Goal: Task Accomplishment & Management: Manage account settings

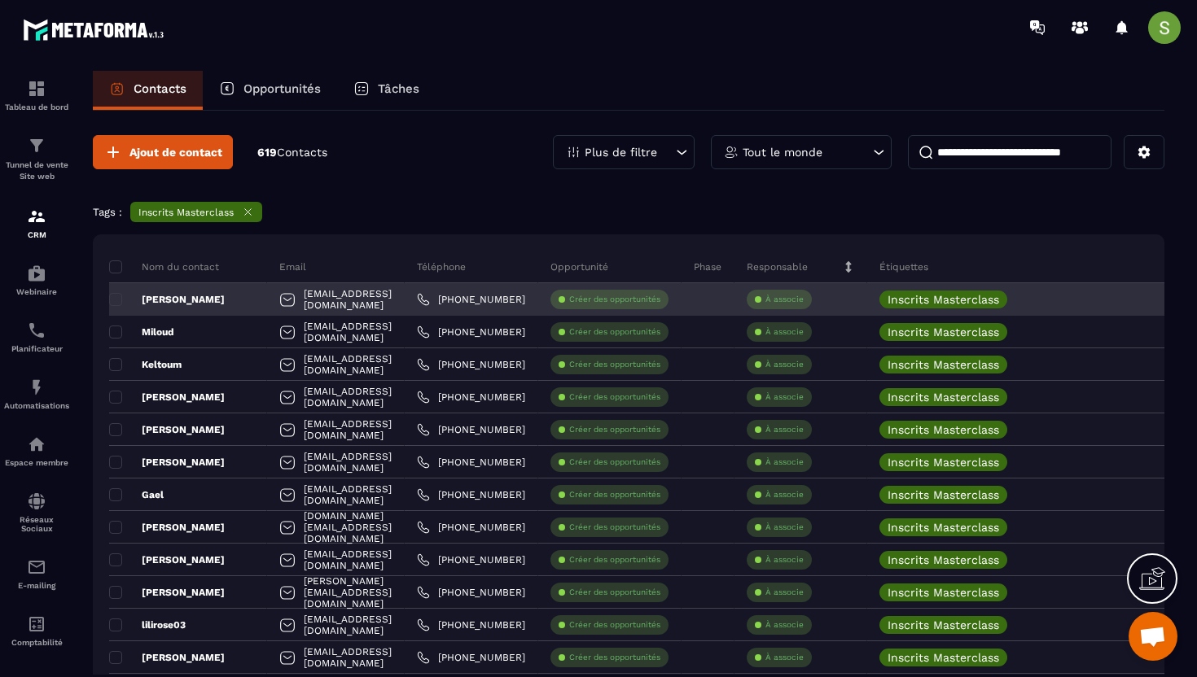
click at [304, 300] on div "[EMAIL_ADDRESS][DOMAIN_NAME]" at bounding box center [336, 299] width 138 height 33
copy tr "[EMAIL_ADDRESS][DOMAIN_NAME]"
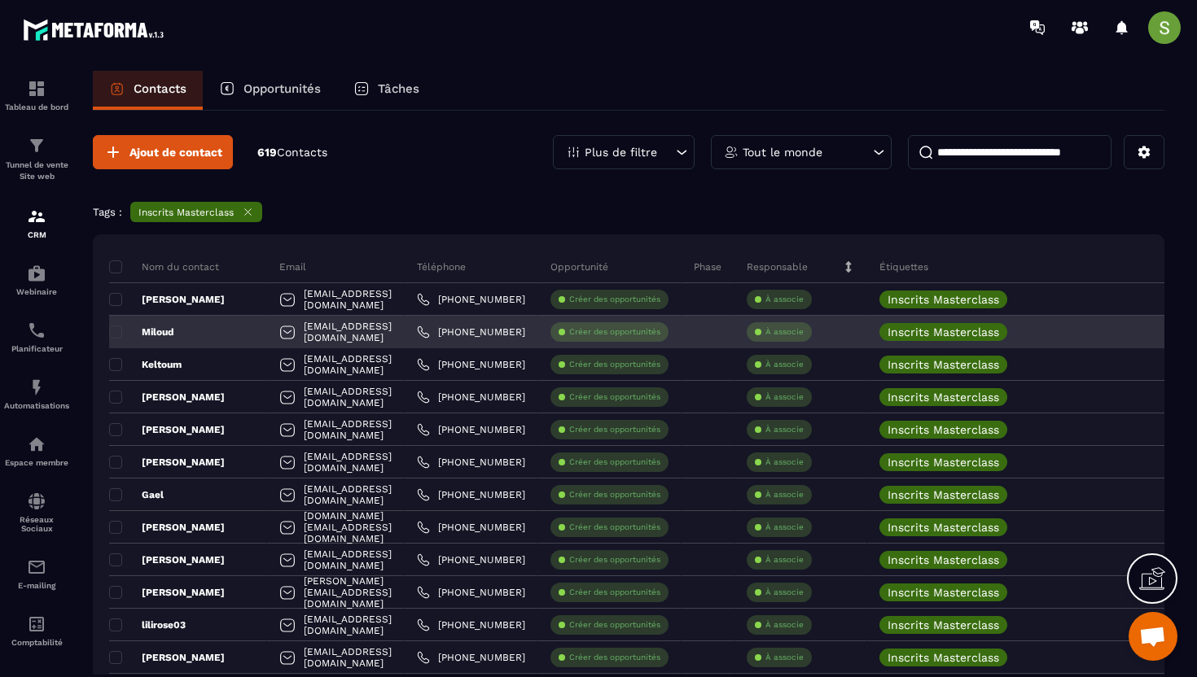
click at [335, 339] on div "[EMAIL_ADDRESS][DOMAIN_NAME]" at bounding box center [336, 332] width 138 height 33
copy tr "[EMAIL_ADDRESS][DOMAIN_NAME]"
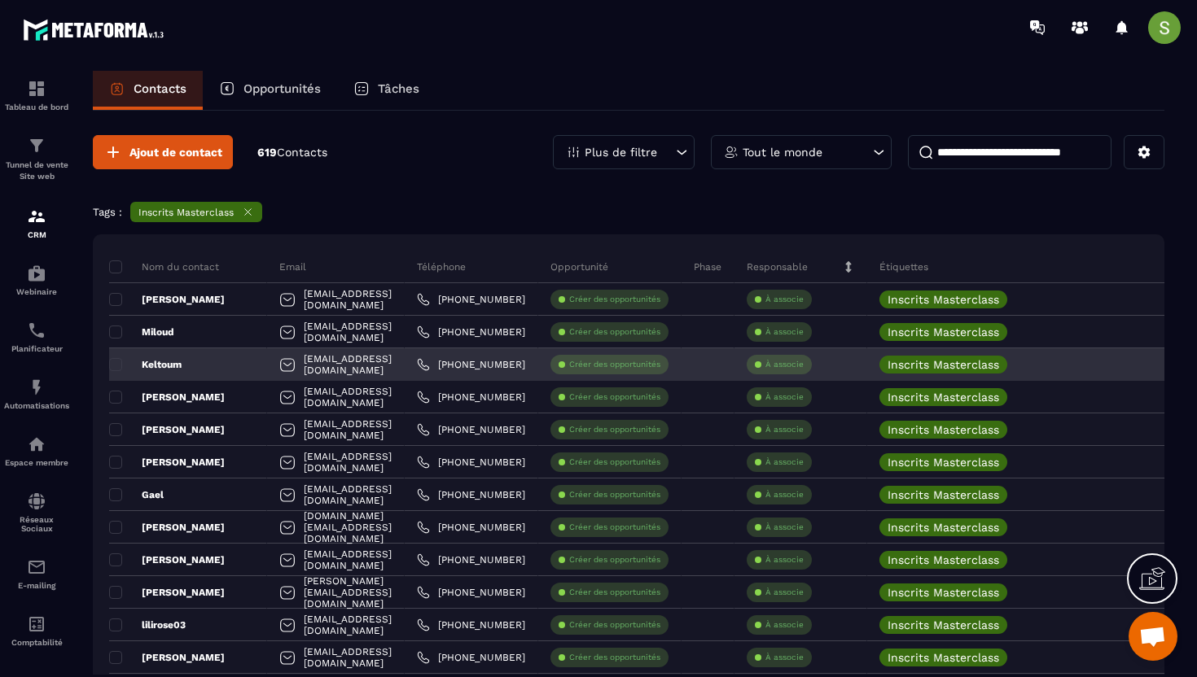
click at [390, 368] on div "[EMAIL_ADDRESS][DOMAIN_NAME]" at bounding box center [336, 364] width 138 height 33
copy tr "[EMAIL_ADDRESS][DOMAIN_NAME]"
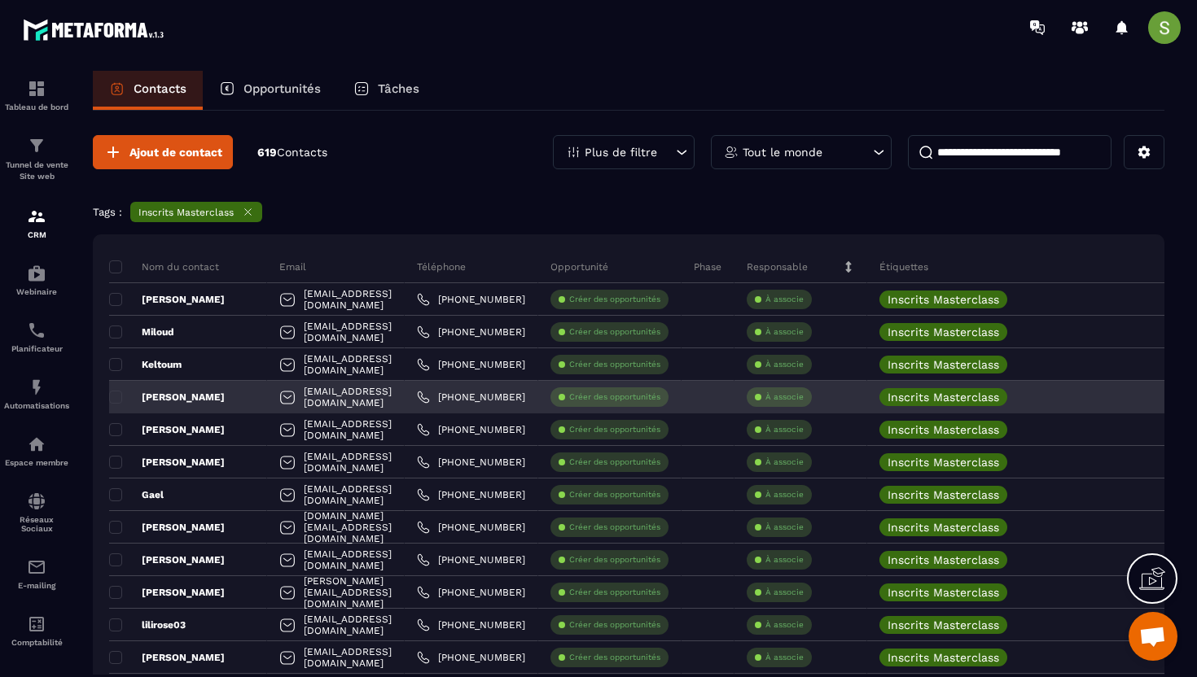
click at [335, 403] on div "[EMAIL_ADDRESS][DOMAIN_NAME]" at bounding box center [336, 397] width 138 height 33
copy tr "[EMAIL_ADDRESS][DOMAIN_NAME]"
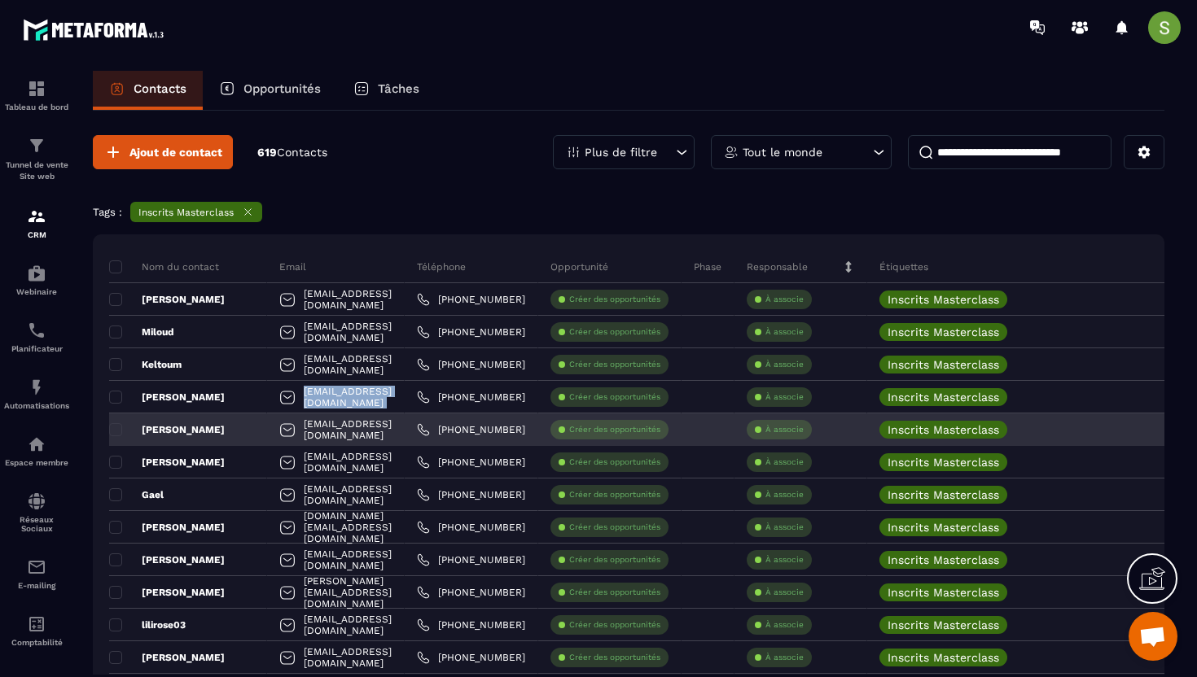
click at [515, 427] on link "[PHONE_NUMBER]" at bounding box center [471, 429] width 108 height 13
click at [525, 428] on link "[PHONE_NUMBER]" at bounding box center [471, 429] width 108 height 13
click at [324, 436] on div "[EMAIL_ADDRESS][DOMAIN_NAME]" at bounding box center [336, 430] width 138 height 33
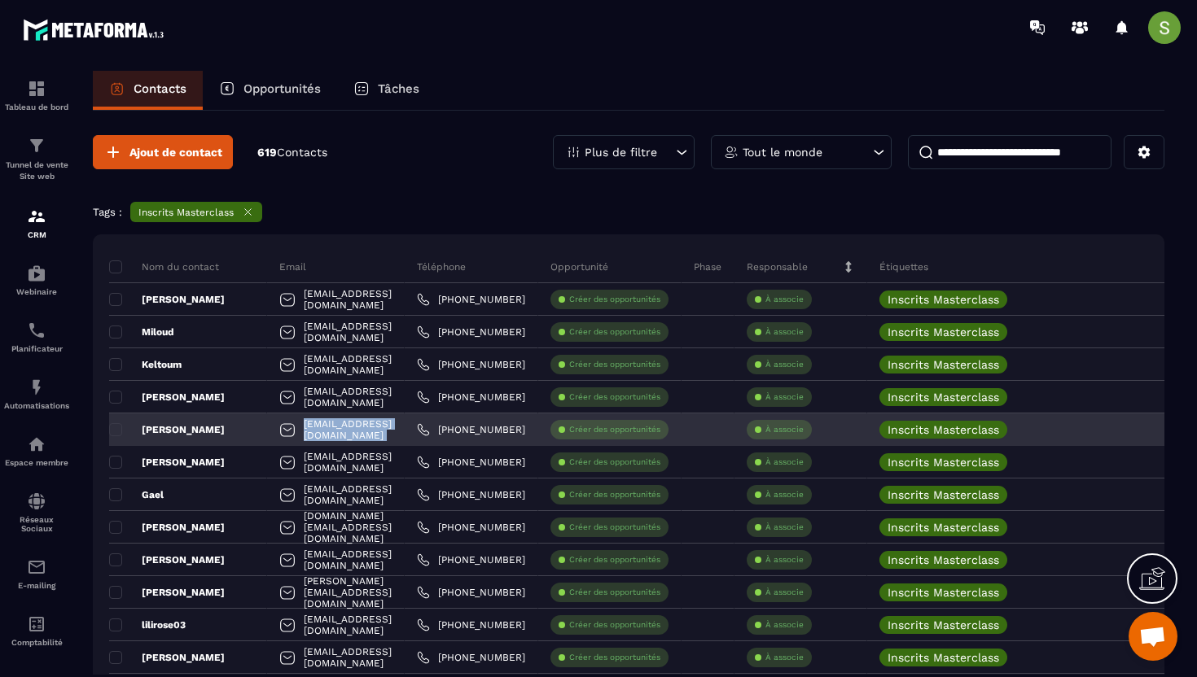
copy tr "[EMAIL_ADDRESS][DOMAIN_NAME]"
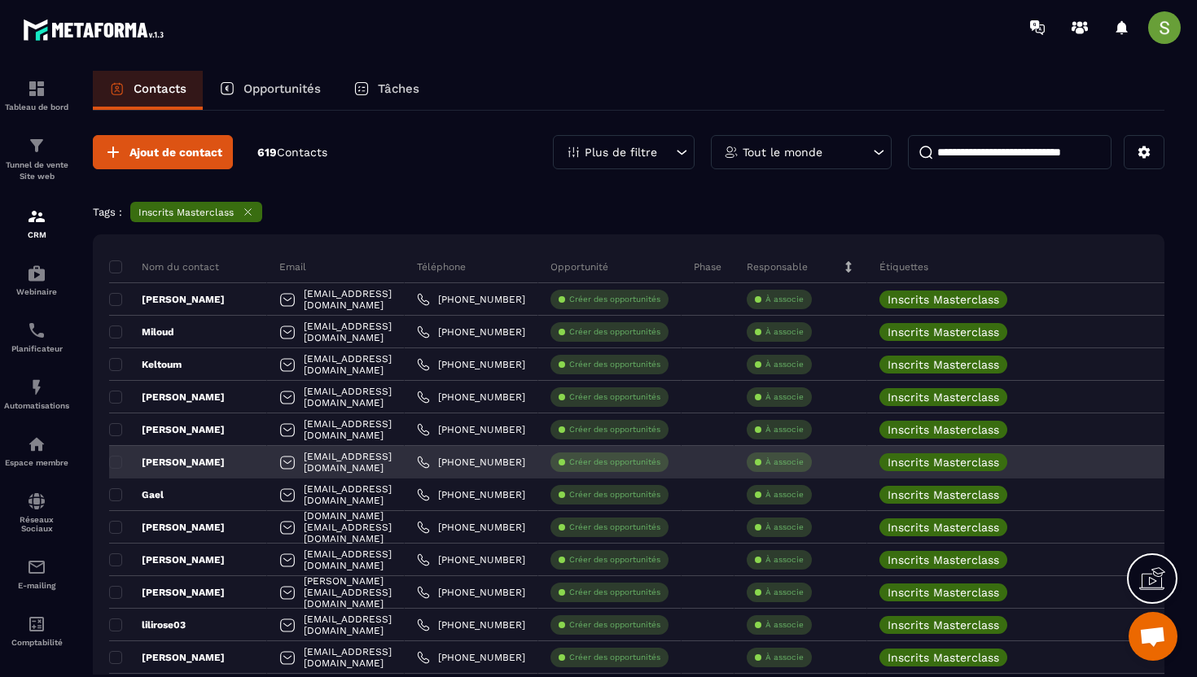
click at [322, 466] on div "[EMAIL_ADDRESS][DOMAIN_NAME]" at bounding box center [336, 462] width 138 height 33
copy tr "[EMAIL_ADDRESS][DOMAIN_NAME]"
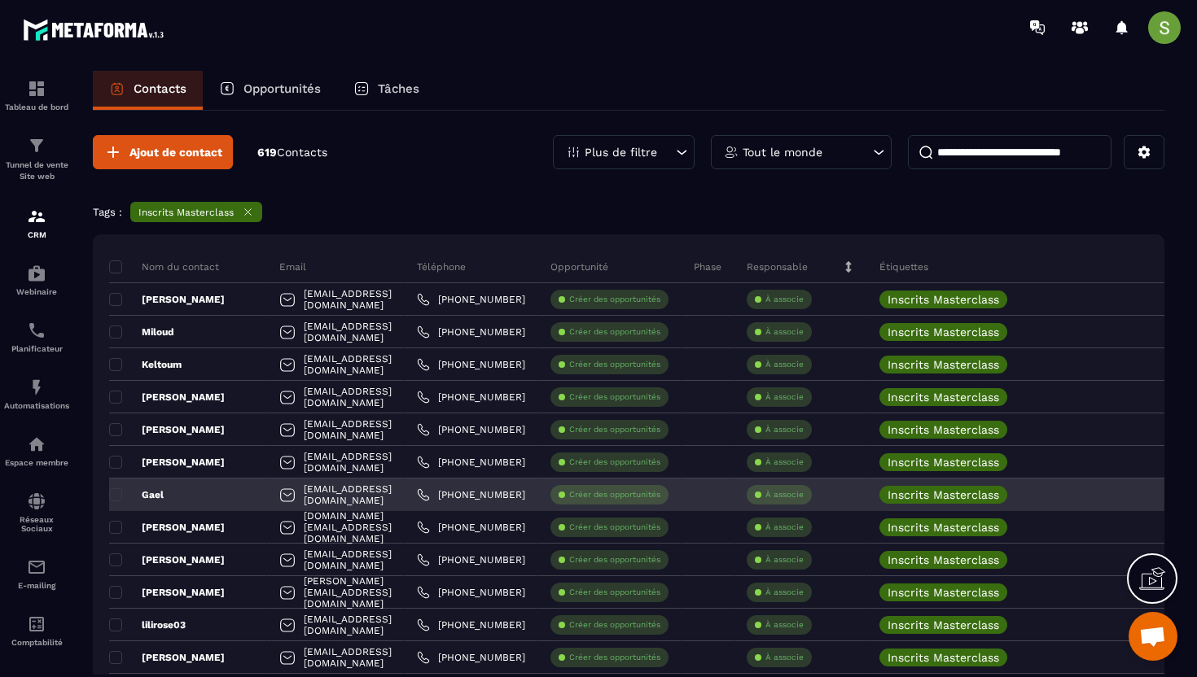
click at [303, 497] on div "[EMAIL_ADDRESS][DOMAIN_NAME]" at bounding box center [336, 495] width 138 height 33
copy tr "[EMAIL_ADDRESS][DOMAIN_NAME]"
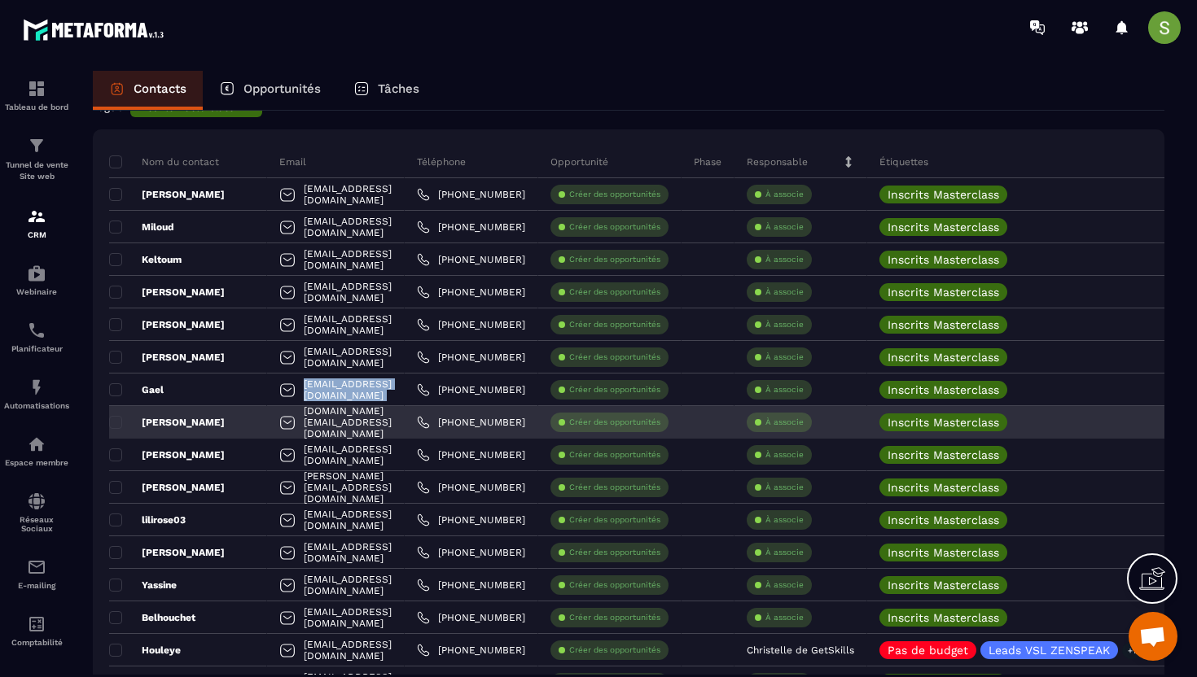
scroll to position [147, 0]
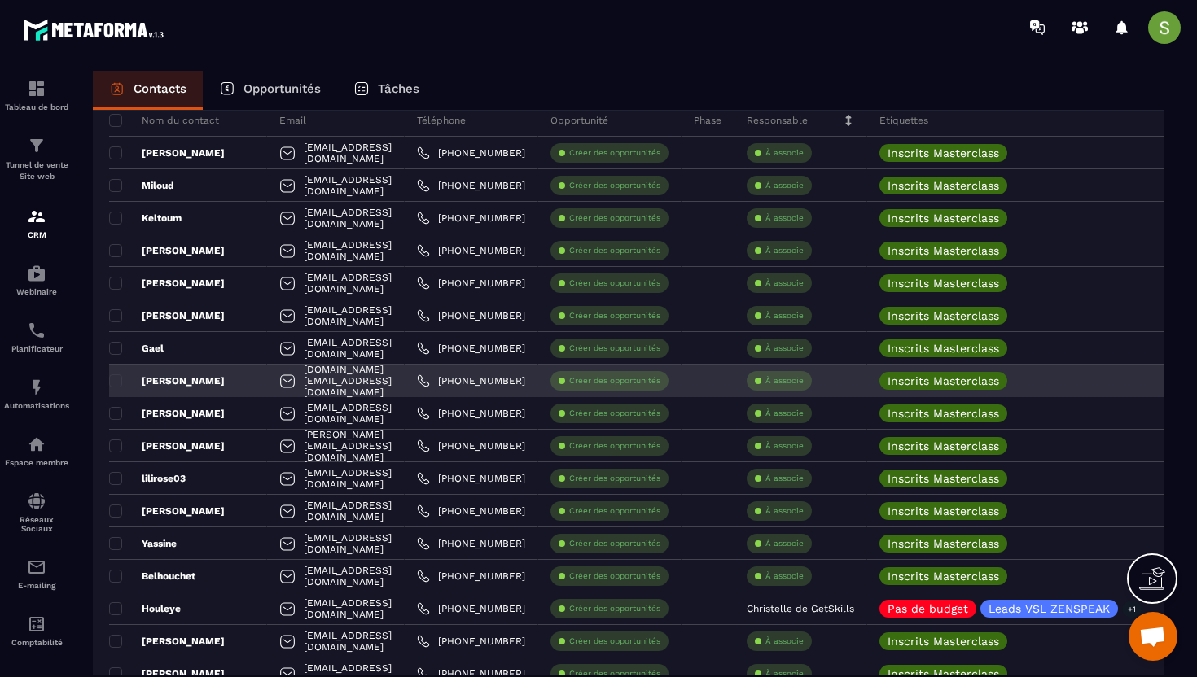
click at [402, 383] on div "[DOMAIN_NAME][EMAIL_ADDRESS][DOMAIN_NAME]" at bounding box center [336, 381] width 138 height 33
copy tr "[DOMAIN_NAME][EMAIL_ADDRESS][DOMAIN_NAME]"
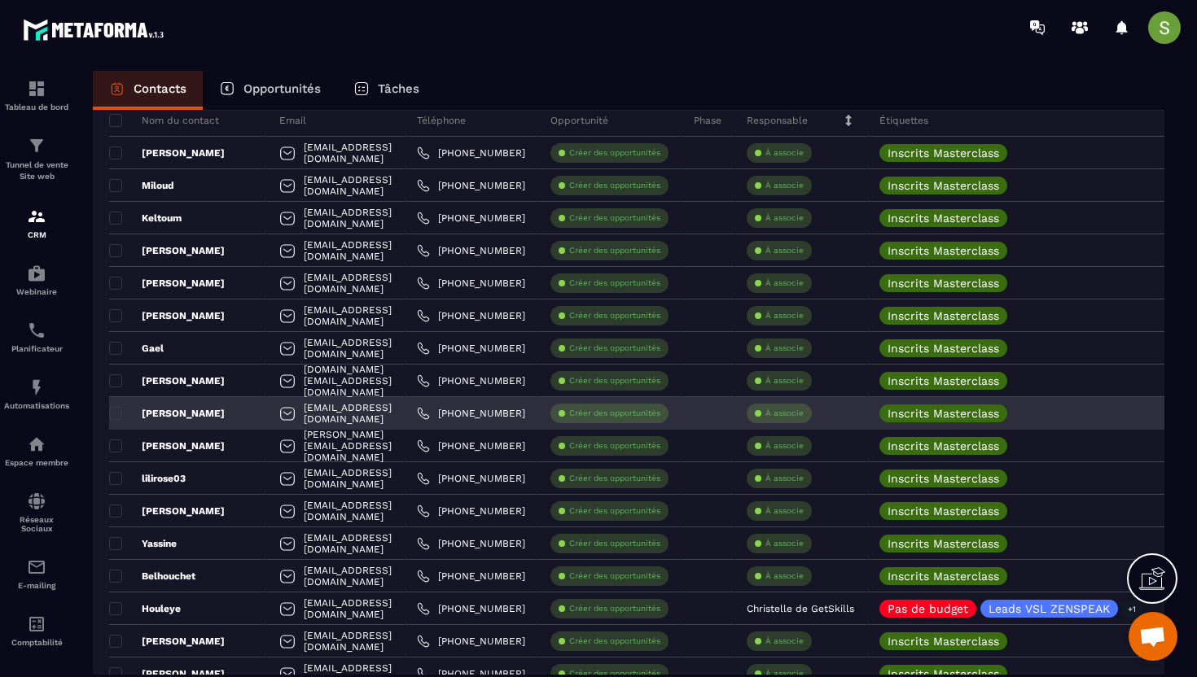
click at [347, 412] on div "[EMAIL_ADDRESS][DOMAIN_NAME]" at bounding box center [336, 413] width 138 height 33
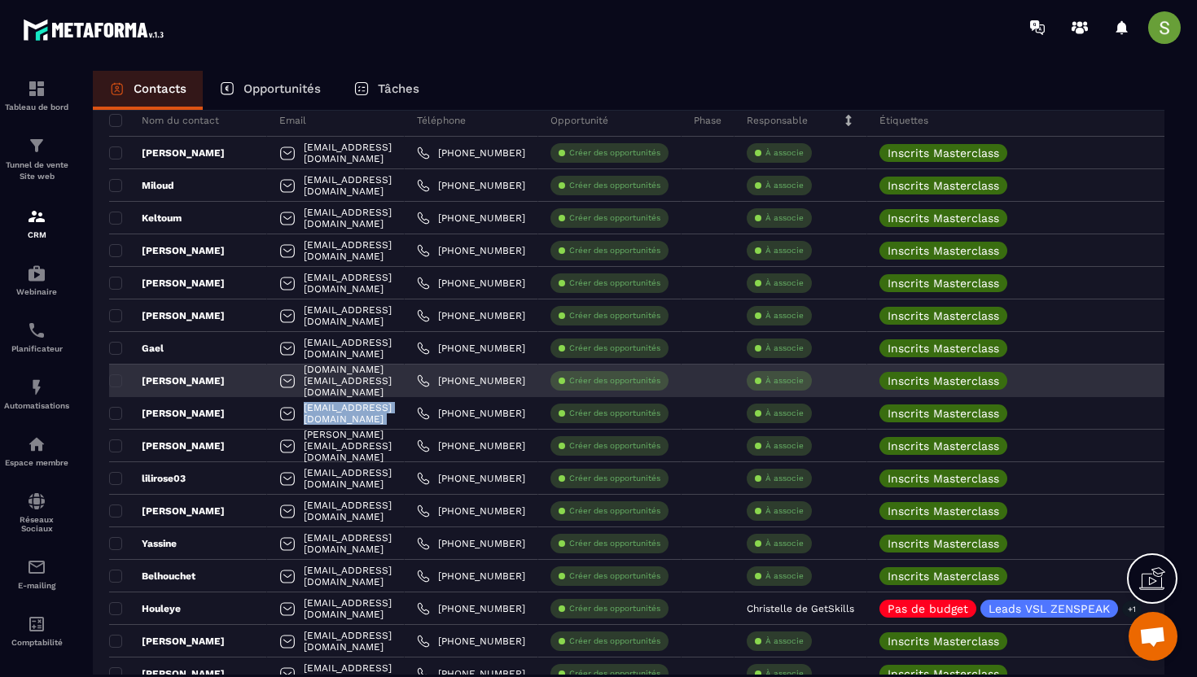
copy tr "[EMAIL_ADDRESS][DOMAIN_NAME]"
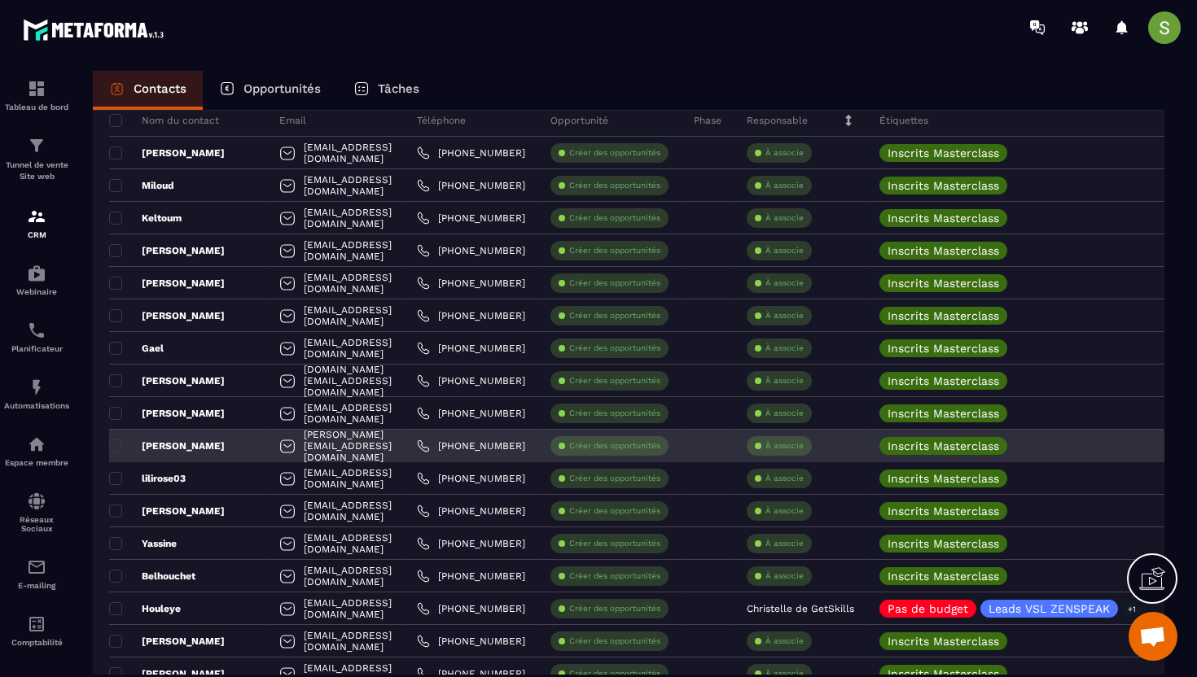
click at [332, 440] on div "[PERSON_NAME][EMAIL_ADDRESS][DOMAIN_NAME]" at bounding box center [336, 446] width 138 height 33
copy tr "[PERSON_NAME][EMAIL_ADDRESS][DOMAIN_NAME]"
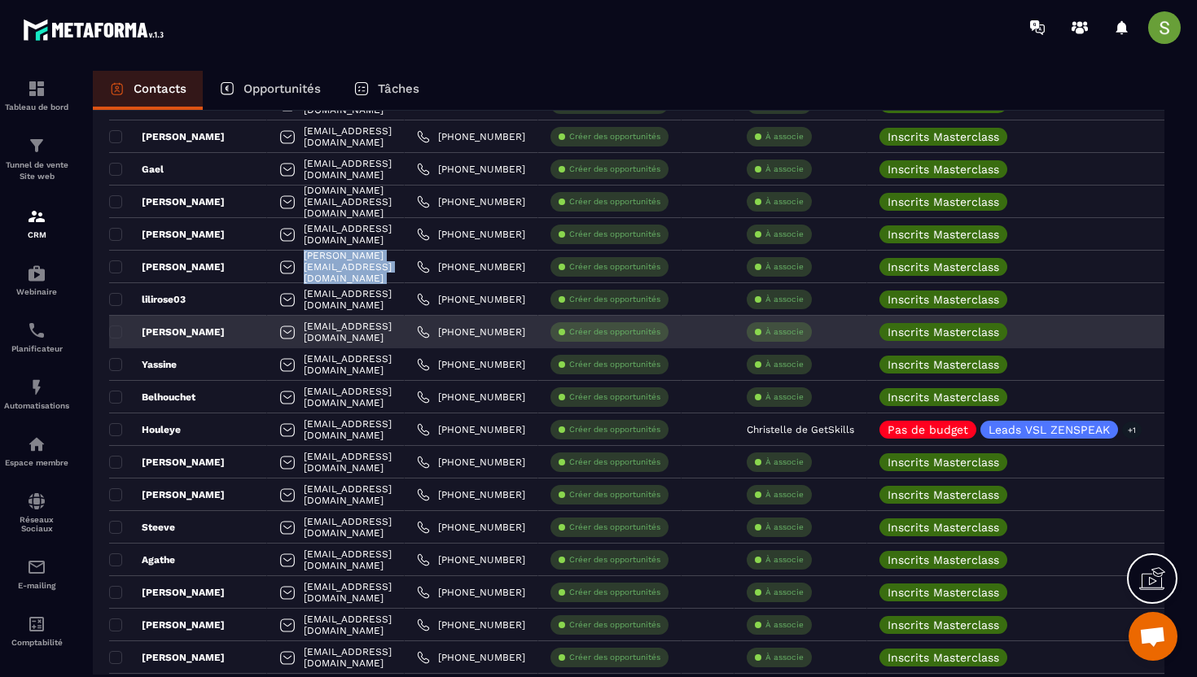
scroll to position [442, 0]
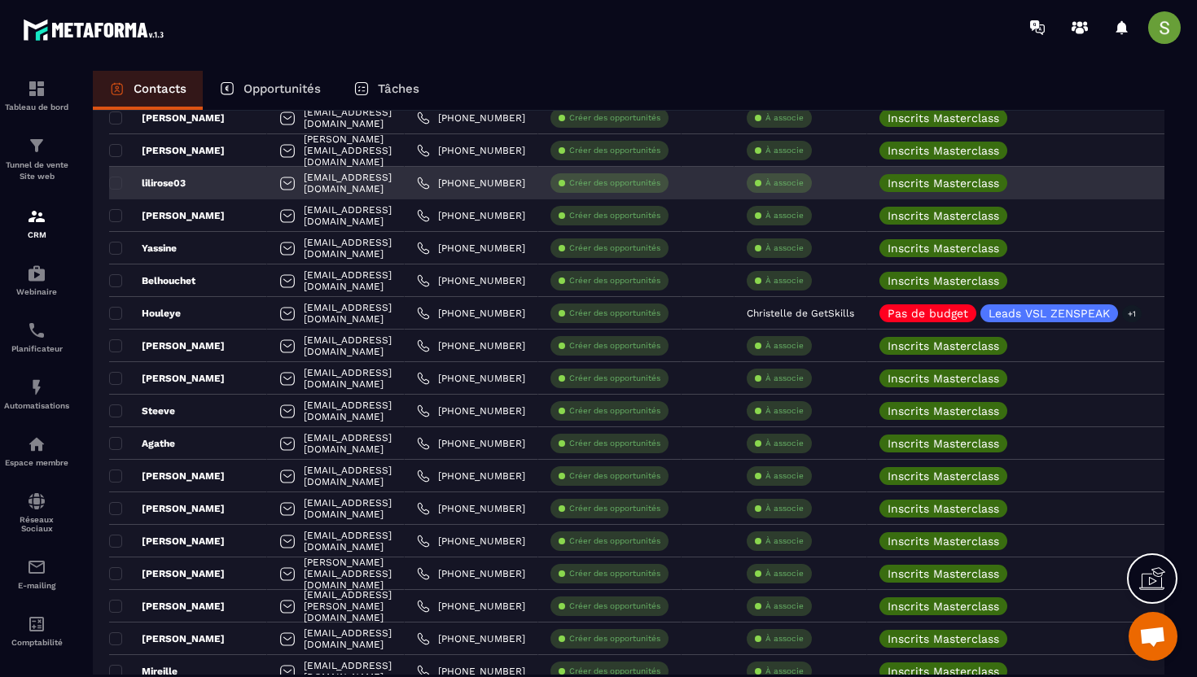
click at [331, 173] on div "[EMAIL_ADDRESS][DOMAIN_NAME]" at bounding box center [336, 183] width 138 height 33
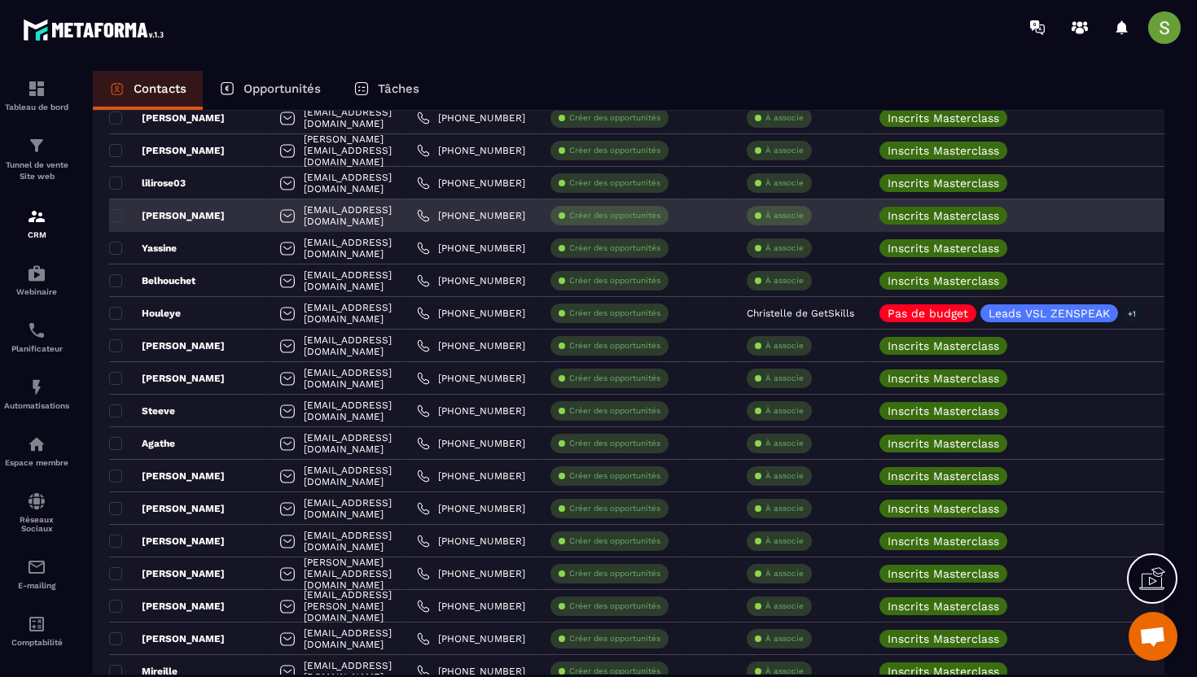
click at [374, 223] on div "[EMAIL_ADDRESS][DOMAIN_NAME]" at bounding box center [336, 215] width 138 height 33
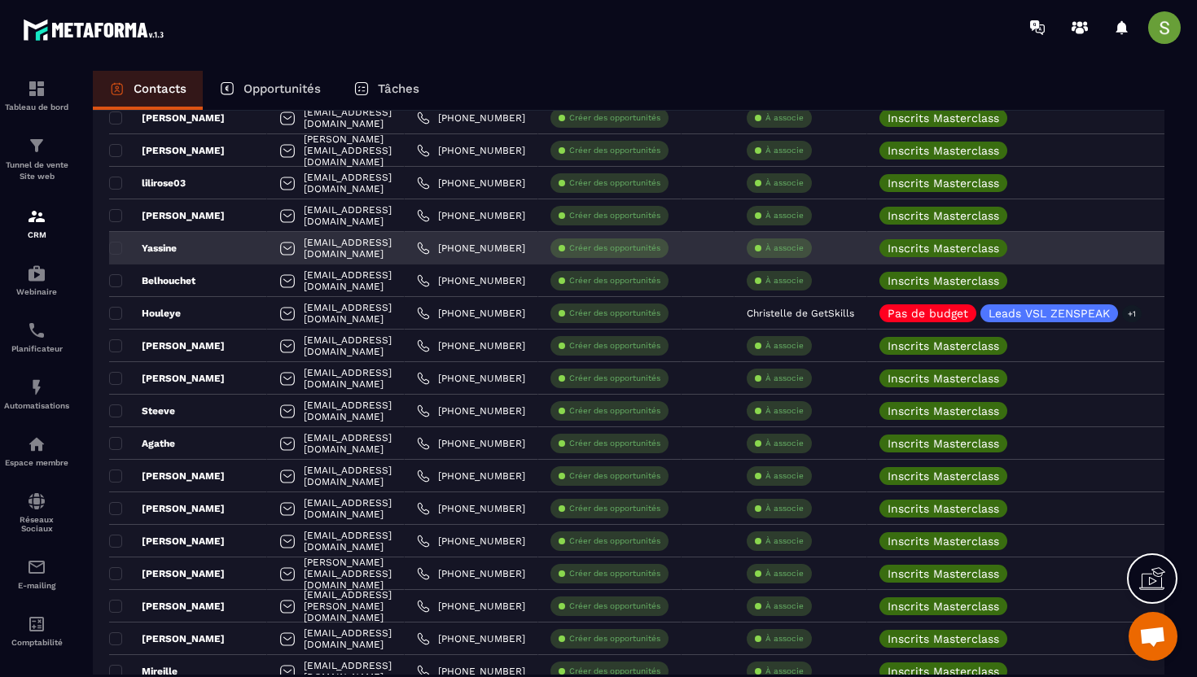
click at [313, 249] on div "[EMAIL_ADDRESS][DOMAIN_NAME]" at bounding box center [336, 248] width 138 height 33
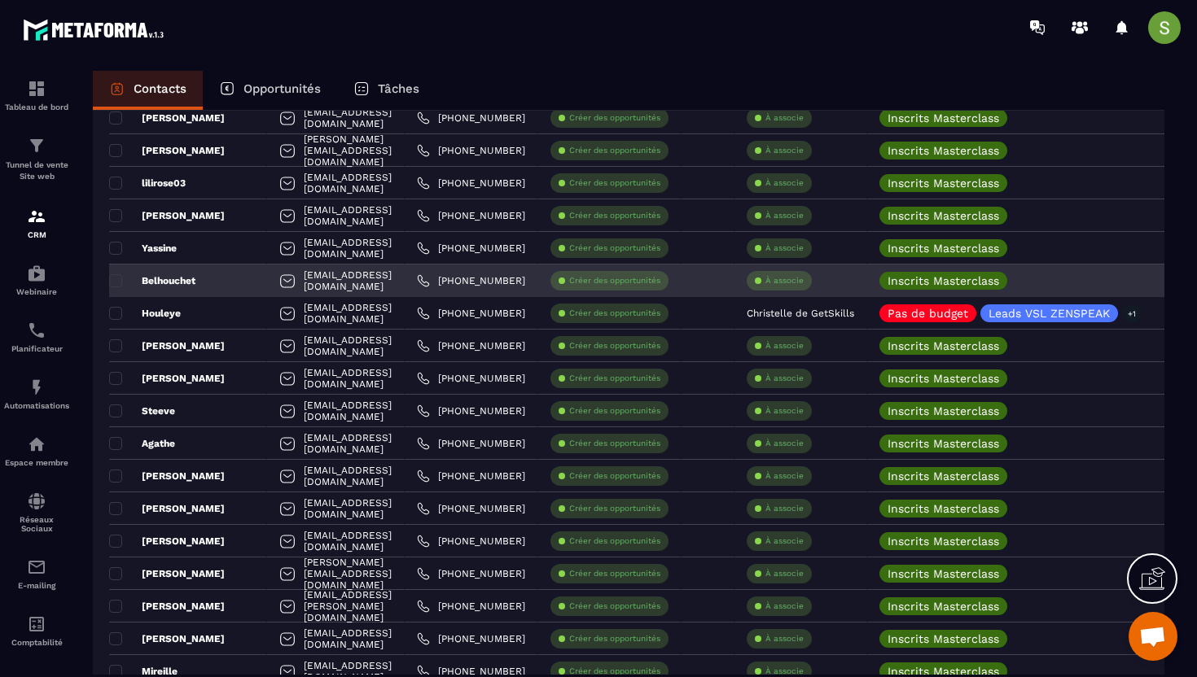
click at [335, 285] on div "[EMAIL_ADDRESS][DOMAIN_NAME]" at bounding box center [336, 281] width 138 height 33
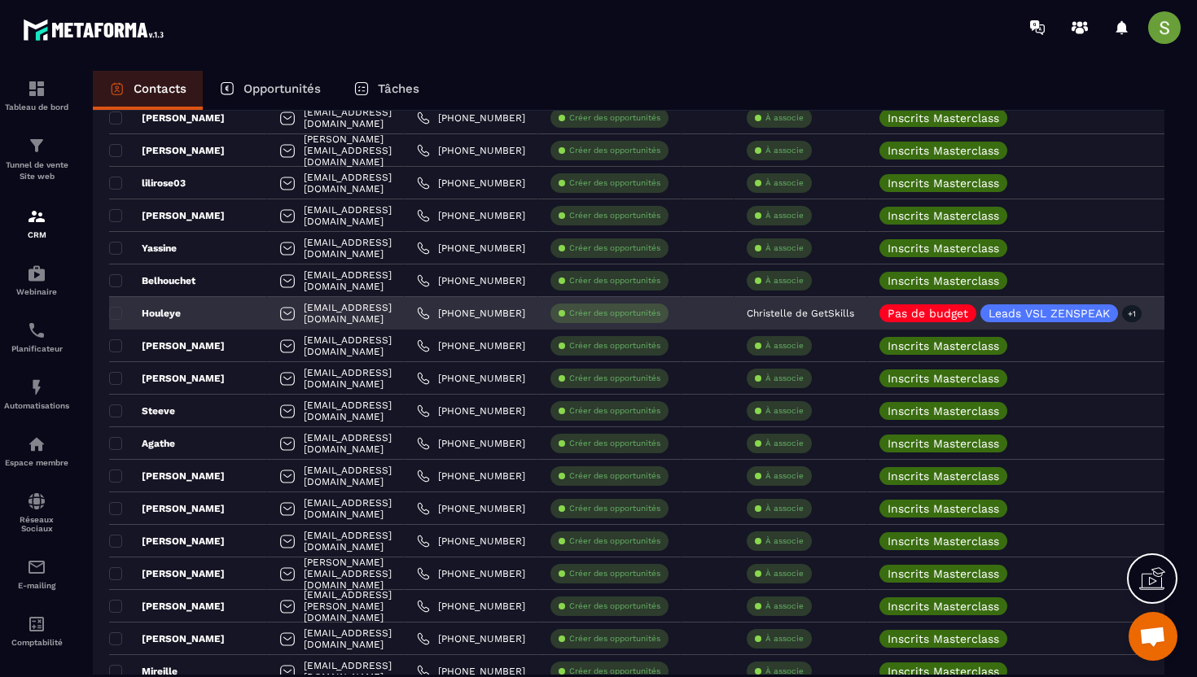
click at [318, 311] on div "[EMAIL_ADDRESS][DOMAIN_NAME]" at bounding box center [336, 313] width 138 height 33
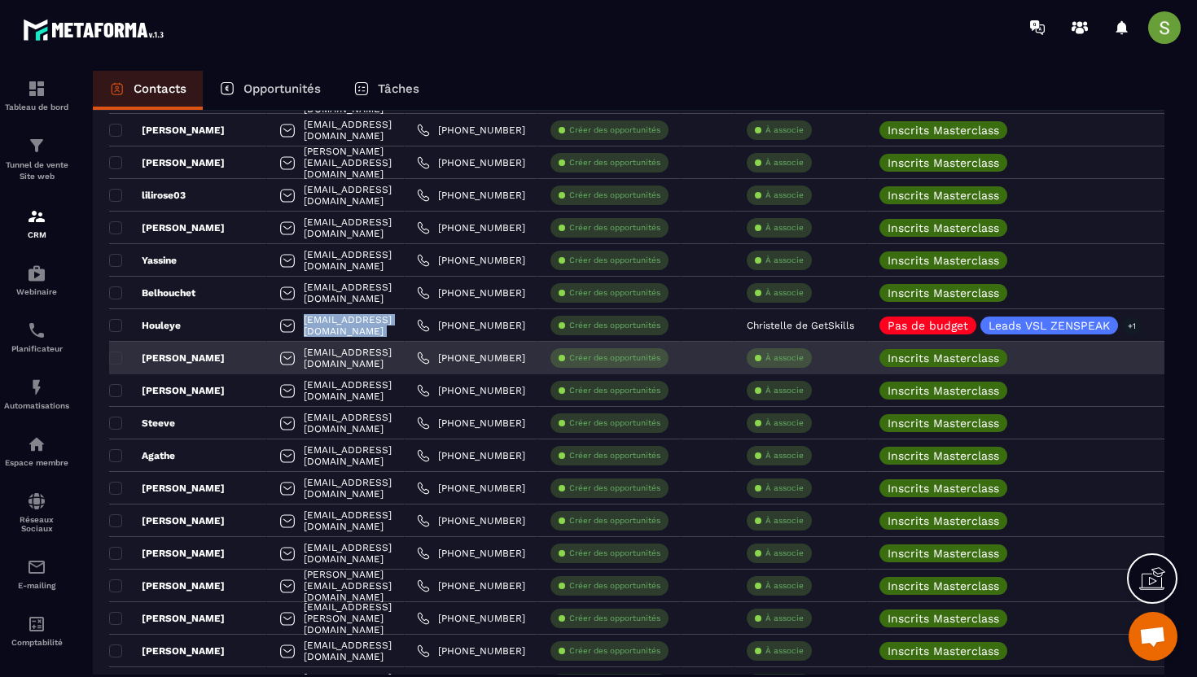
scroll to position [422, 0]
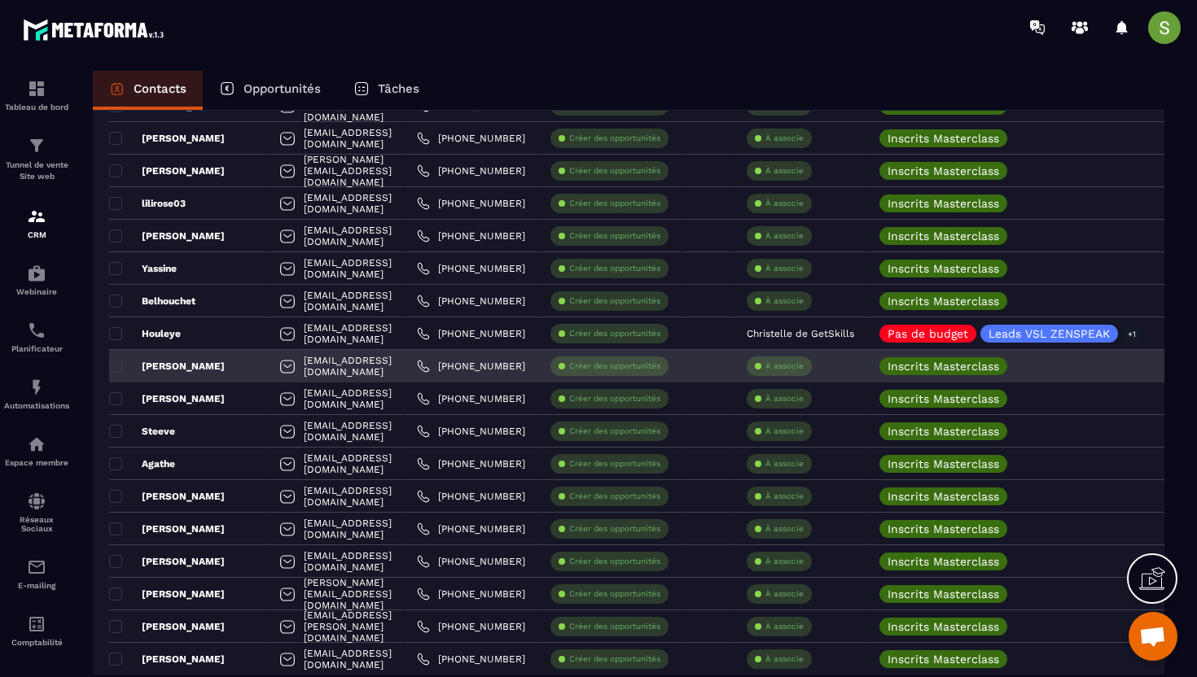
click at [319, 368] on div "[EMAIL_ADDRESS][DOMAIN_NAME]" at bounding box center [336, 366] width 138 height 33
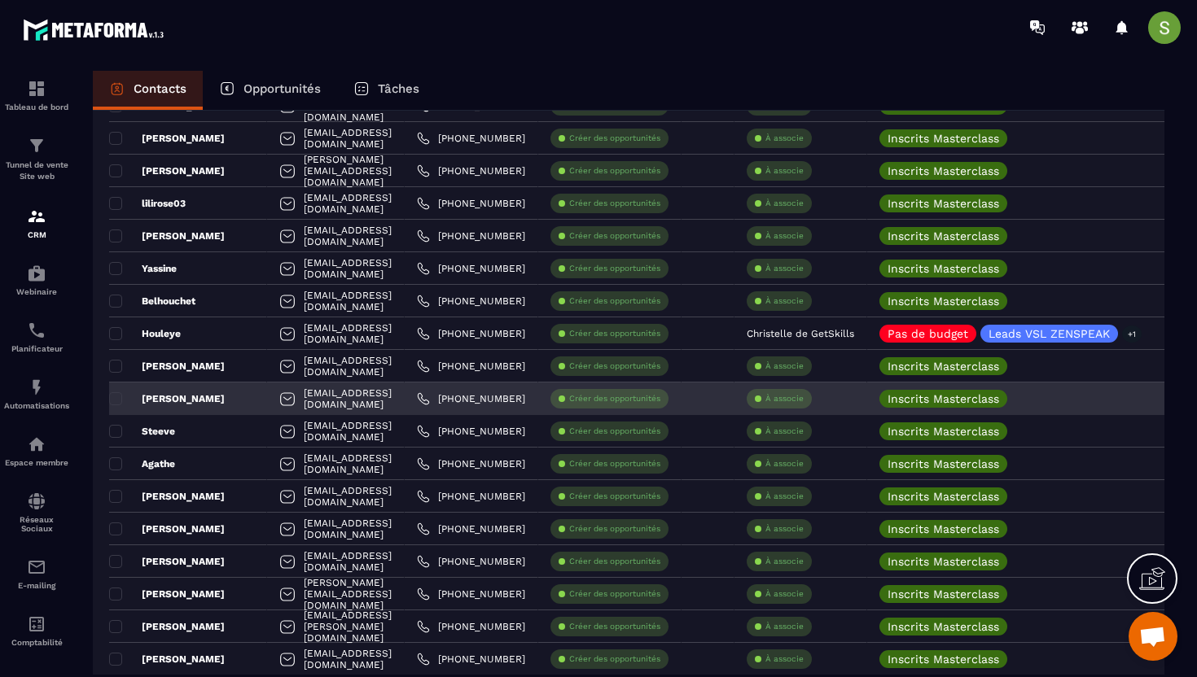
click at [326, 408] on div "[EMAIL_ADDRESS][DOMAIN_NAME]" at bounding box center [336, 399] width 138 height 33
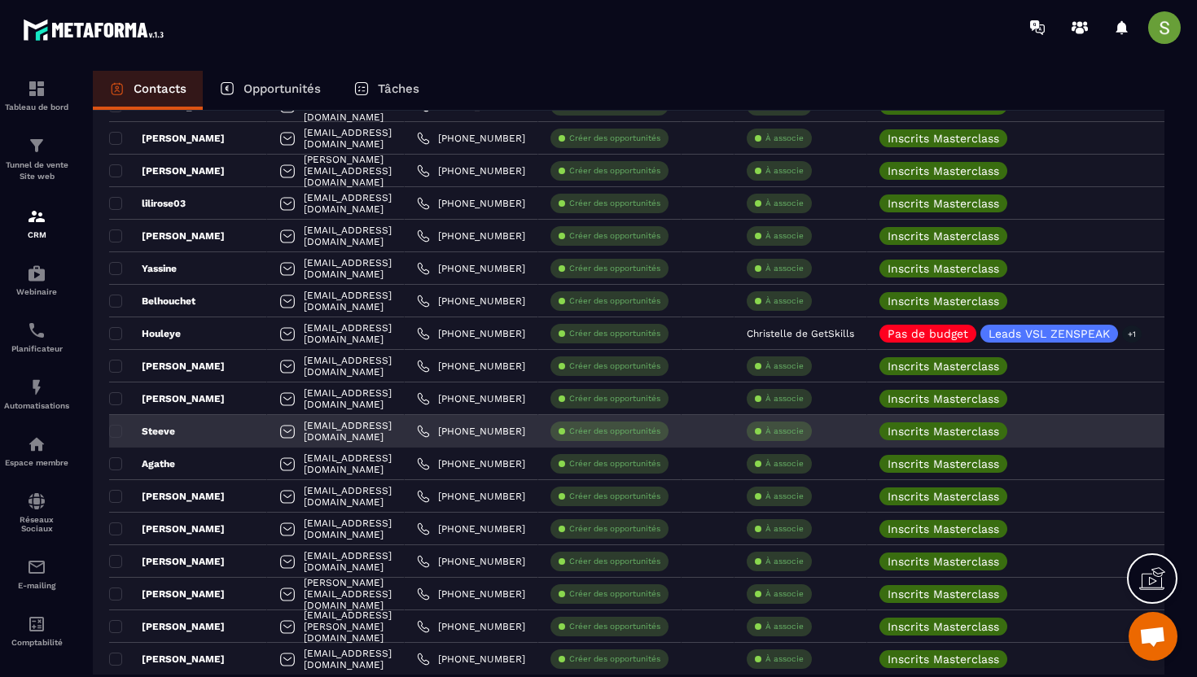
click at [331, 431] on div "[EMAIL_ADDRESS][DOMAIN_NAME]" at bounding box center [336, 431] width 138 height 33
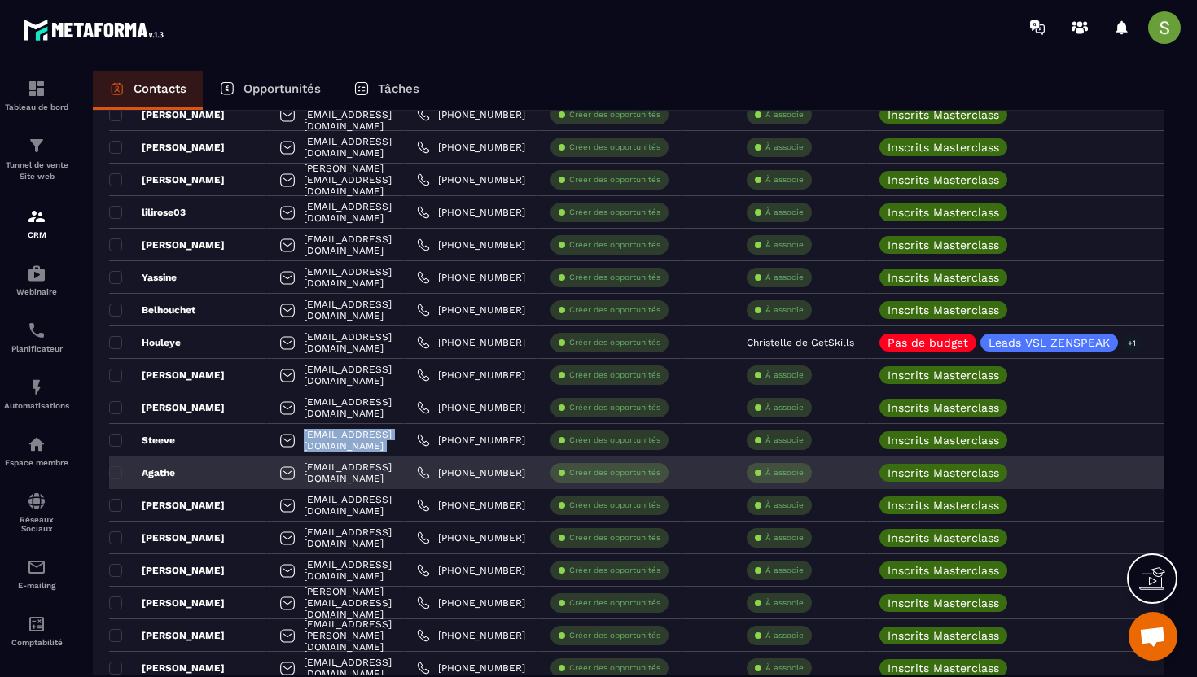
scroll to position [435, 0]
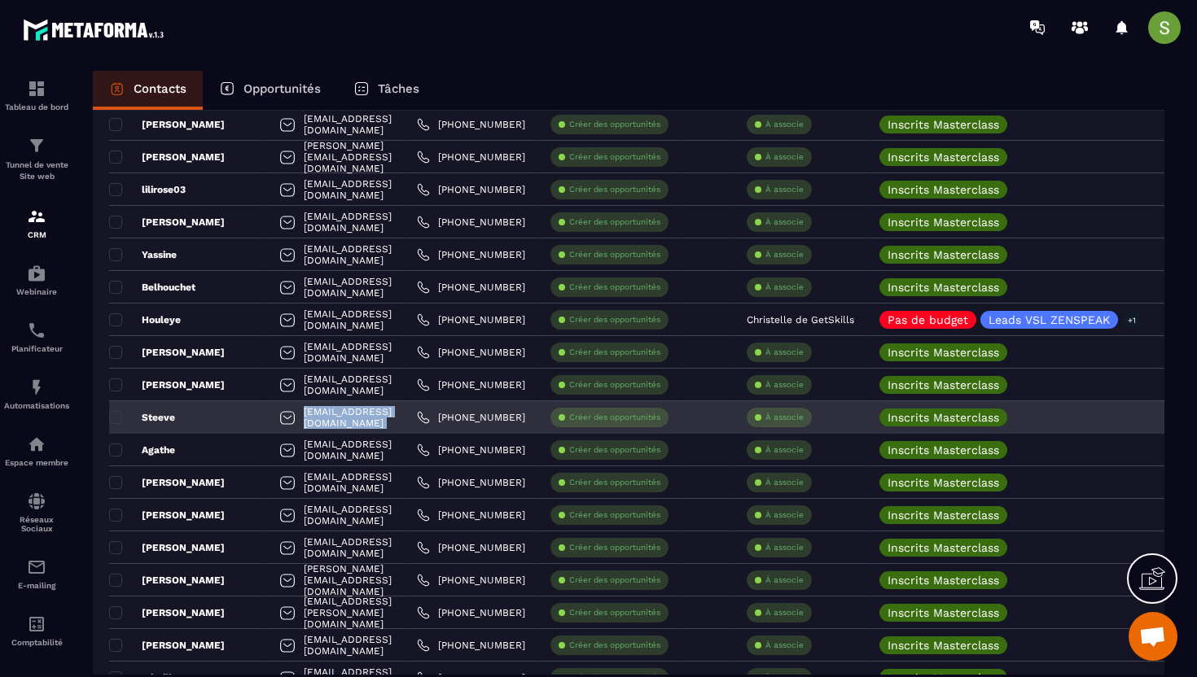
click at [316, 418] on div "[EMAIL_ADDRESS][DOMAIN_NAME]" at bounding box center [336, 417] width 138 height 33
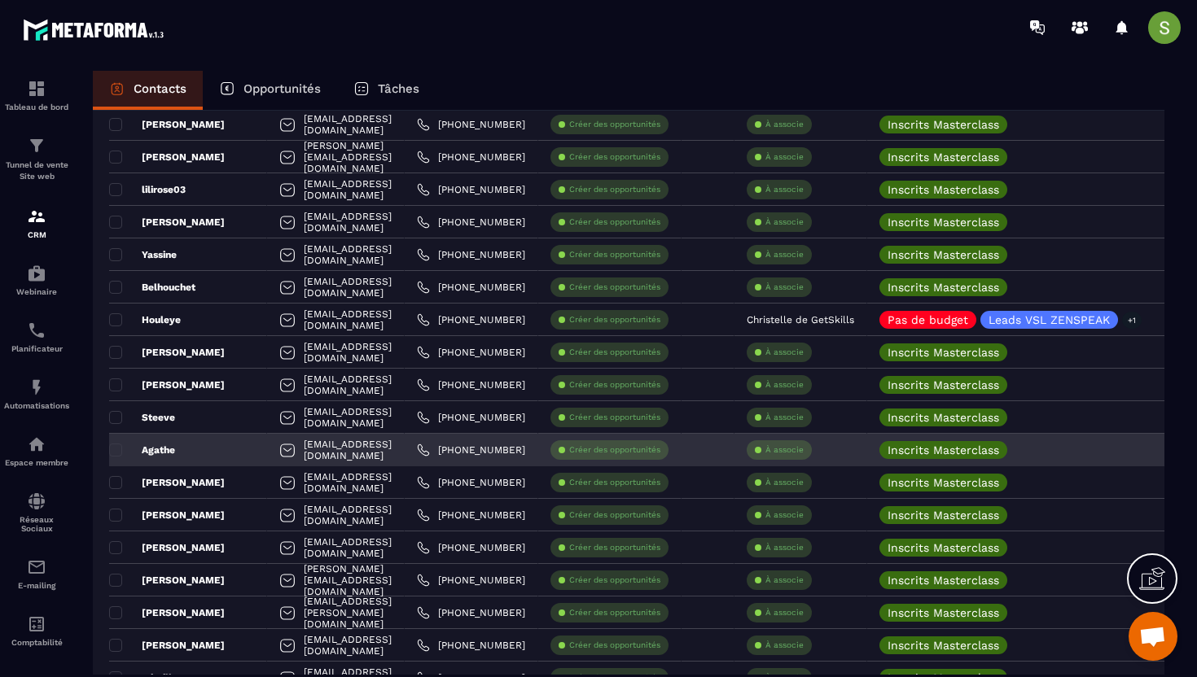
click at [326, 451] on div "[EMAIL_ADDRESS][DOMAIN_NAME]" at bounding box center [336, 450] width 138 height 33
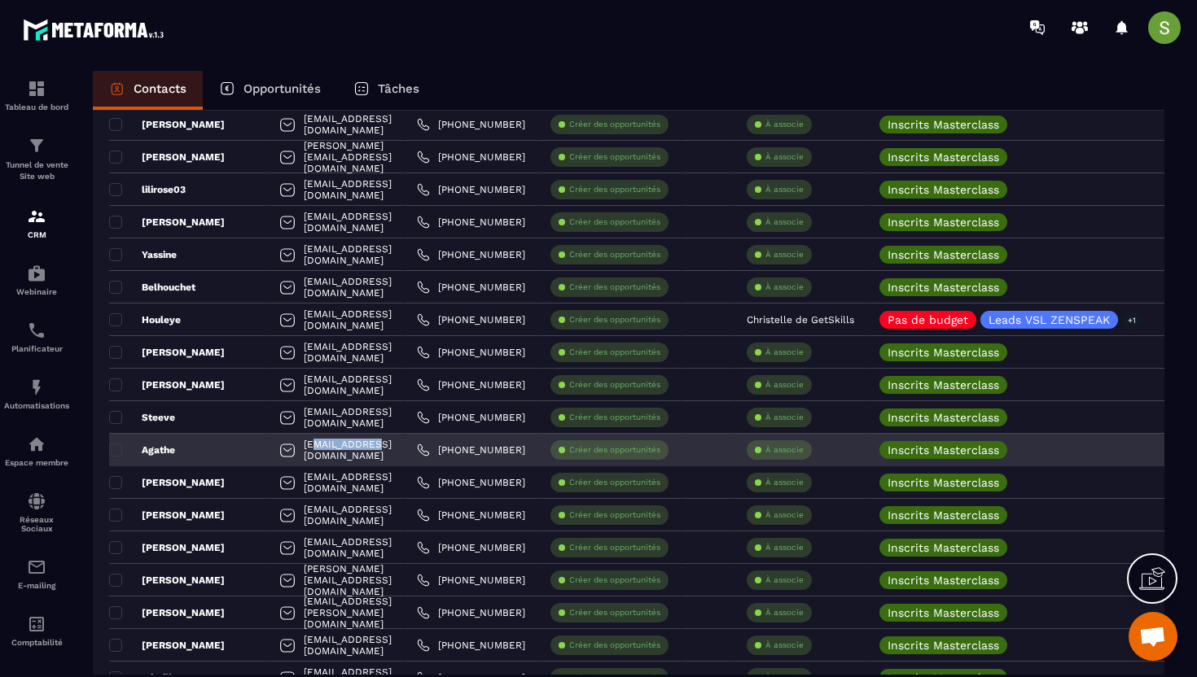
click at [326, 451] on div "[EMAIL_ADDRESS][DOMAIN_NAME]" at bounding box center [336, 450] width 138 height 33
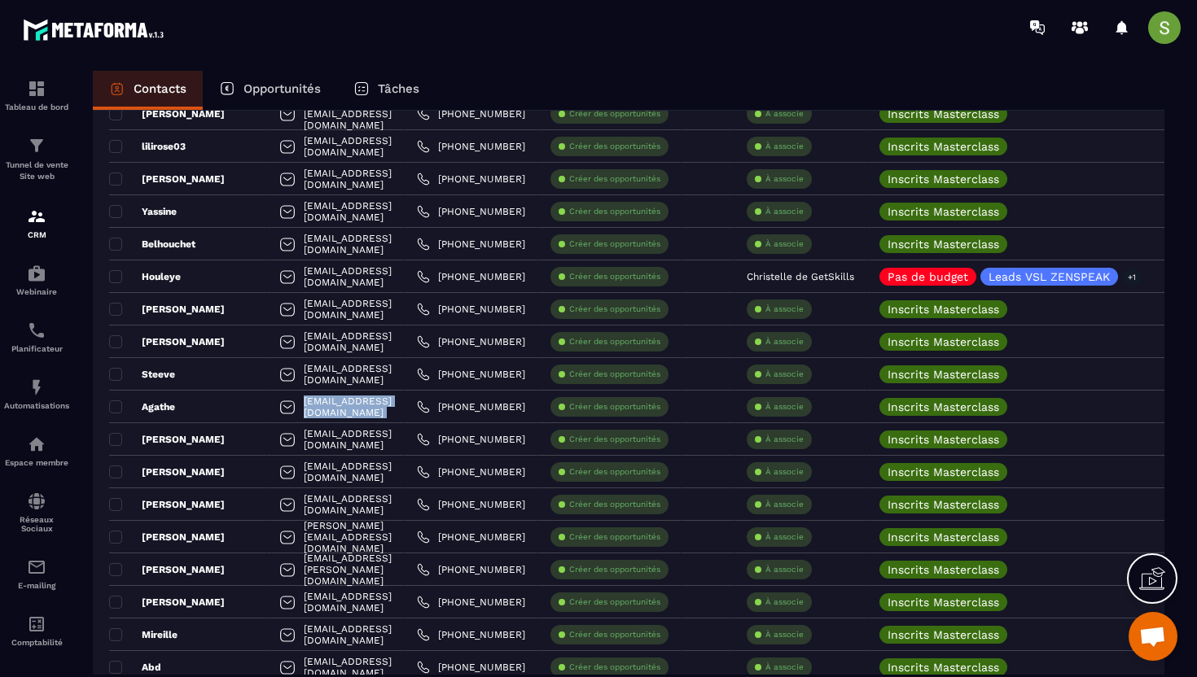
scroll to position [480, 0]
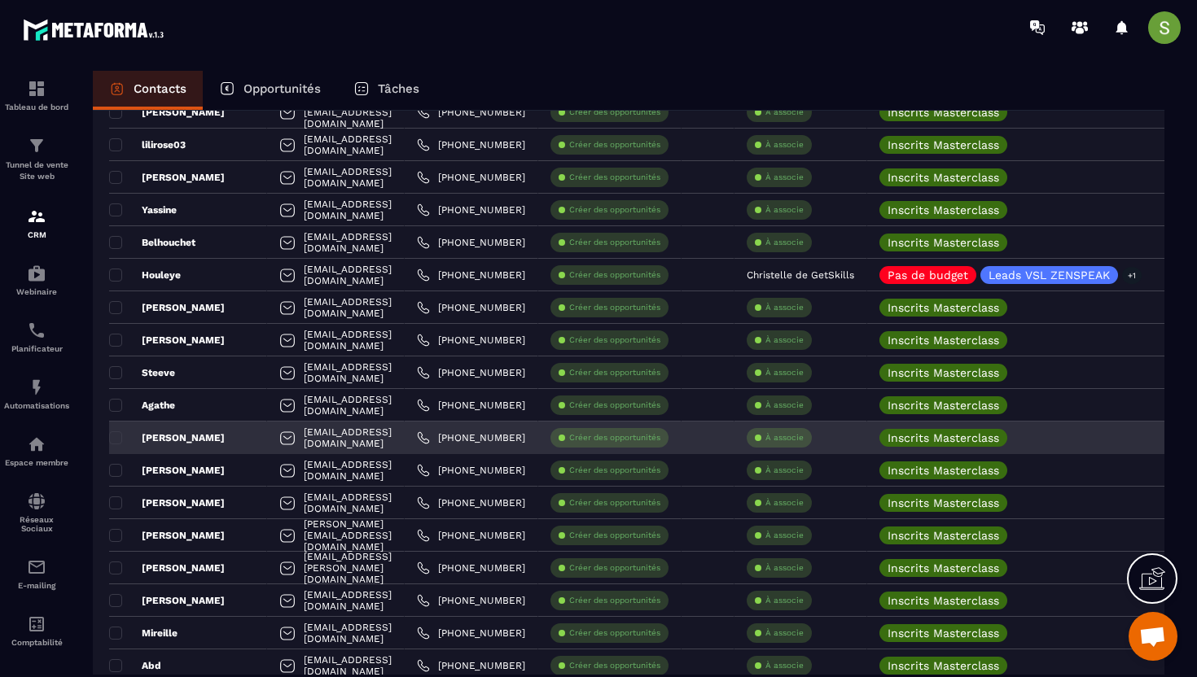
click at [313, 434] on div "[EMAIL_ADDRESS][DOMAIN_NAME]" at bounding box center [336, 438] width 138 height 33
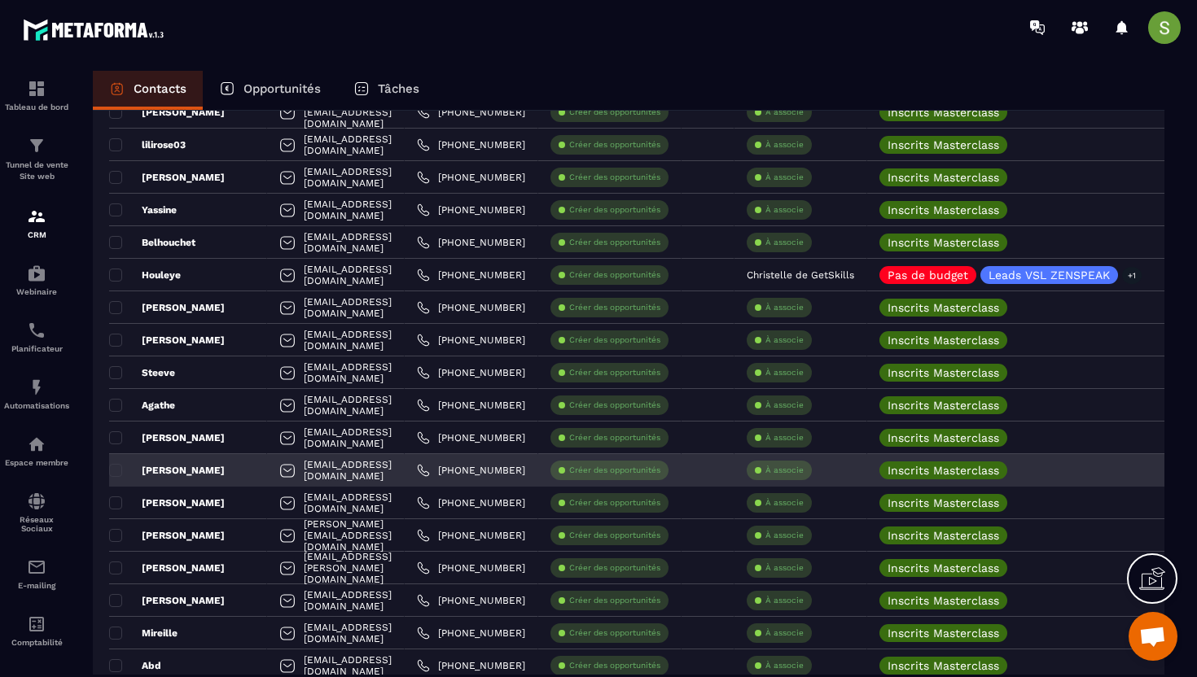
click at [322, 469] on div "[EMAIL_ADDRESS][DOMAIN_NAME]" at bounding box center [336, 470] width 138 height 33
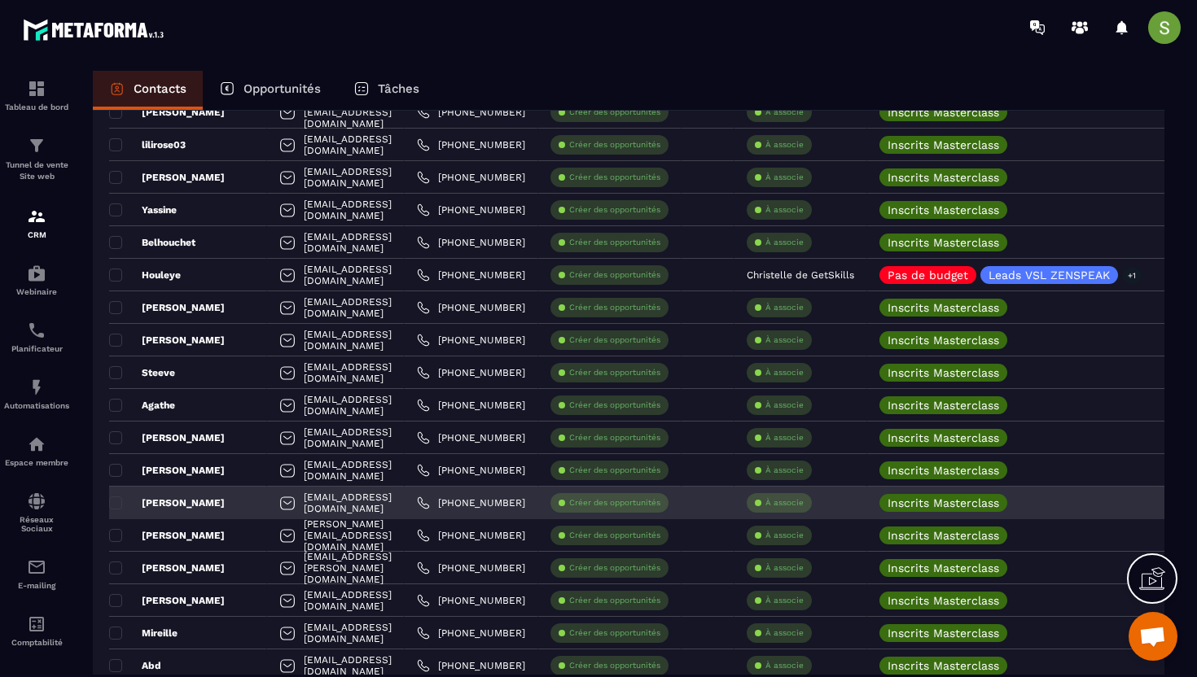
click at [347, 508] on div "[EMAIL_ADDRESS][DOMAIN_NAME]" at bounding box center [336, 503] width 138 height 33
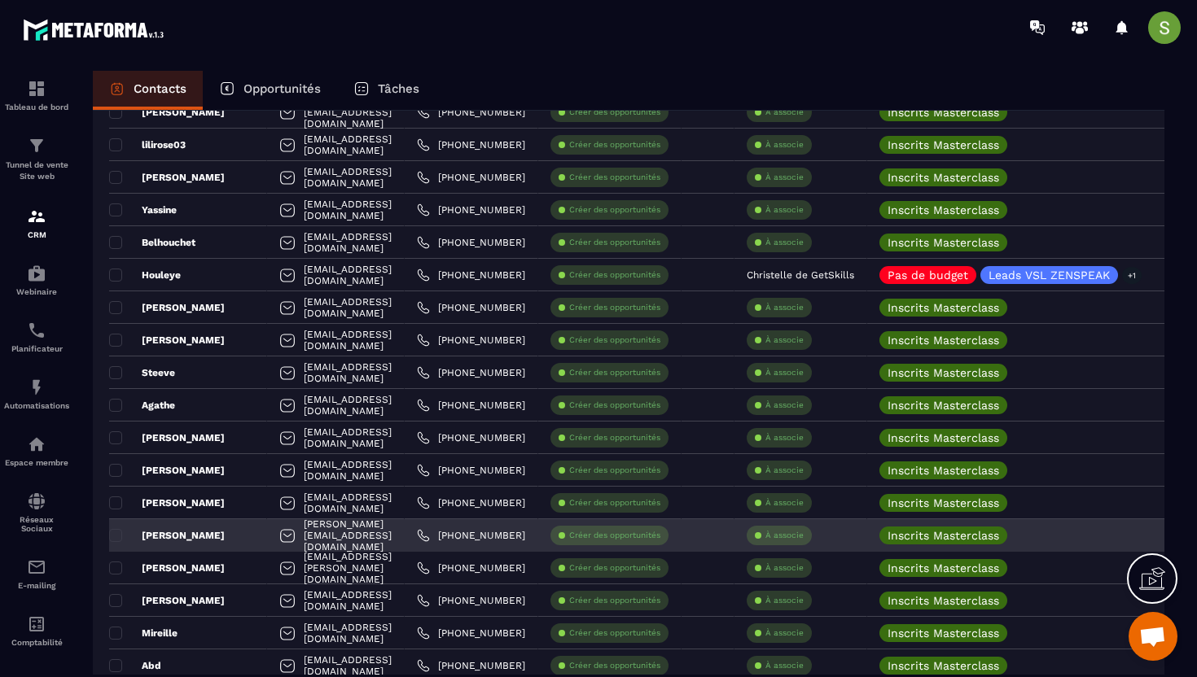
click at [282, 534] on div "[PERSON_NAME][EMAIL_ADDRESS][DOMAIN_NAME]" at bounding box center [336, 535] width 138 height 33
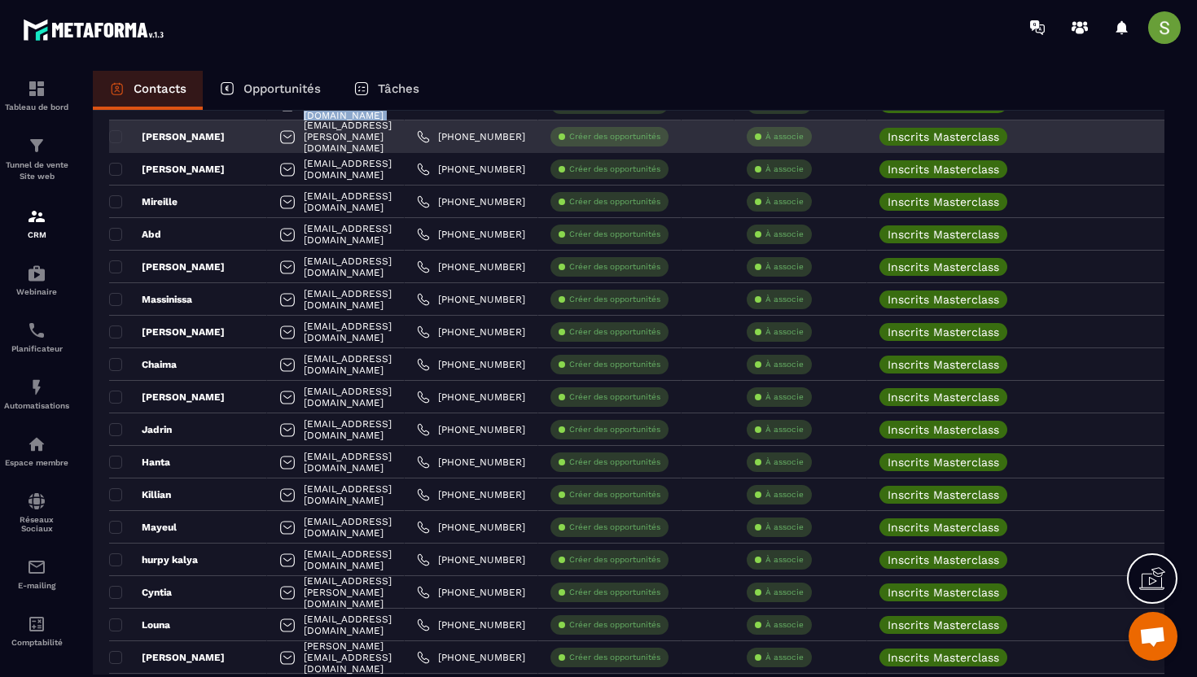
scroll to position [893, 0]
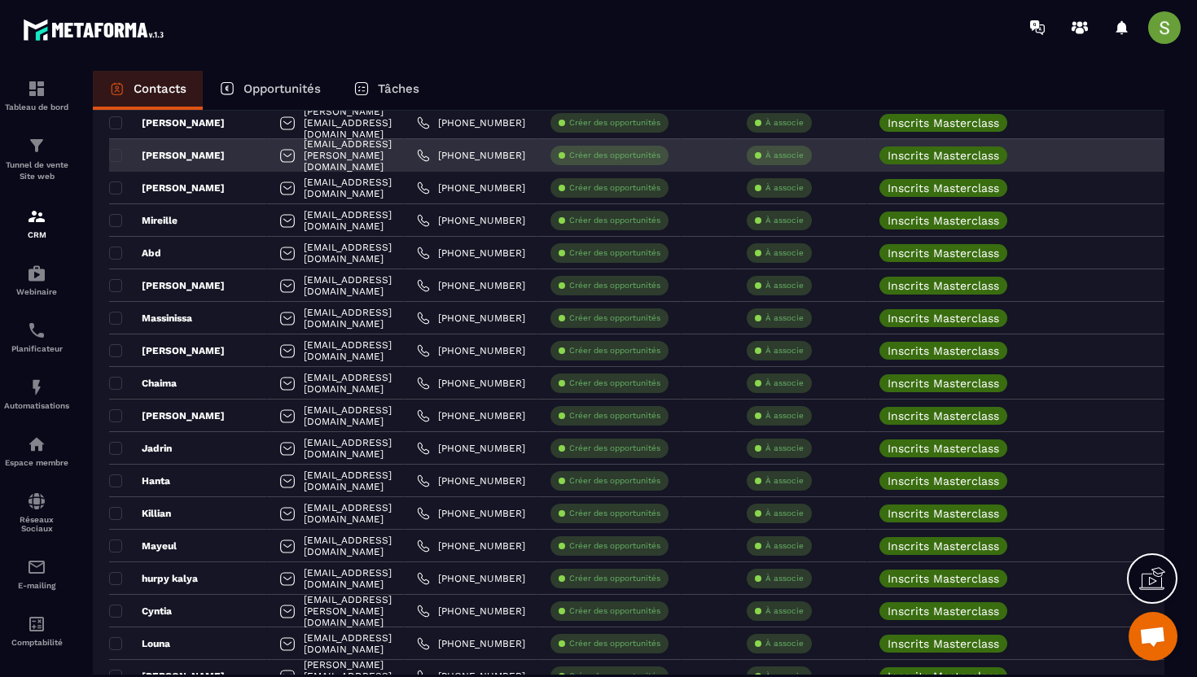
click at [323, 160] on div "[EMAIL_ADDRESS][PERSON_NAME][DOMAIN_NAME]" at bounding box center [336, 155] width 138 height 33
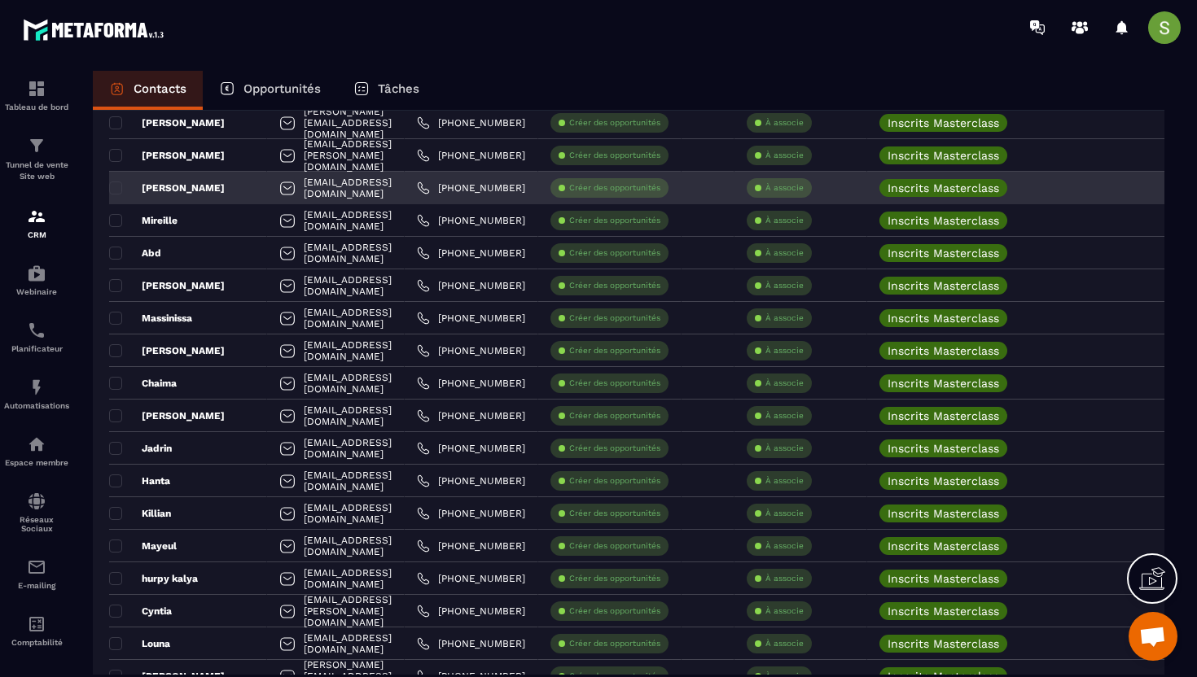
click at [335, 190] on div "[EMAIL_ADDRESS][DOMAIN_NAME]" at bounding box center [336, 188] width 138 height 33
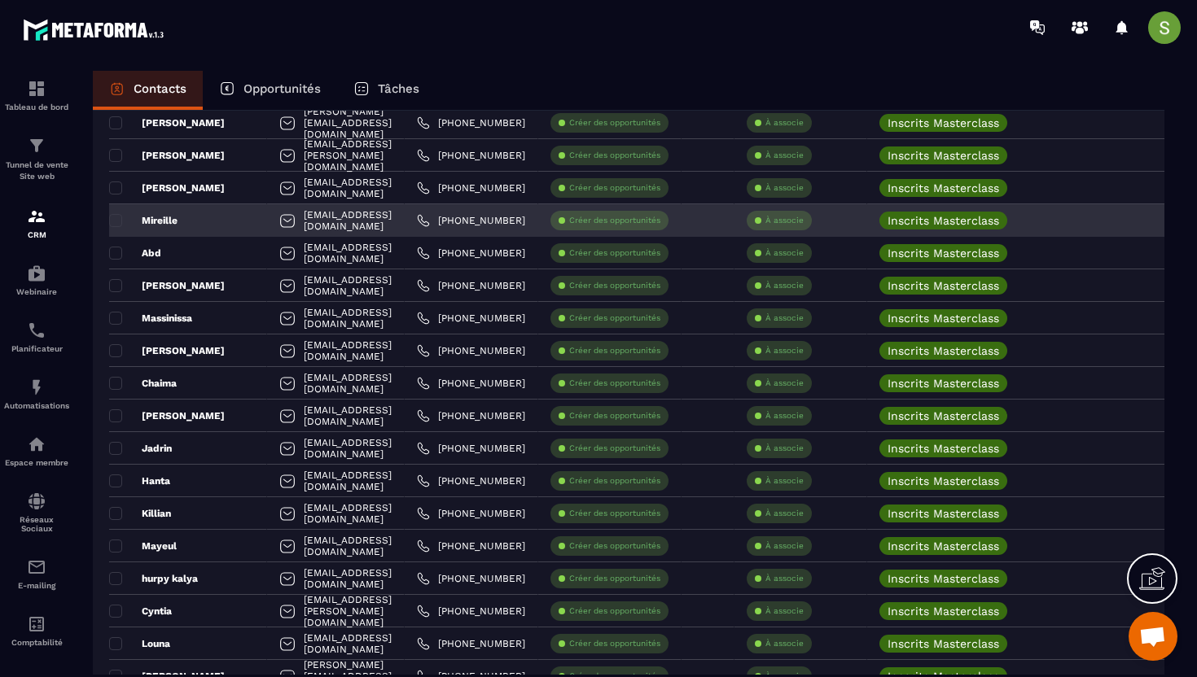
click at [271, 223] on div "[EMAIL_ADDRESS][DOMAIN_NAME]" at bounding box center [336, 220] width 138 height 33
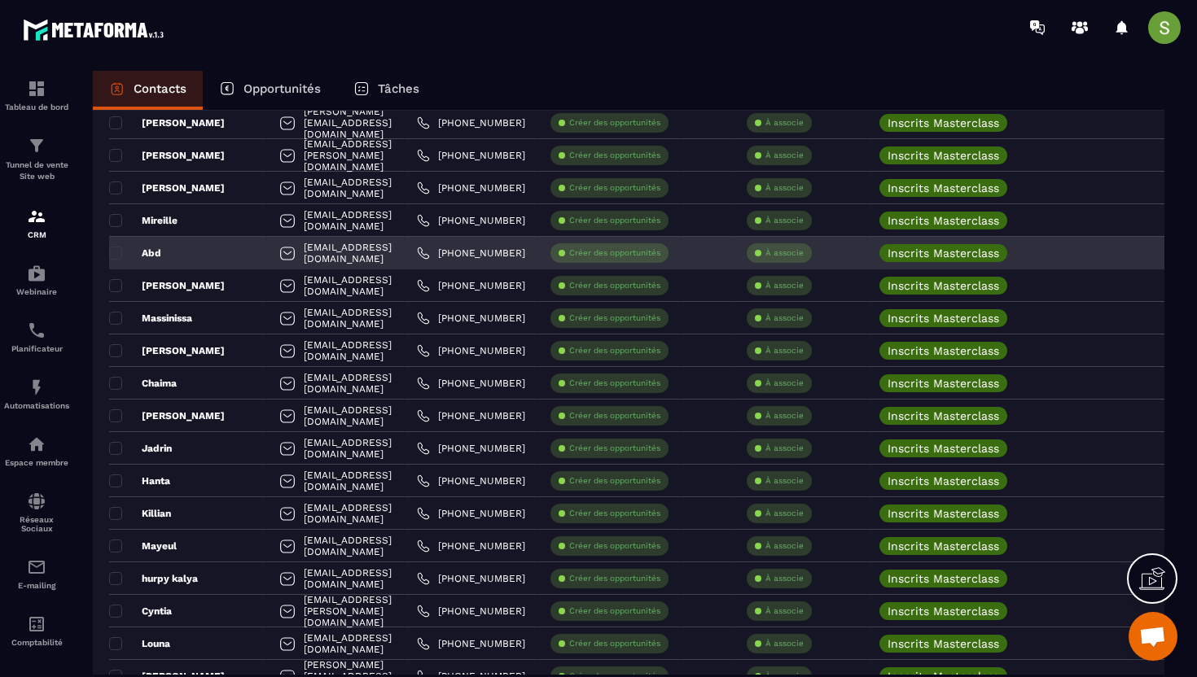
click at [370, 257] on div "[EMAIL_ADDRESS][DOMAIN_NAME]" at bounding box center [336, 253] width 138 height 33
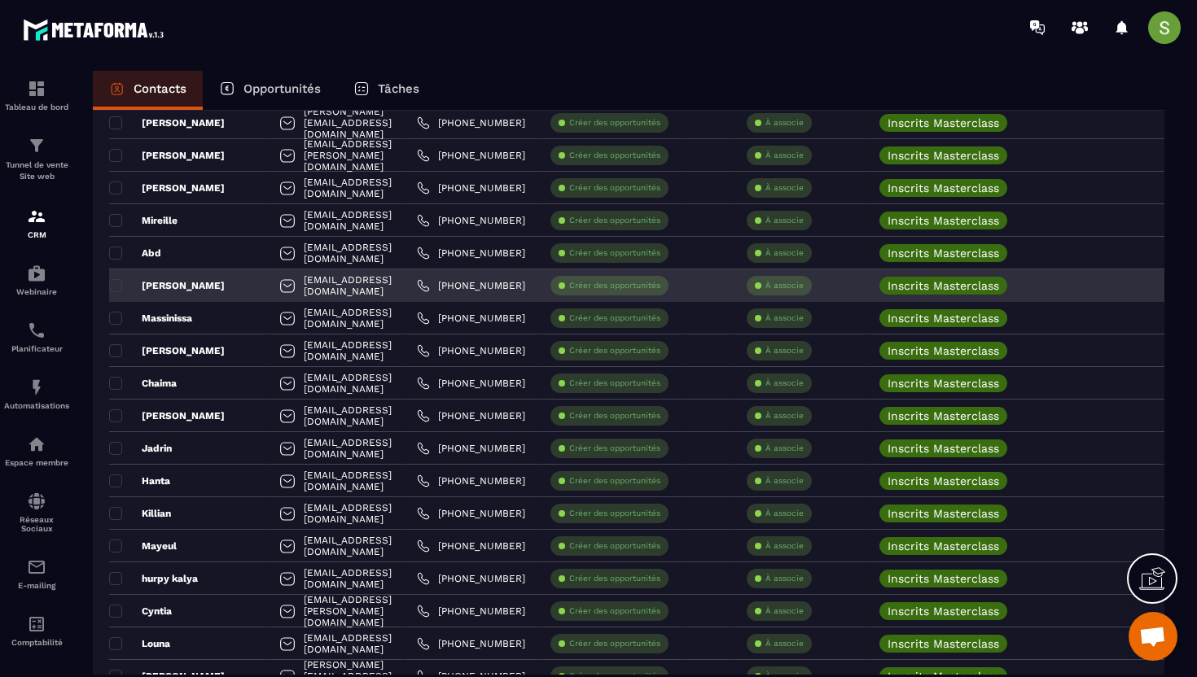
click at [360, 287] on div "[EMAIL_ADDRESS][DOMAIN_NAME]" at bounding box center [336, 285] width 138 height 33
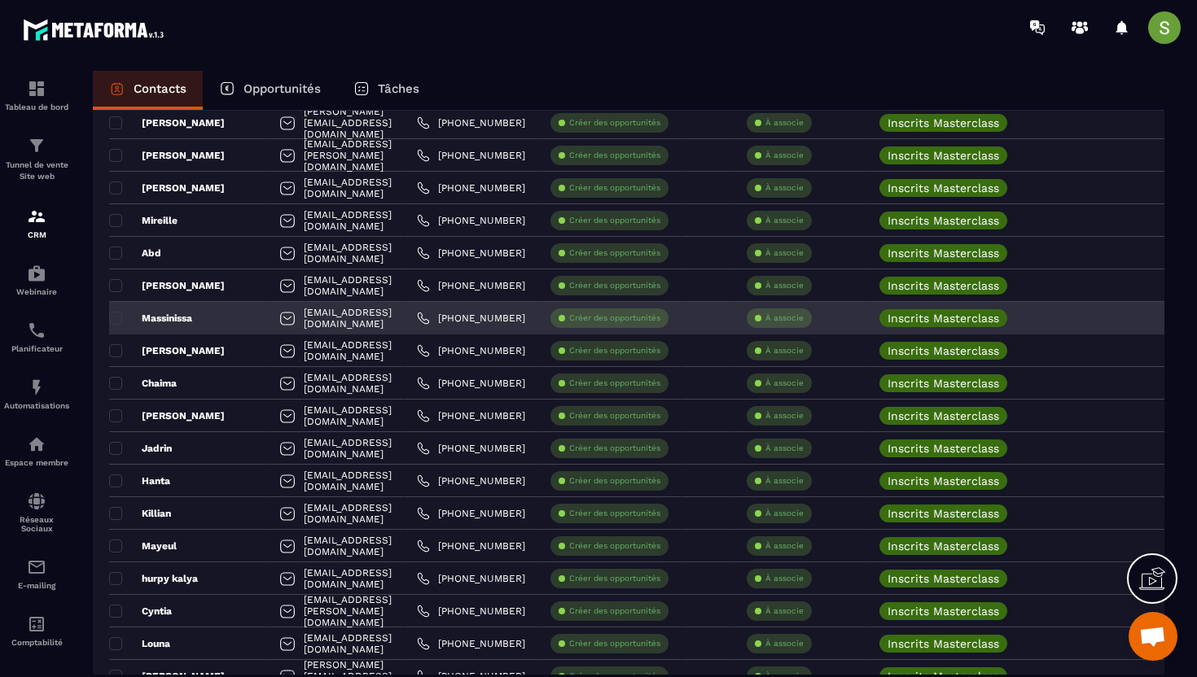
click at [293, 326] on div "[EMAIL_ADDRESS][DOMAIN_NAME]" at bounding box center [336, 318] width 138 height 33
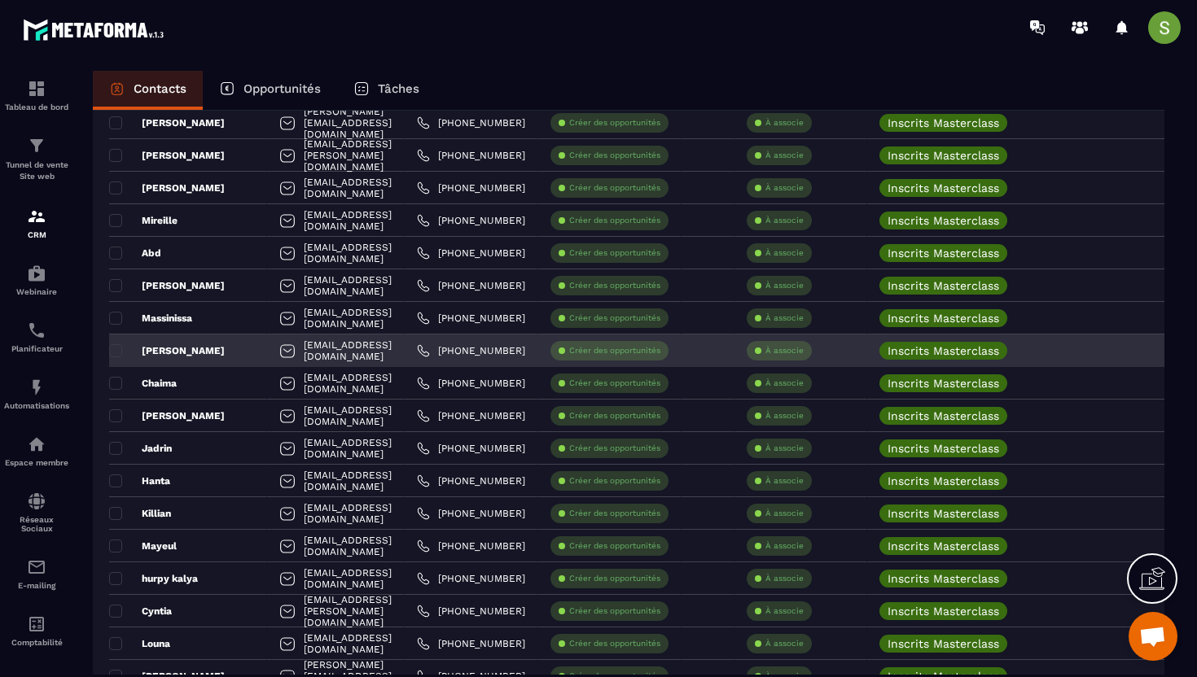
click at [308, 353] on div "[EMAIL_ADDRESS][DOMAIN_NAME]" at bounding box center [336, 351] width 138 height 33
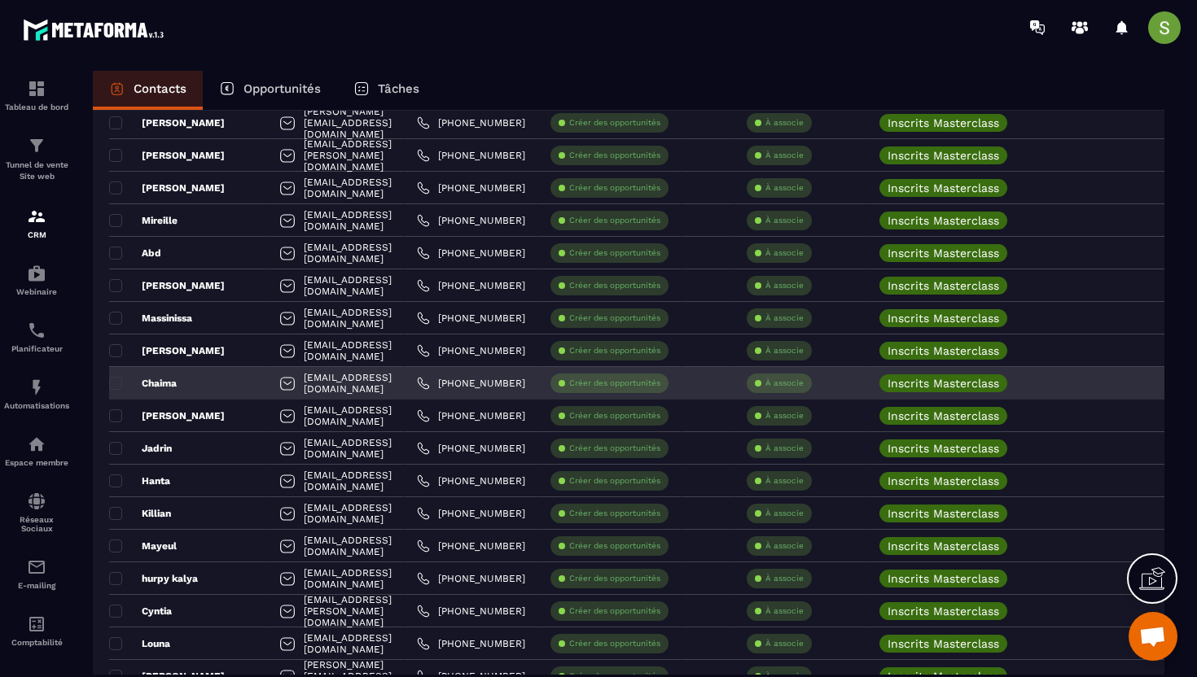
click at [290, 390] on div "[EMAIL_ADDRESS][DOMAIN_NAME]" at bounding box center [336, 383] width 138 height 33
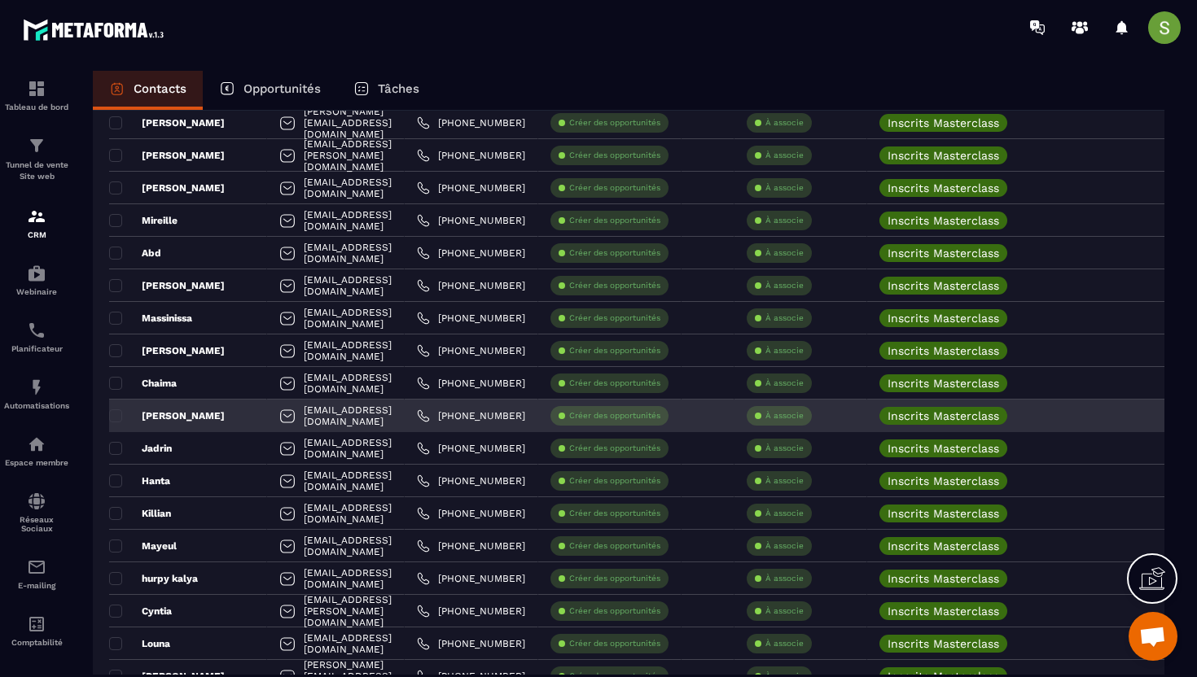
click at [317, 411] on div "[EMAIL_ADDRESS][DOMAIN_NAME]" at bounding box center [336, 416] width 138 height 33
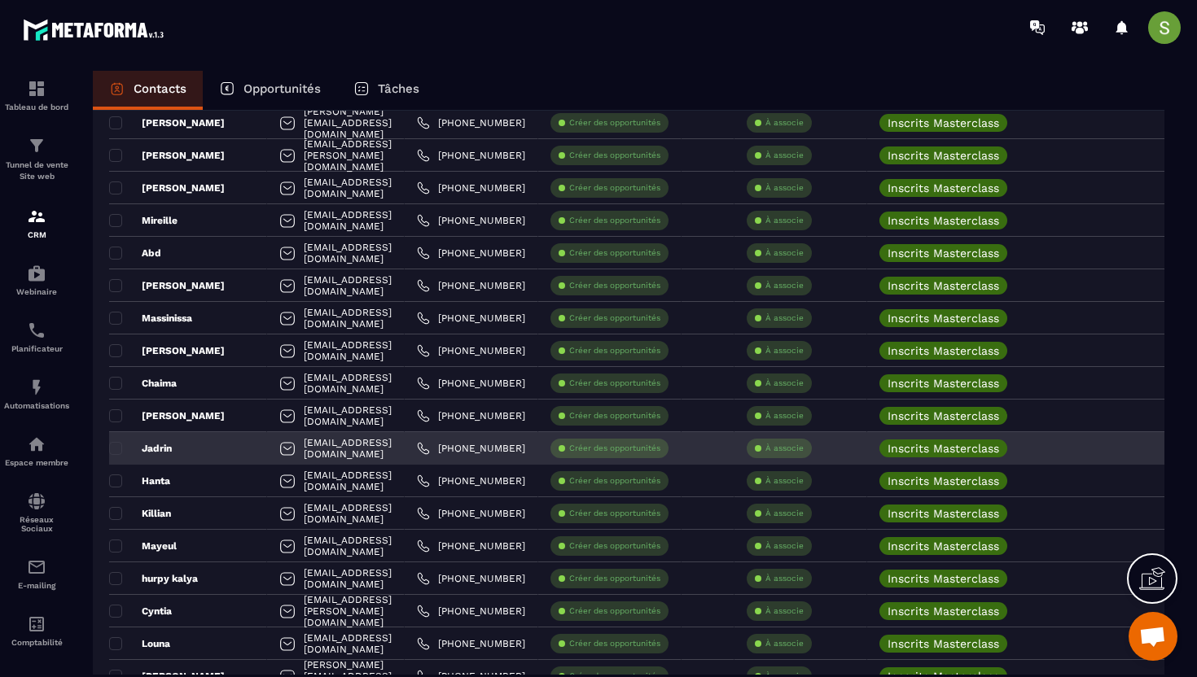
click at [283, 453] on div "[EMAIL_ADDRESS][DOMAIN_NAME]" at bounding box center [336, 448] width 138 height 33
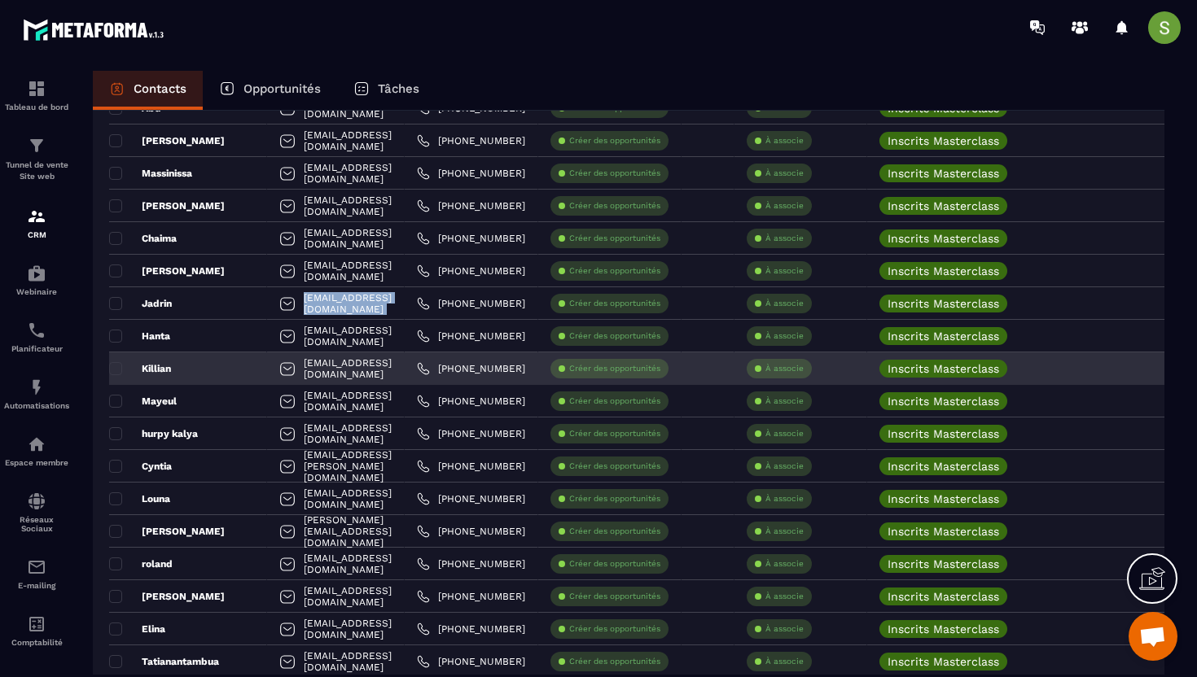
scroll to position [1073, 0]
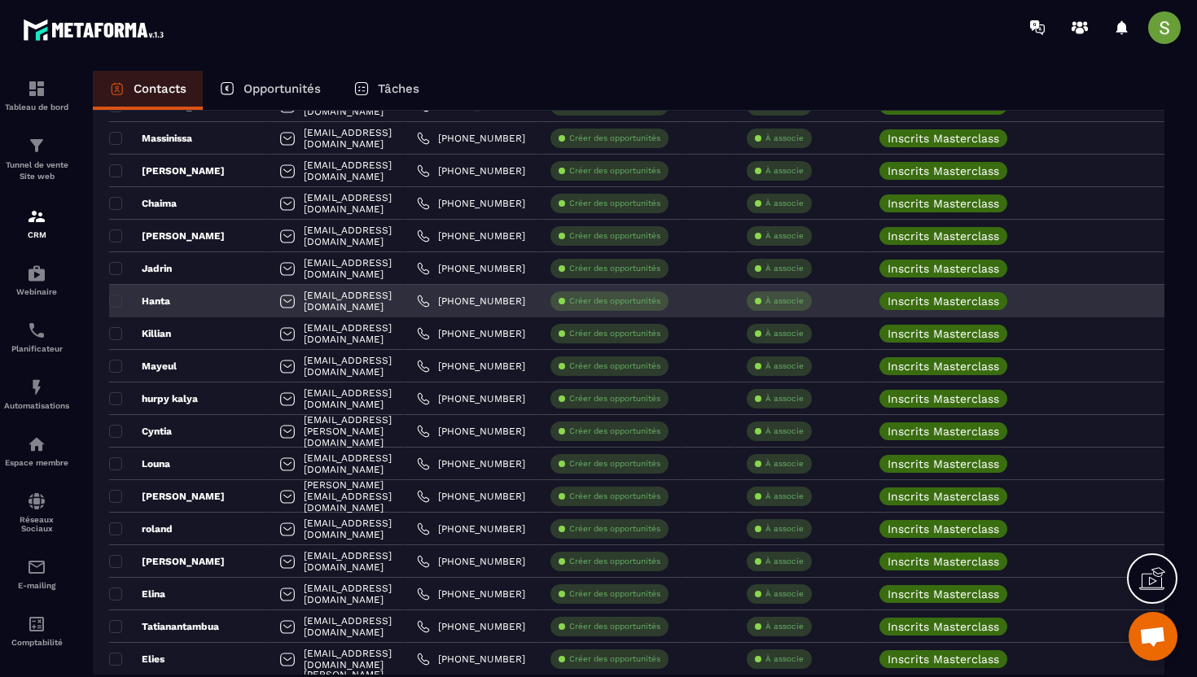
click at [336, 306] on div "[EMAIL_ADDRESS][DOMAIN_NAME]" at bounding box center [336, 301] width 138 height 33
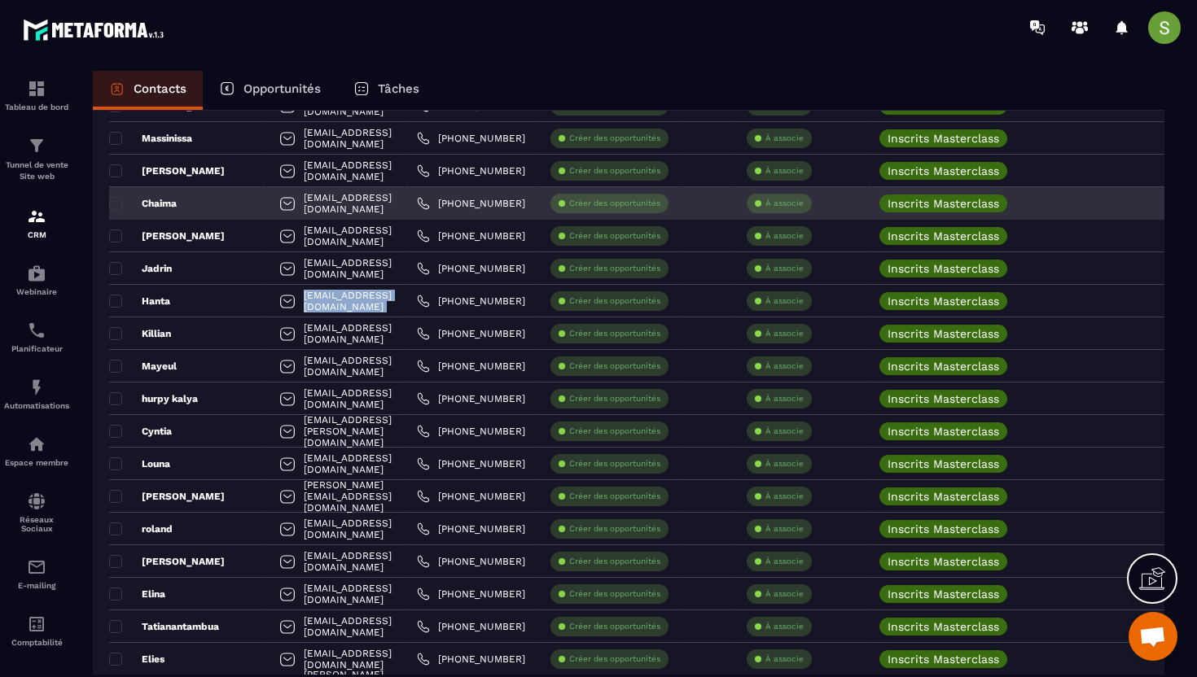
drag, startPoint x: 336, startPoint y: 306, endPoint x: 341, endPoint y: 204, distance: 102.7
click at [336, 305] on div "[EMAIL_ADDRESS][DOMAIN_NAME]" at bounding box center [336, 301] width 138 height 33
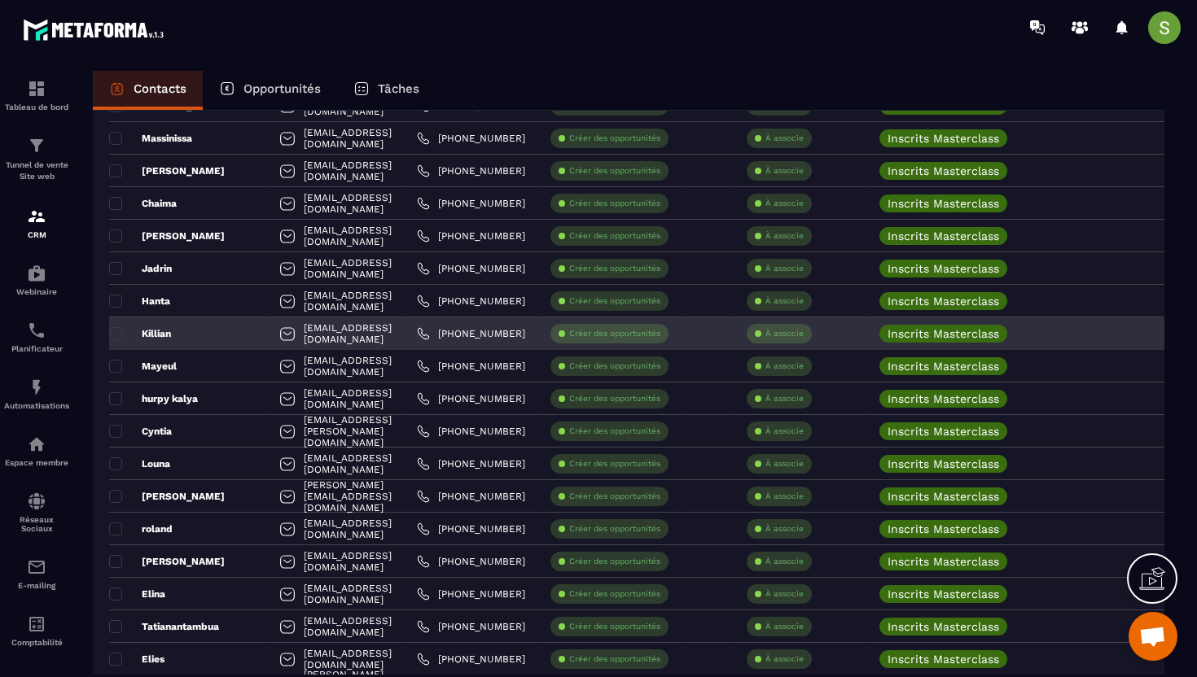
click at [328, 330] on div "[EMAIL_ADDRESS][DOMAIN_NAME]" at bounding box center [336, 333] width 138 height 33
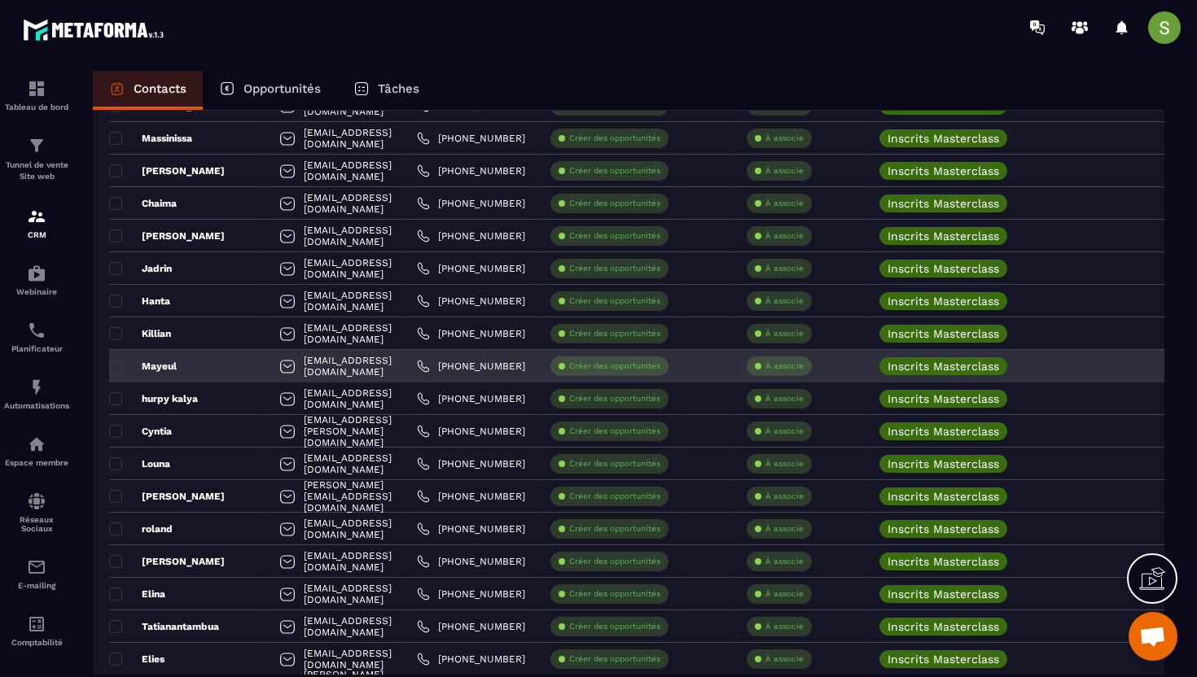
click at [350, 374] on div "[EMAIL_ADDRESS][DOMAIN_NAME]" at bounding box center [336, 366] width 138 height 33
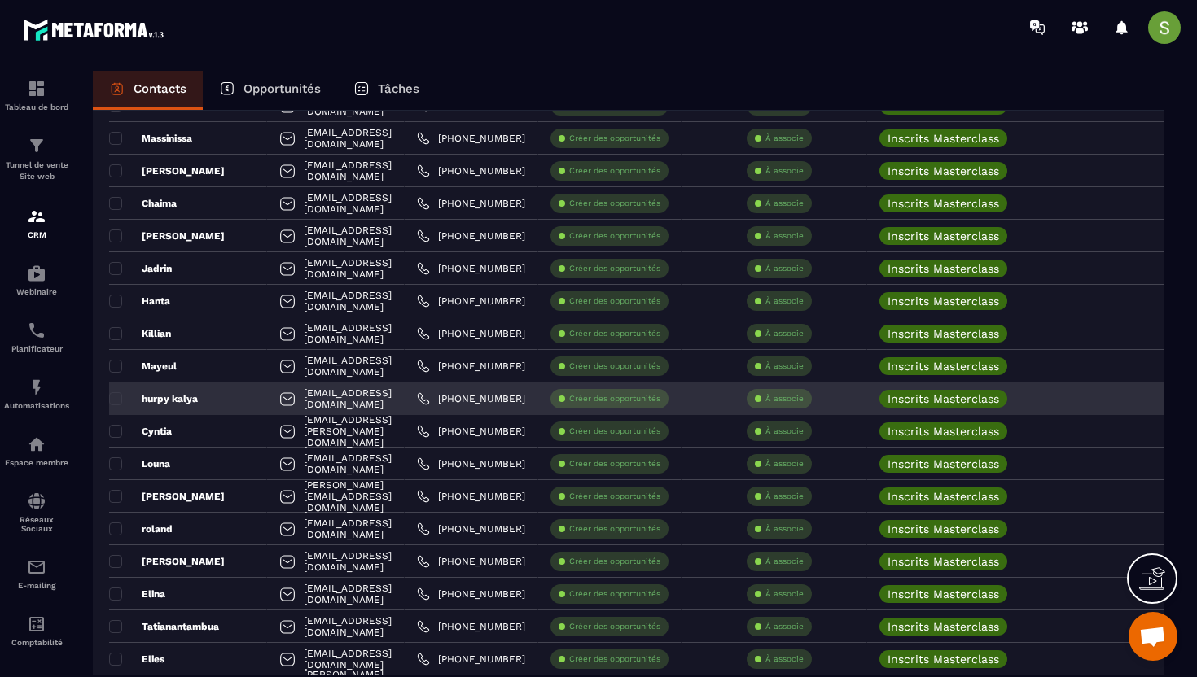
click at [337, 395] on div "[EMAIL_ADDRESS][DOMAIN_NAME]" at bounding box center [336, 399] width 138 height 33
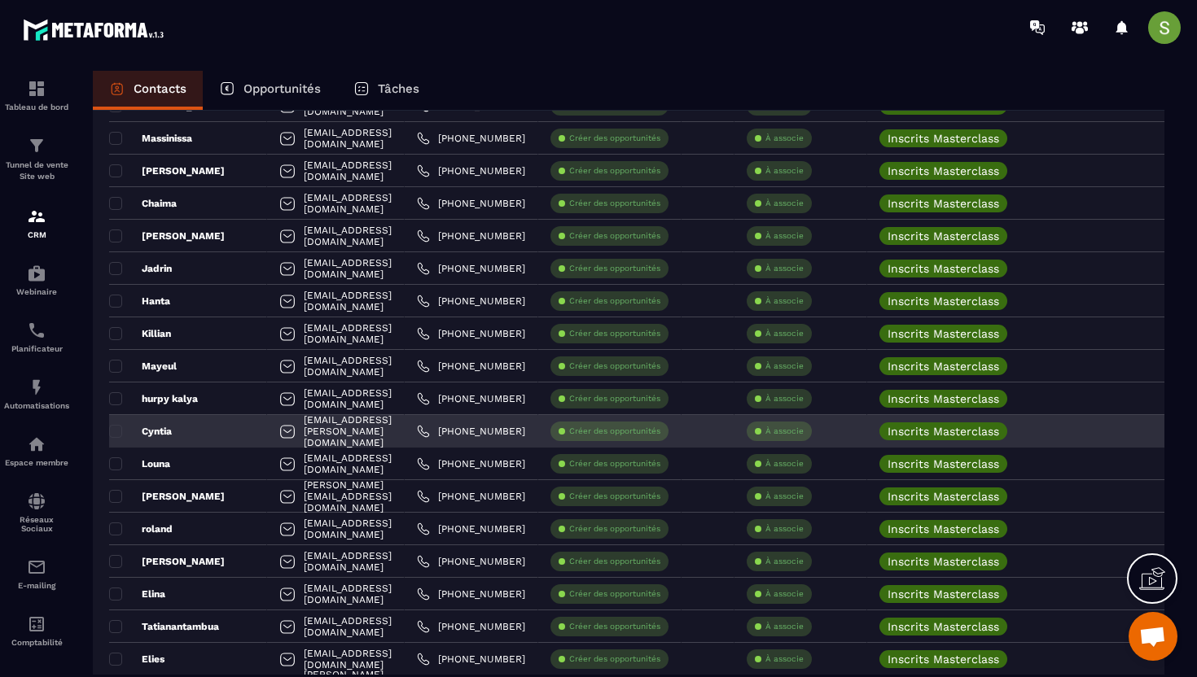
click at [329, 440] on div "[EMAIL_ADDRESS][PERSON_NAME][DOMAIN_NAME]" at bounding box center [336, 431] width 138 height 33
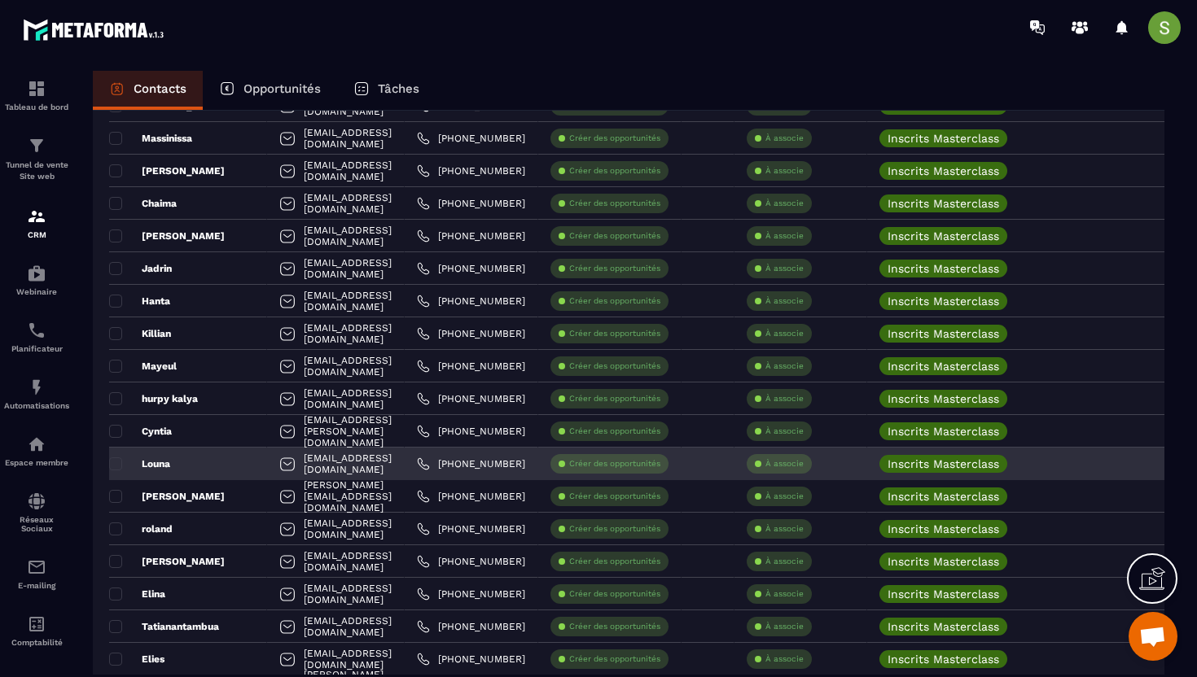
click at [324, 471] on div "[EMAIL_ADDRESS][DOMAIN_NAME]" at bounding box center [336, 464] width 138 height 33
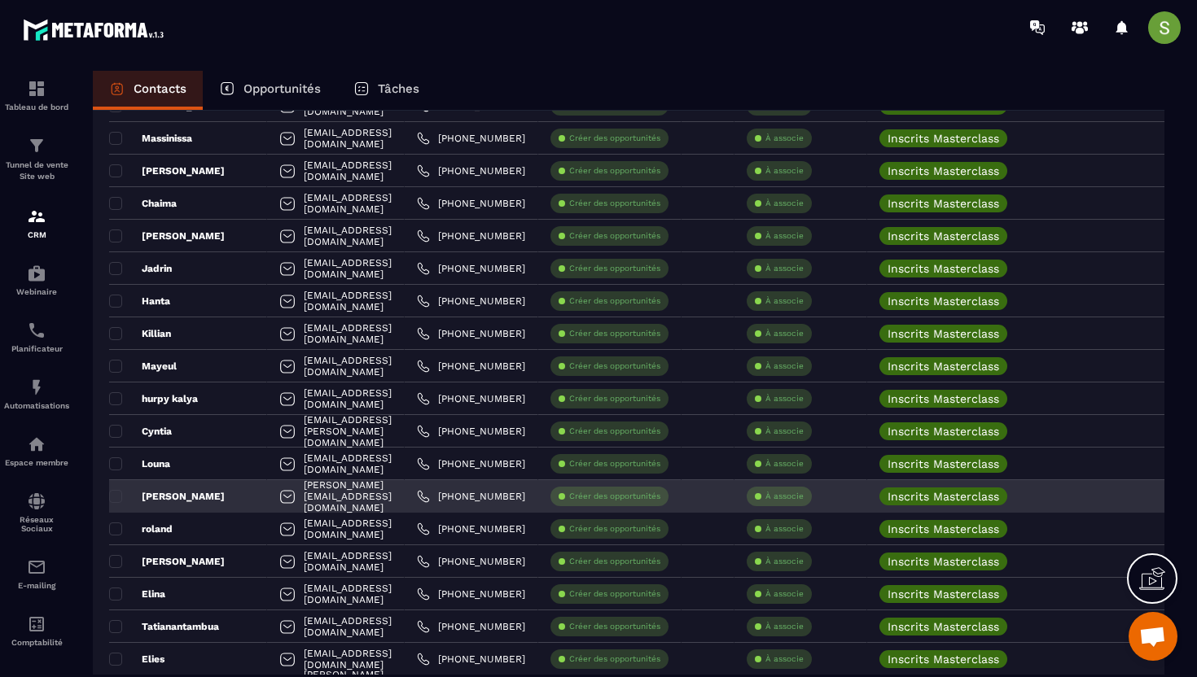
click at [324, 502] on div "[PERSON_NAME][EMAIL_ADDRESS][DOMAIN_NAME]" at bounding box center [336, 496] width 138 height 33
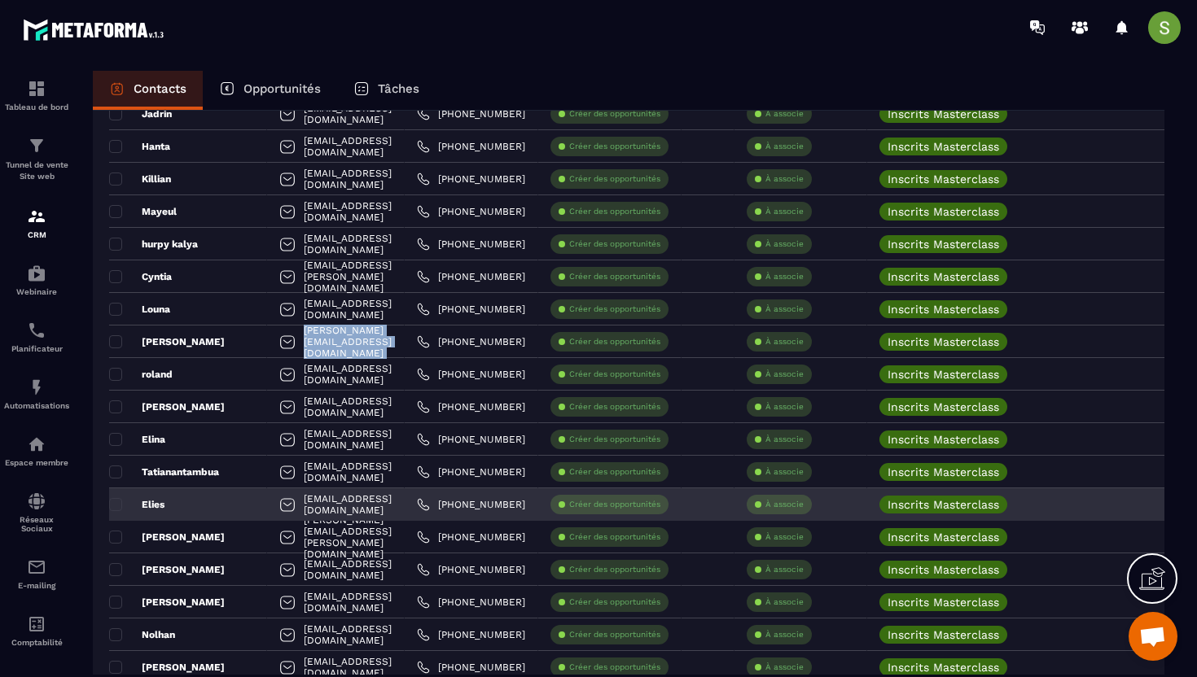
scroll to position [1254, 0]
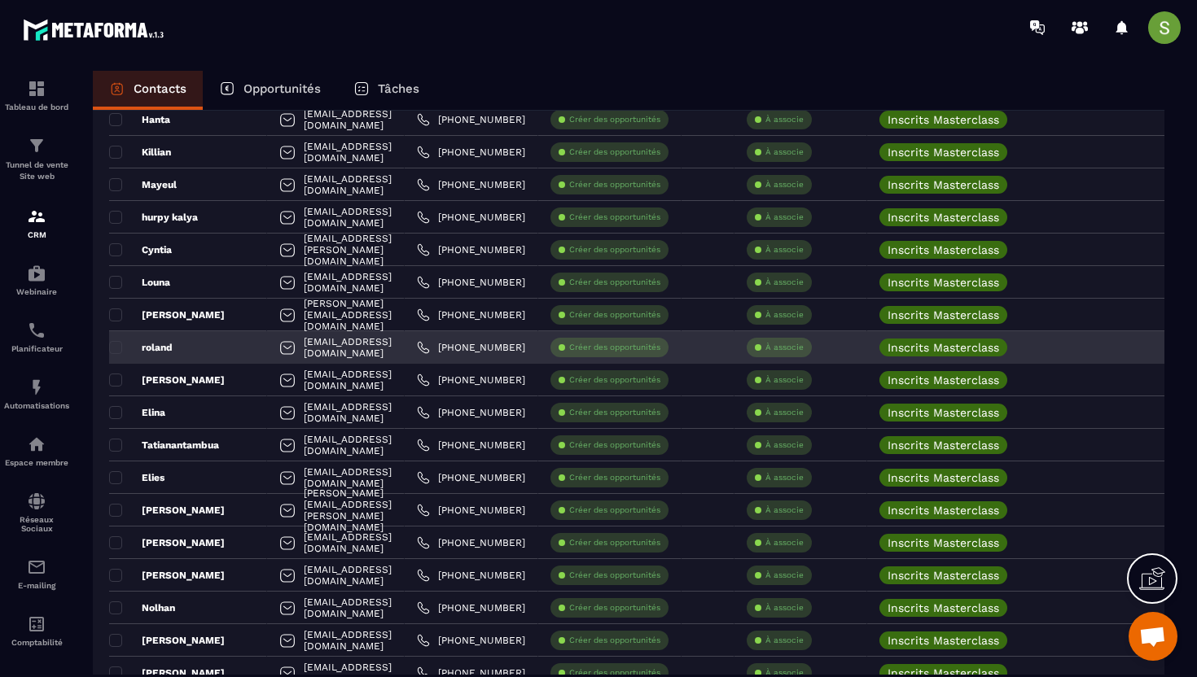
click at [348, 344] on div "[EMAIL_ADDRESS][DOMAIN_NAME]" at bounding box center [336, 347] width 138 height 33
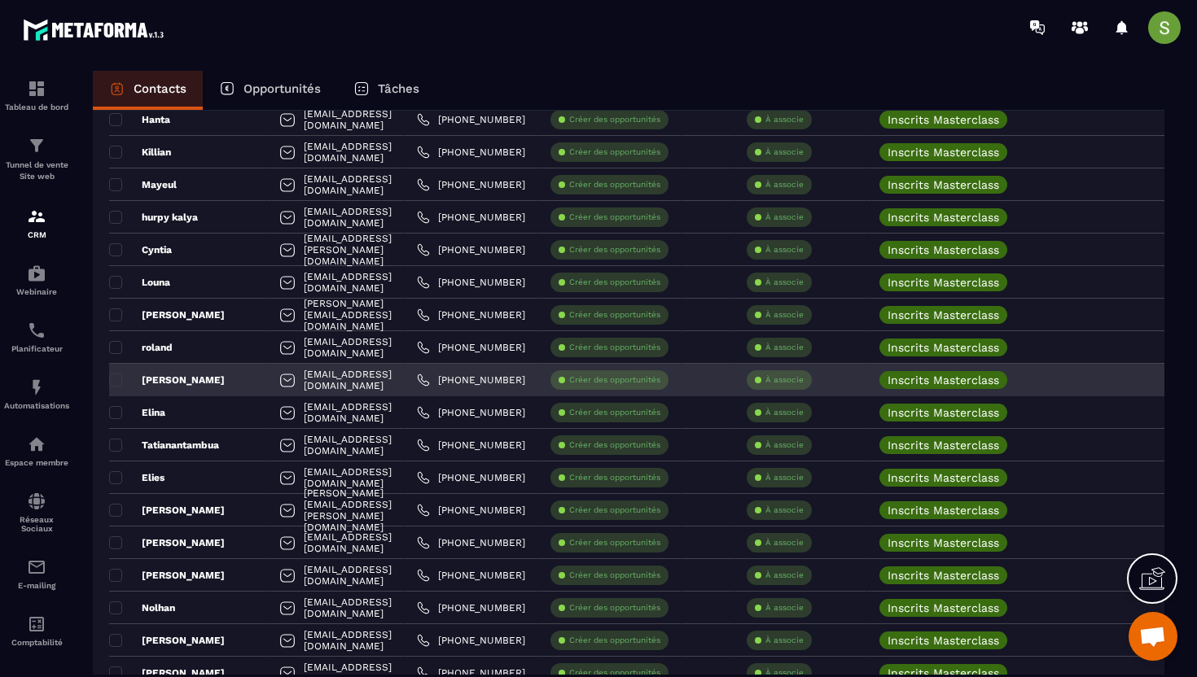
click at [308, 385] on div "[EMAIL_ADDRESS][DOMAIN_NAME]" at bounding box center [336, 380] width 138 height 33
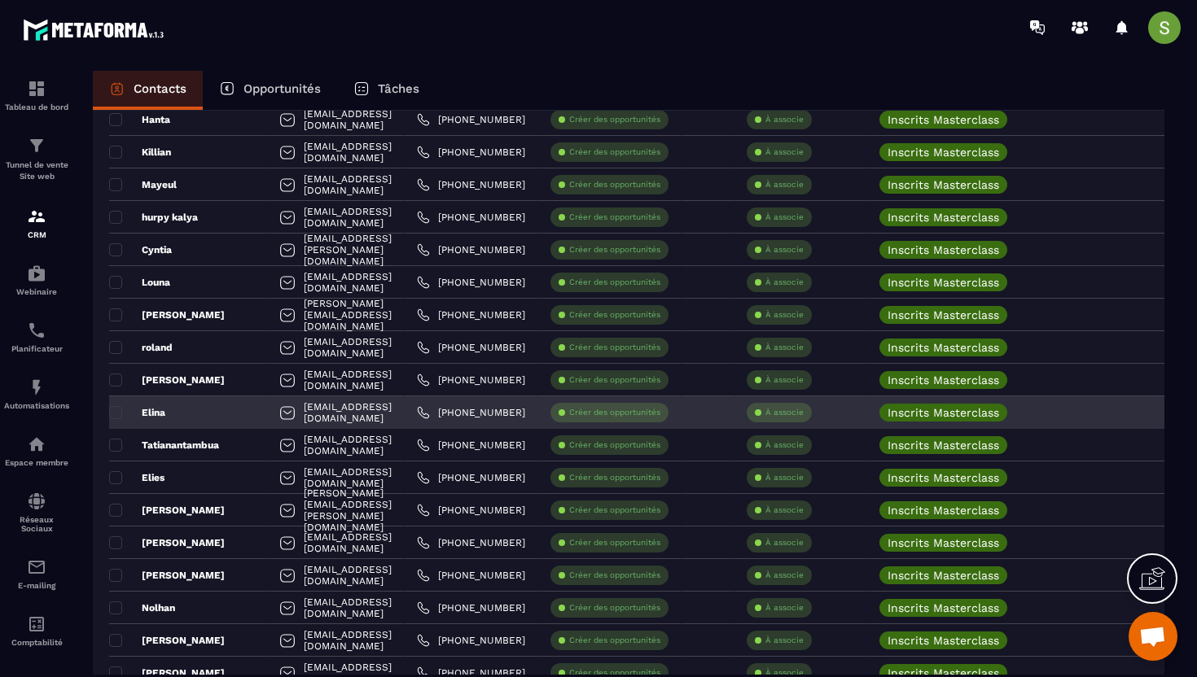
click at [283, 413] on div "[EMAIL_ADDRESS][DOMAIN_NAME]" at bounding box center [336, 412] width 138 height 33
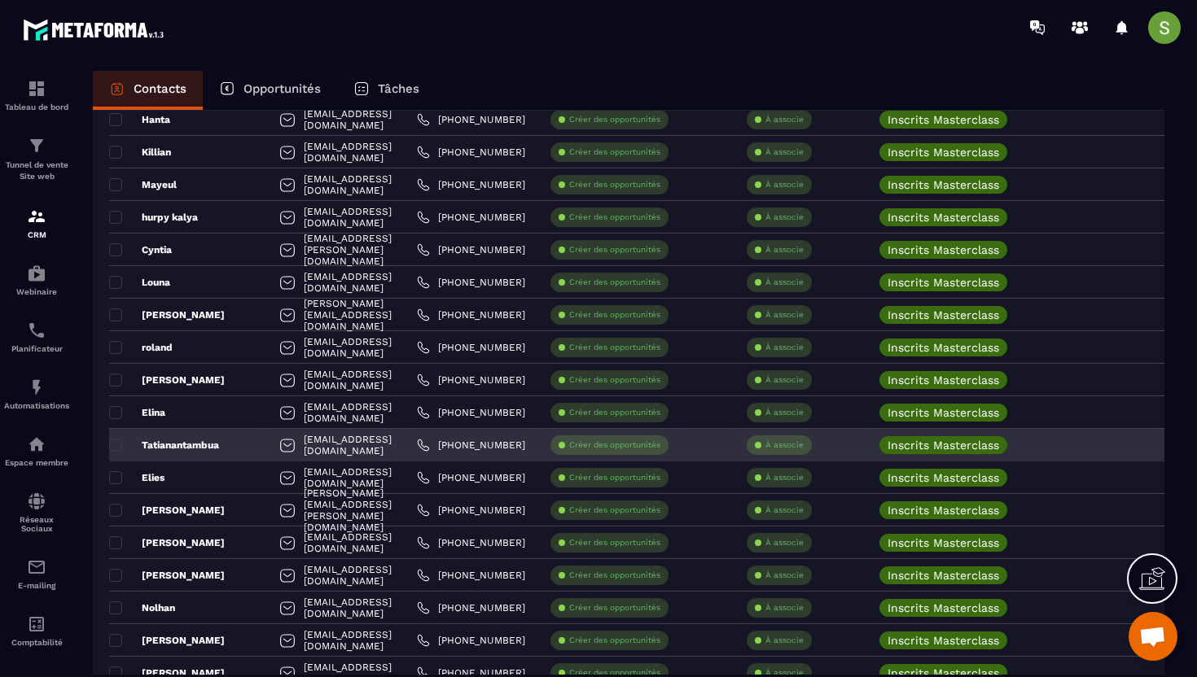
click at [330, 453] on div "[EMAIL_ADDRESS][DOMAIN_NAME]" at bounding box center [336, 445] width 138 height 33
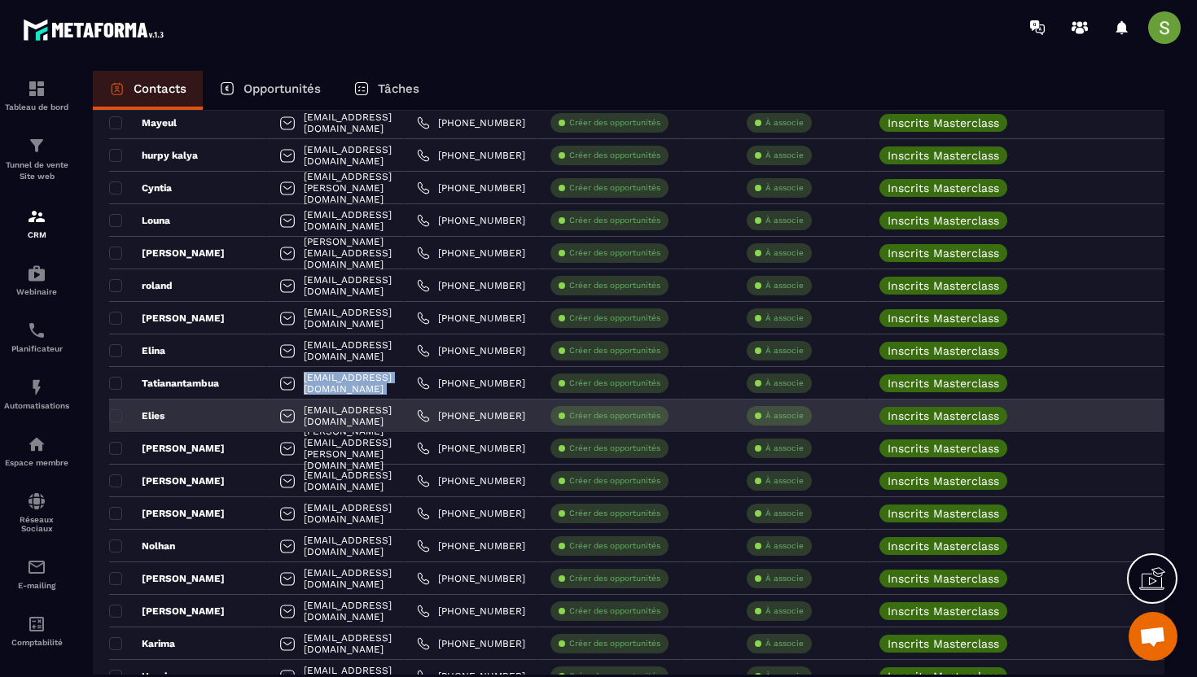
scroll to position [1347, 0]
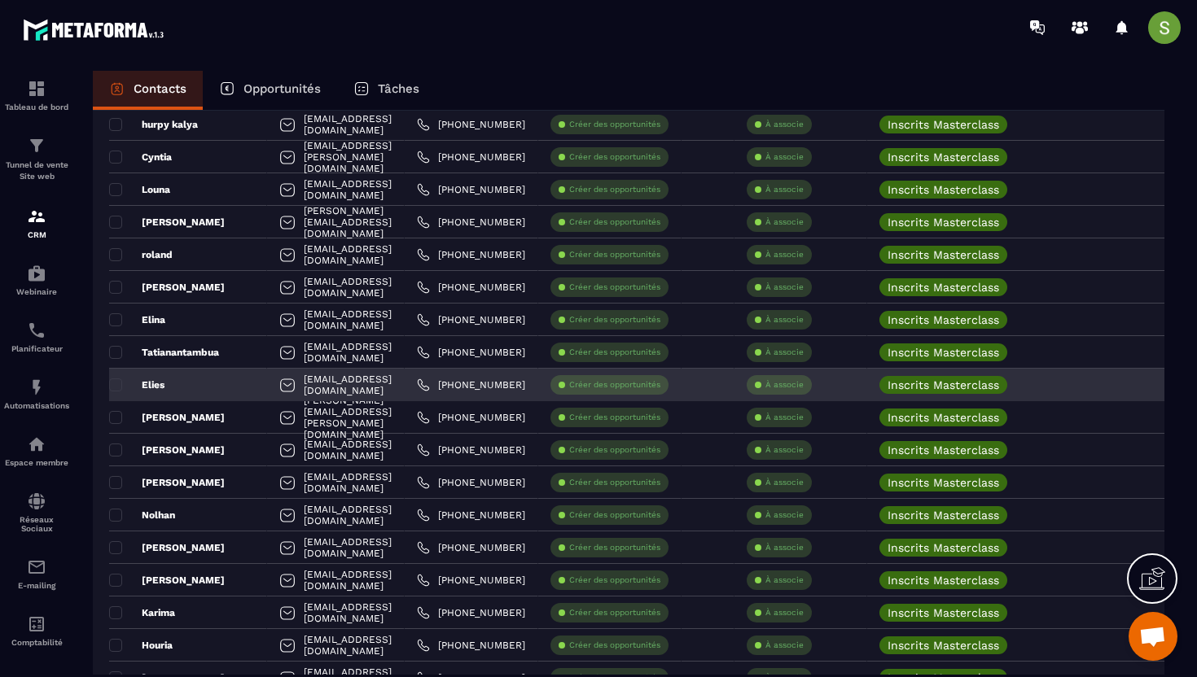
click at [304, 386] on div "[EMAIL_ADDRESS][DOMAIN_NAME]" at bounding box center [336, 385] width 138 height 33
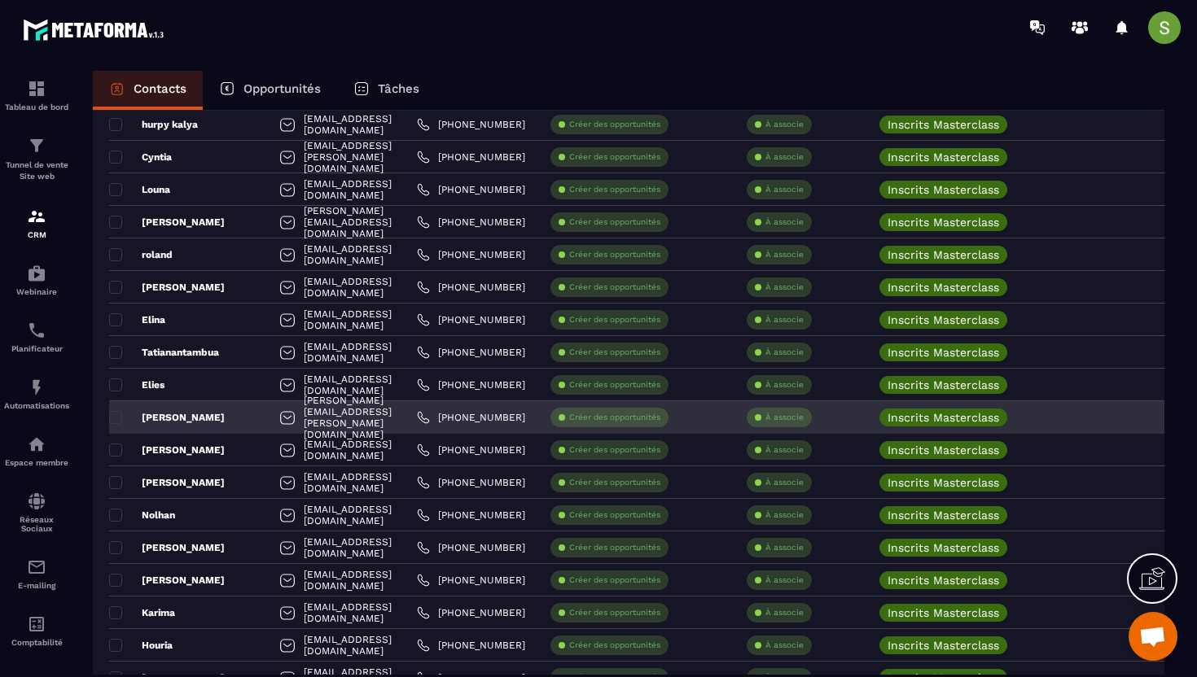
click at [296, 415] on div "[PERSON_NAME][EMAIL_ADDRESS][PERSON_NAME][DOMAIN_NAME]" at bounding box center [336, 417] width 138 height 33
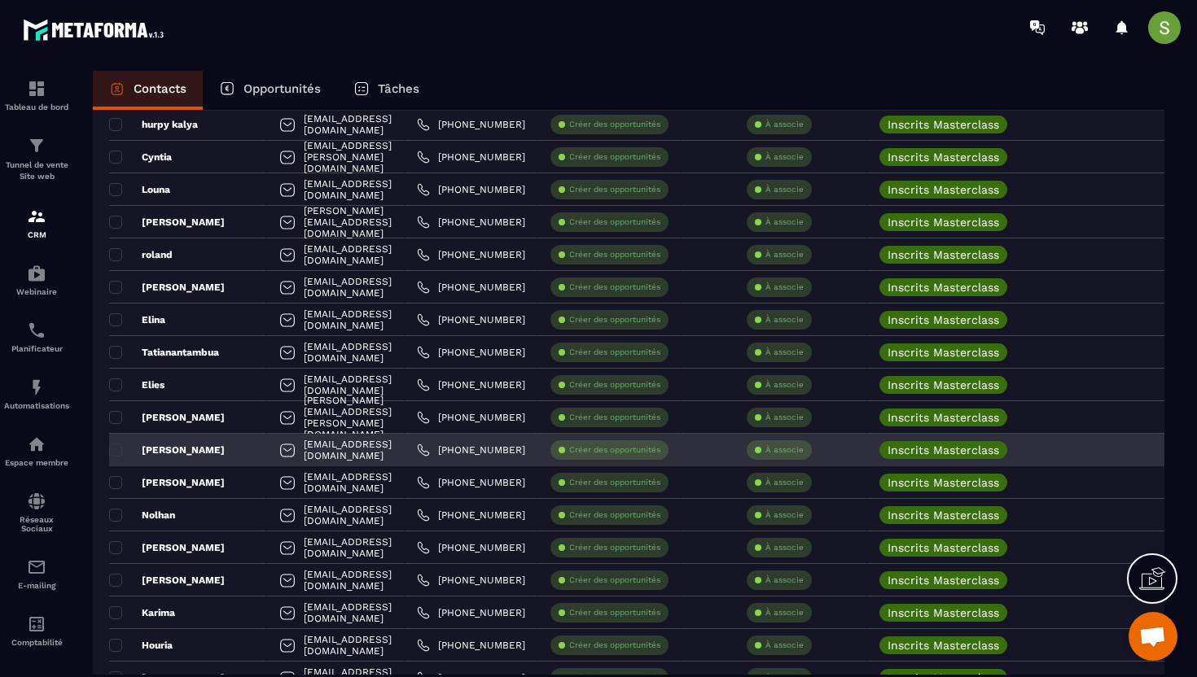
click at [286, 447] on div "[EMAIL_ADDRESS][DOMAIN_NAME]" at bounding box center [336, 450] width 138 height 33
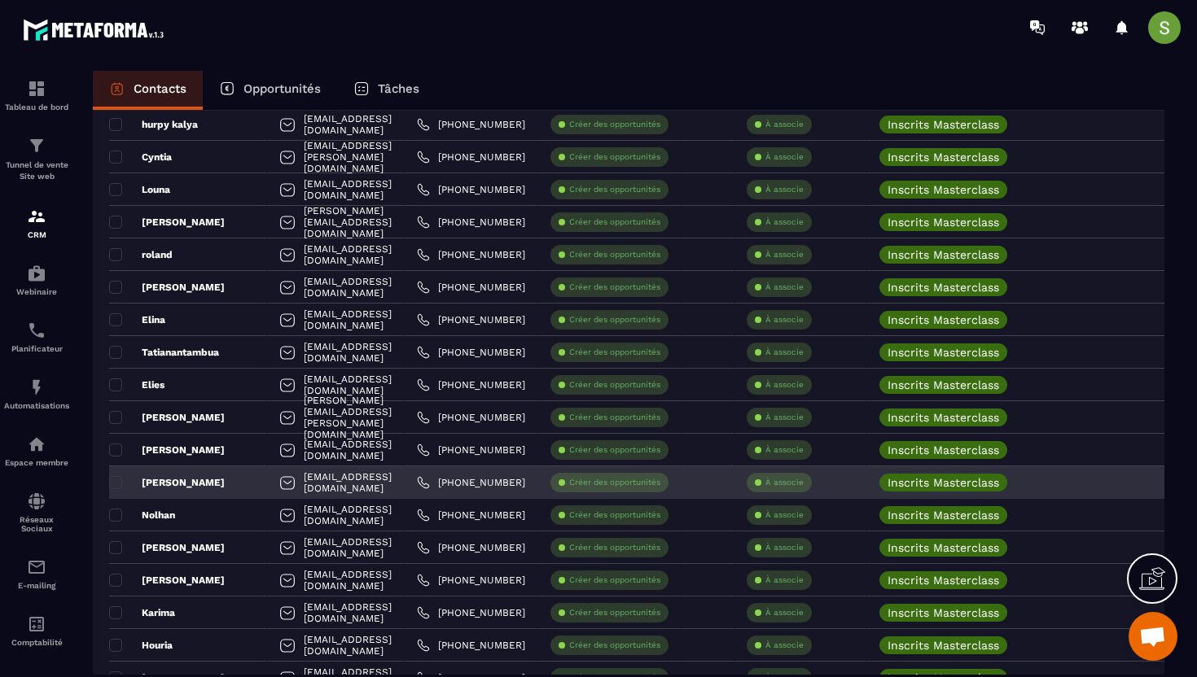
click at [304, 488] on div "[EMAIL_ADDRESS][DOMAIN_NAME]" at bounding box center [336, 482] width 138 height 33
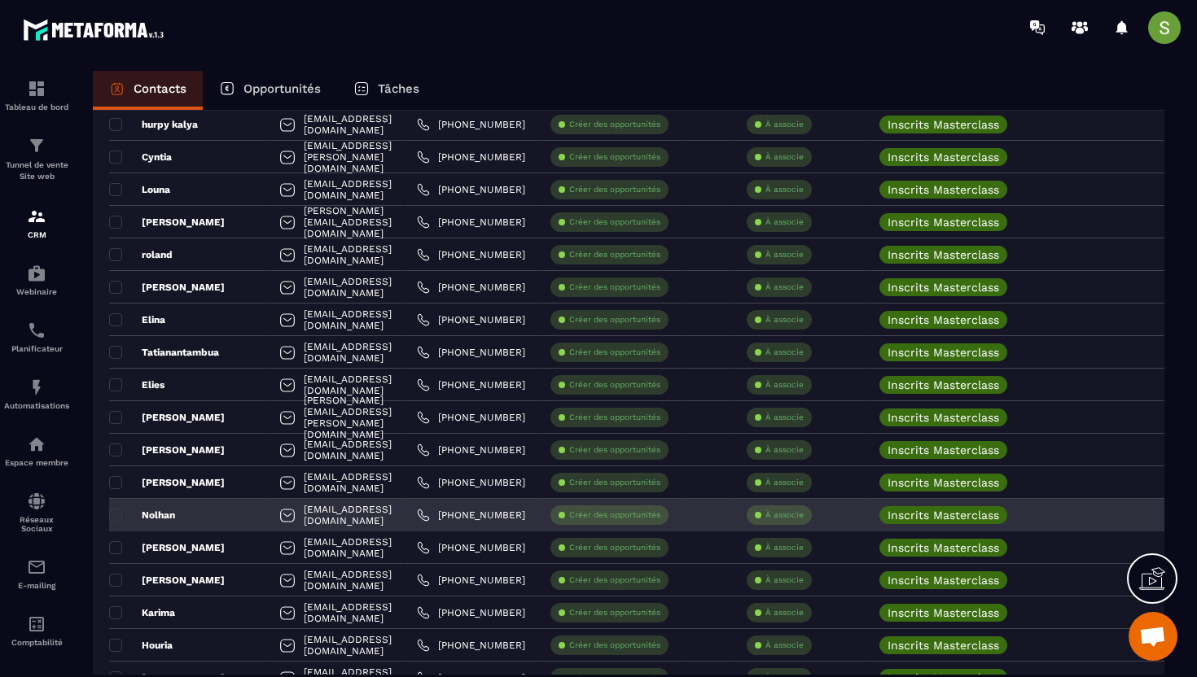
click at [305, 518] on div "[EMAIL_ADDRESS][DOMAIN_NAME]" at bounding box center [336, 515] width 138 height 33
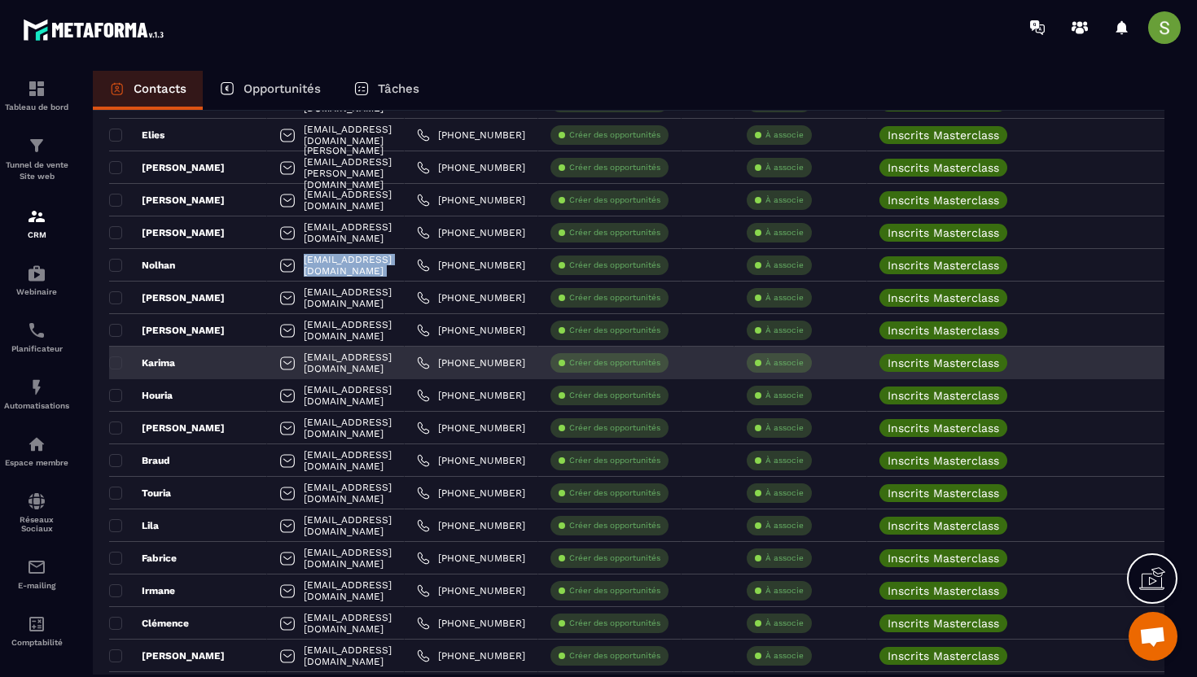
scroll to position [1616, 0]
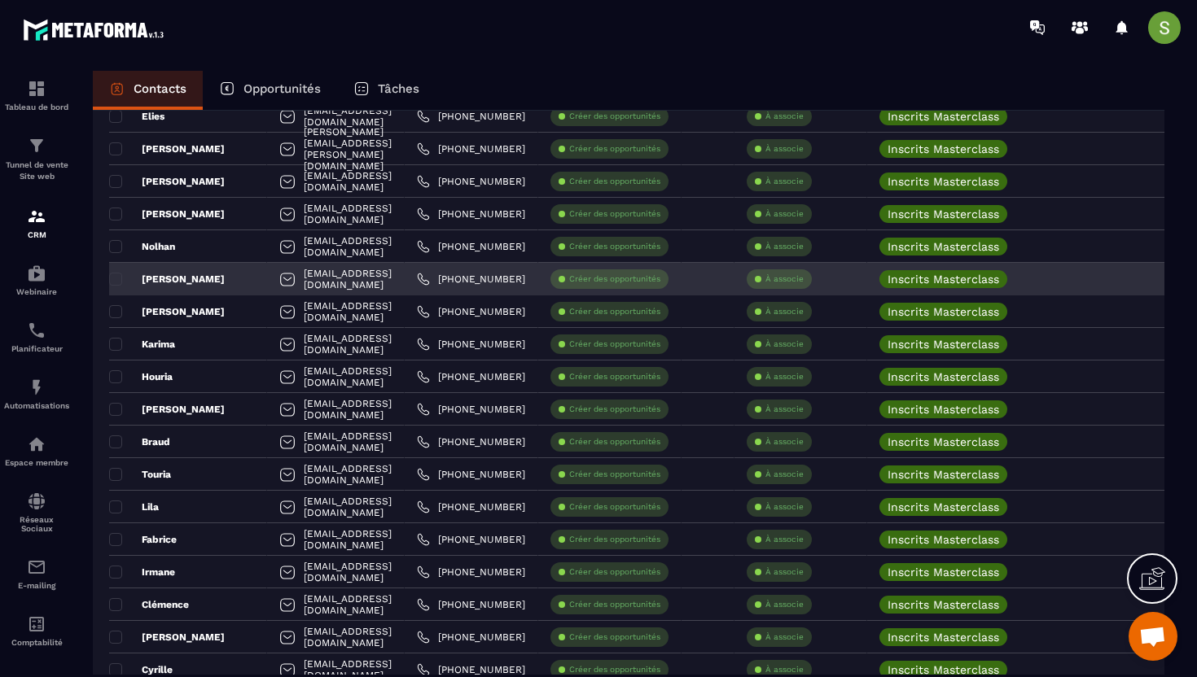
click at [337, 283] on div "[EMAIL_ADDRESS][DOMAIN_NAME]" at bounding box center [336, 279] width 138 height 33
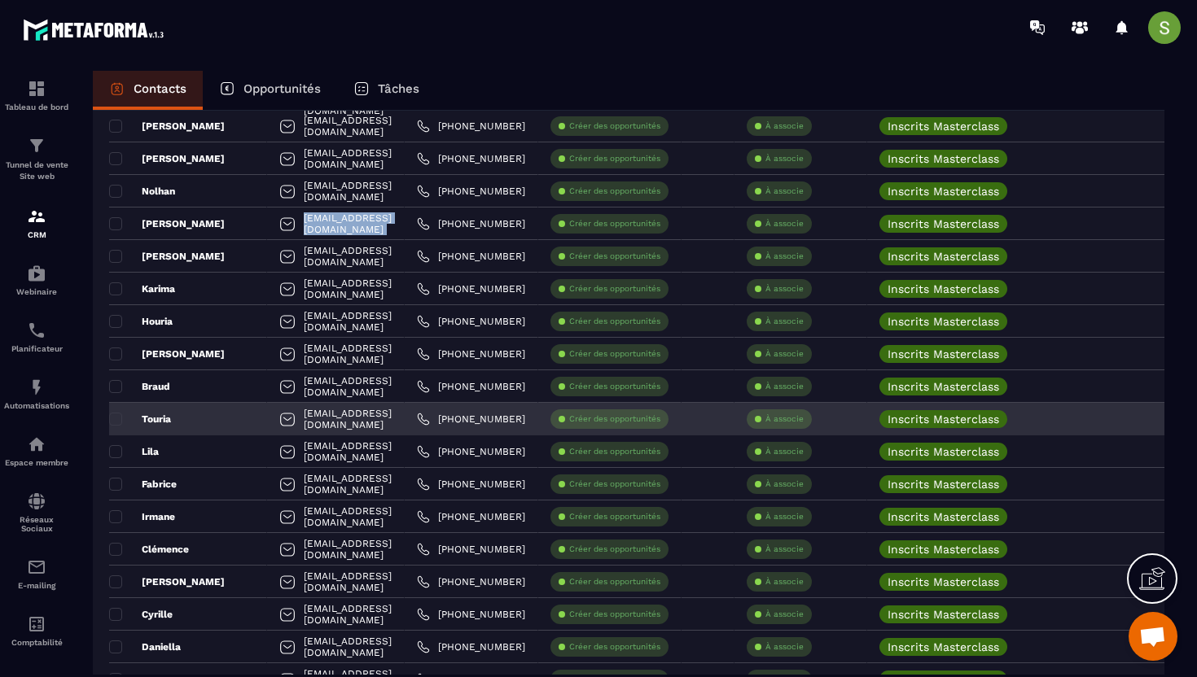
scroll to position [1687, 0]
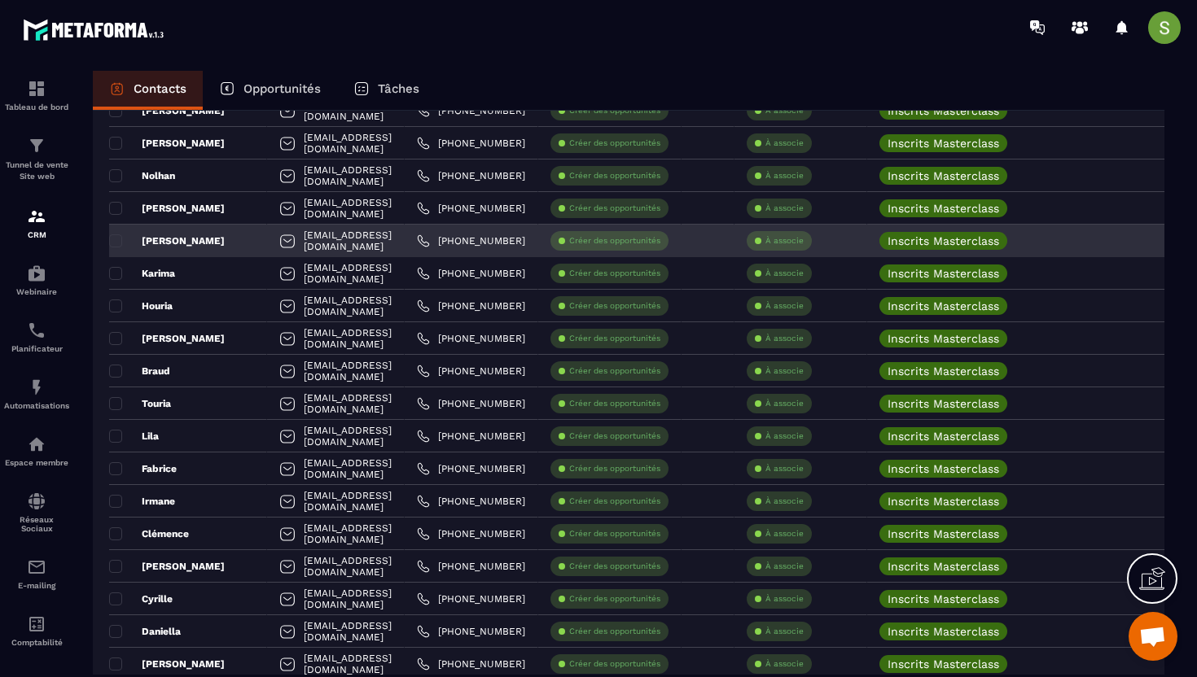
click at [322, 238] on div "[EMAIL_ADDRESS][DOMAIN_NAME]" at bounding box center [336, 241] width 138 height 33
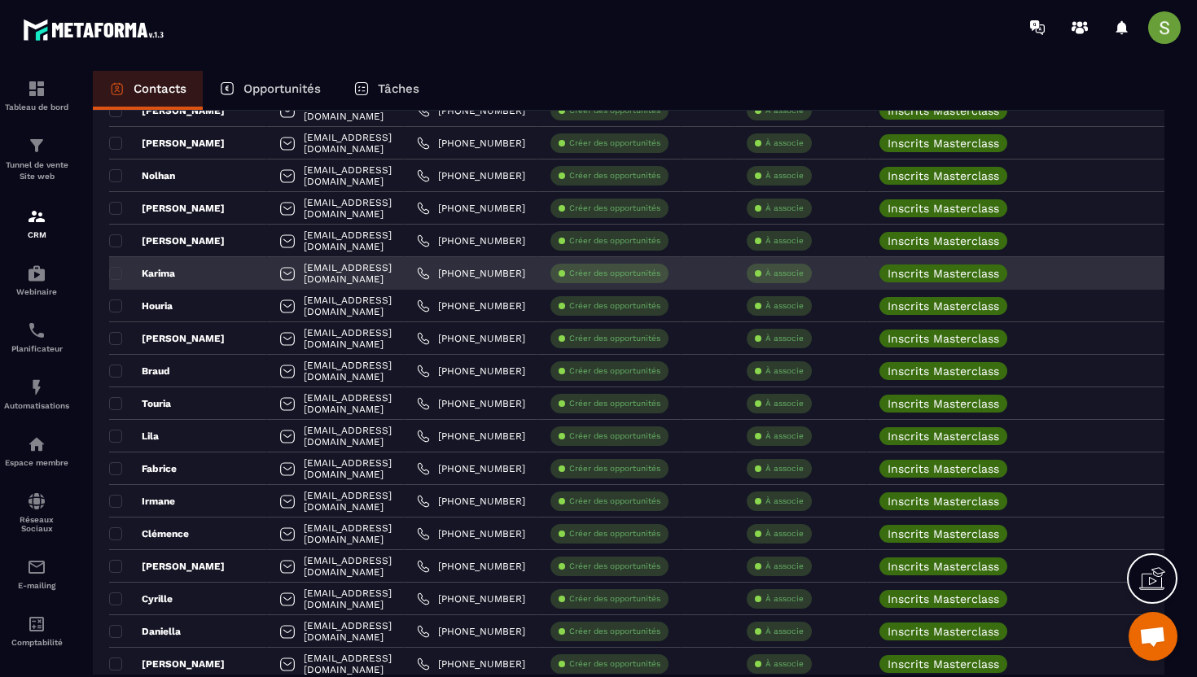
click at [314, 282] on div "[EMAIL_ADDRESS][DOMAIN_NAME]" at bounding box center [336, 273] width 138 height 33
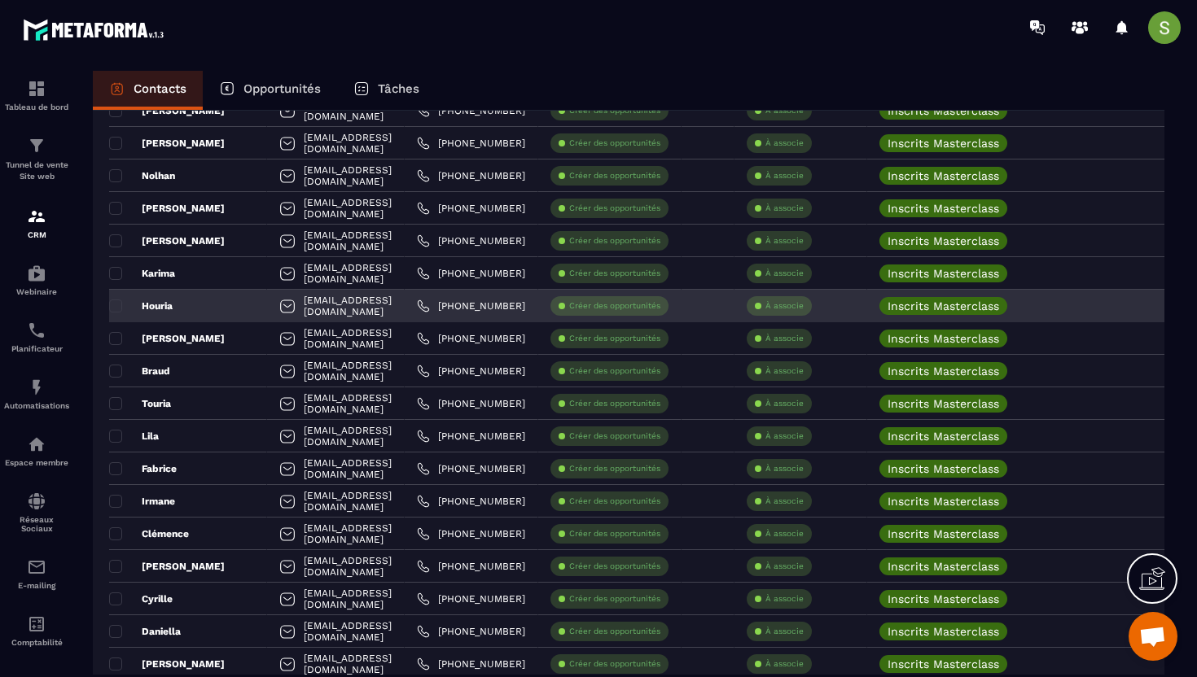
click at [283, 304] on div "[EMAIL_ADDRESS][DOMAIN_NAME]" at bounding box center [336, 306] width 138 height 33
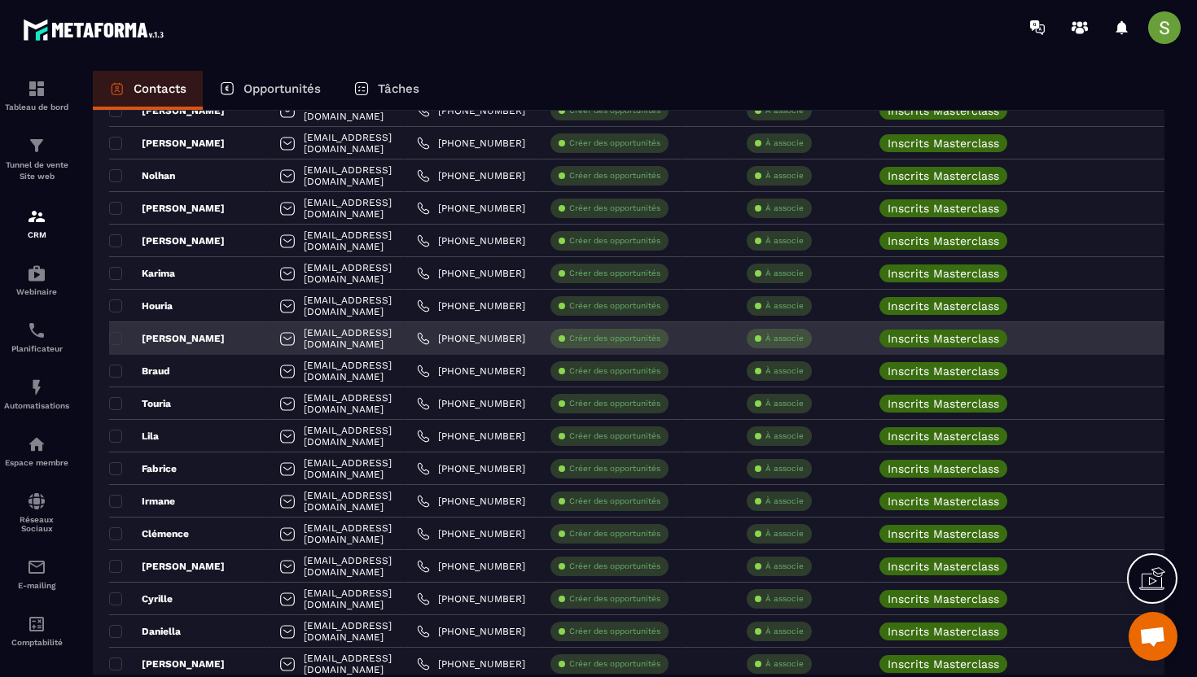
click at [344, 344] on div "[EMAIL_ADDRESS][DOMAIN_NAME]" at bounding box center [336, 338] width 138 height 33
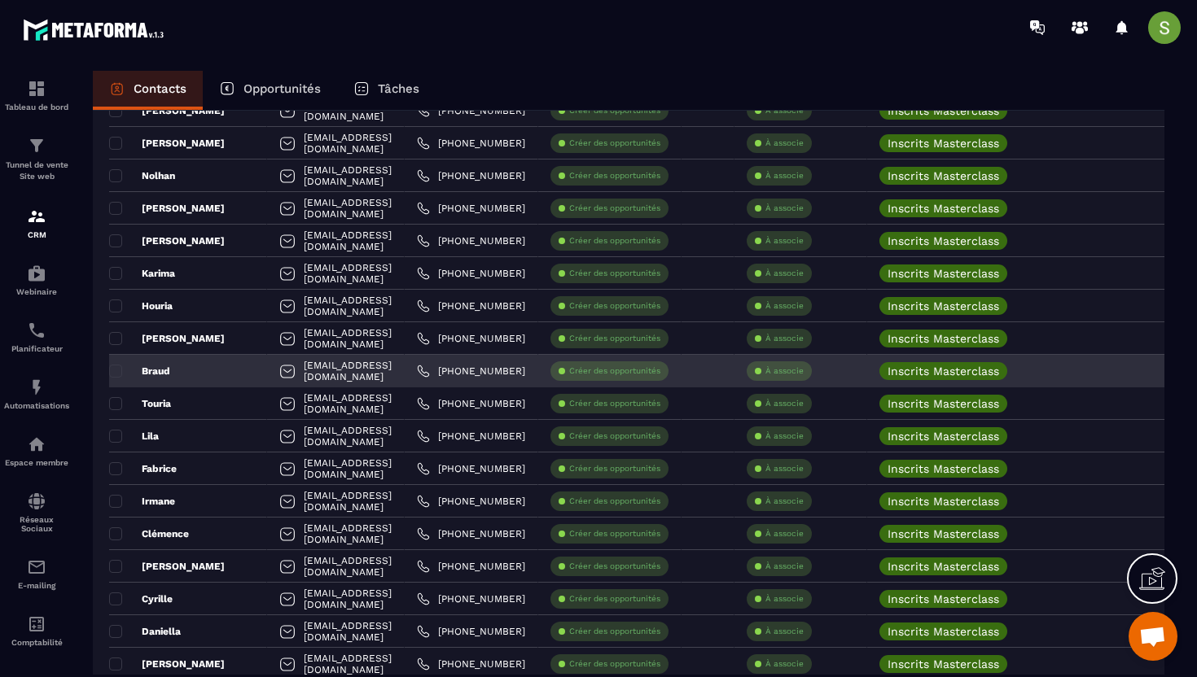
click at [335, 368] on div "[EMAIL_ADDRESS][DOMAIN_NAME]" at bounding box center [336, 371] width 138 height 33
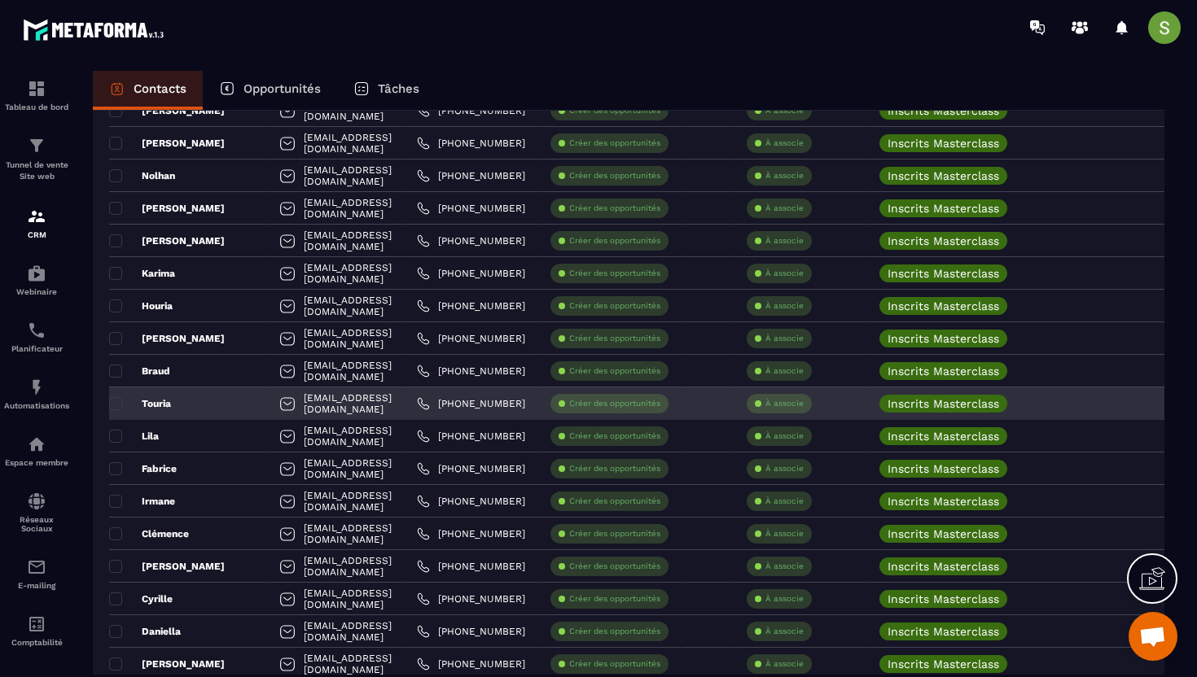
click at [330, 404] on div "[EMAIL_ADDRESS][DOMAIN_NAME]" at bounding box center [336, 403] width 138 height 33
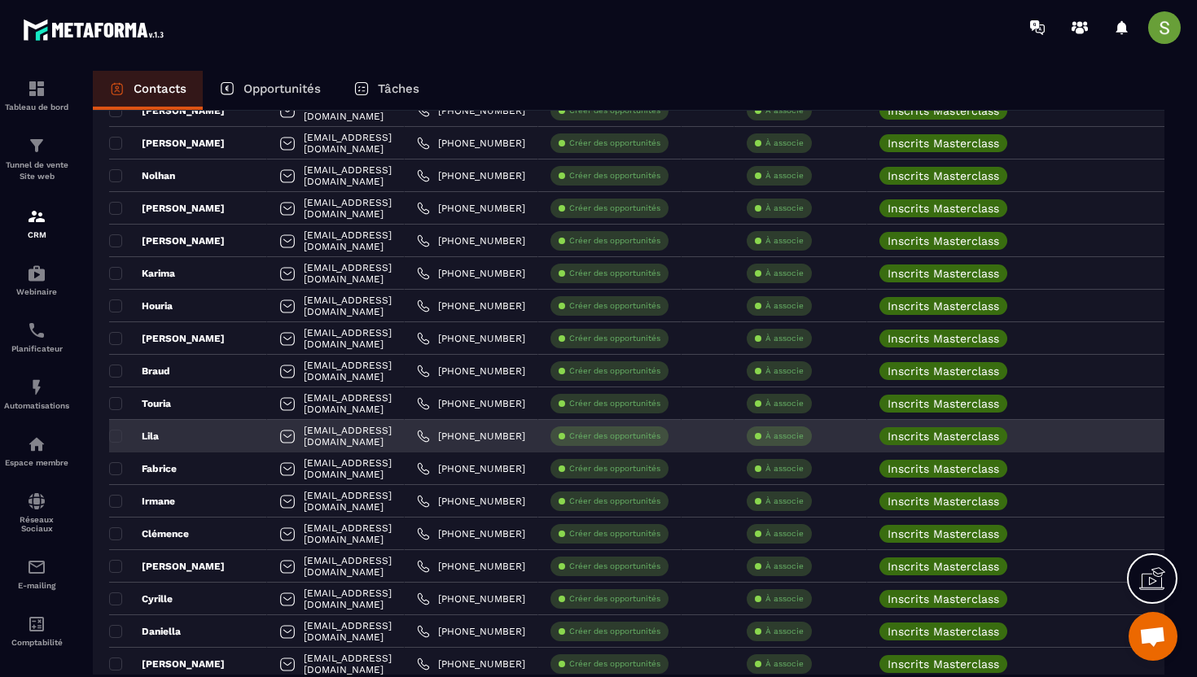
click at [322, 441] on div "[EMAIL_ADDRESS][DOMAIN_NAME]" at bounding box center [336, 436] width 138 height 33
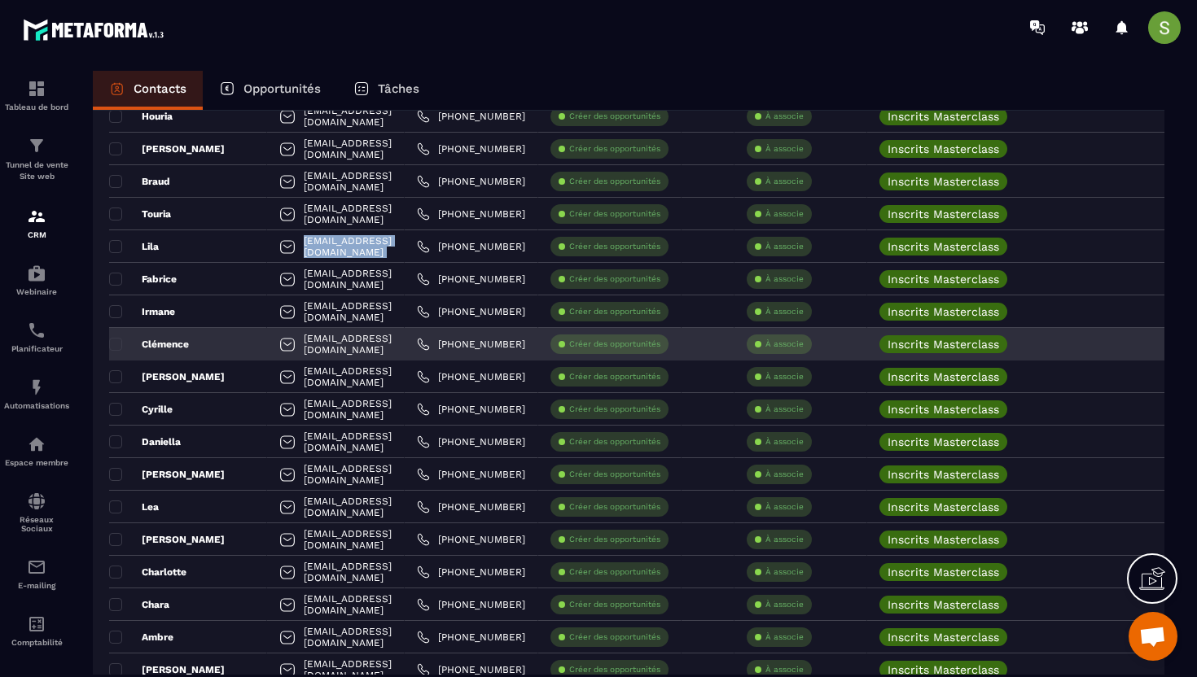
scroll to position [1877, 0]
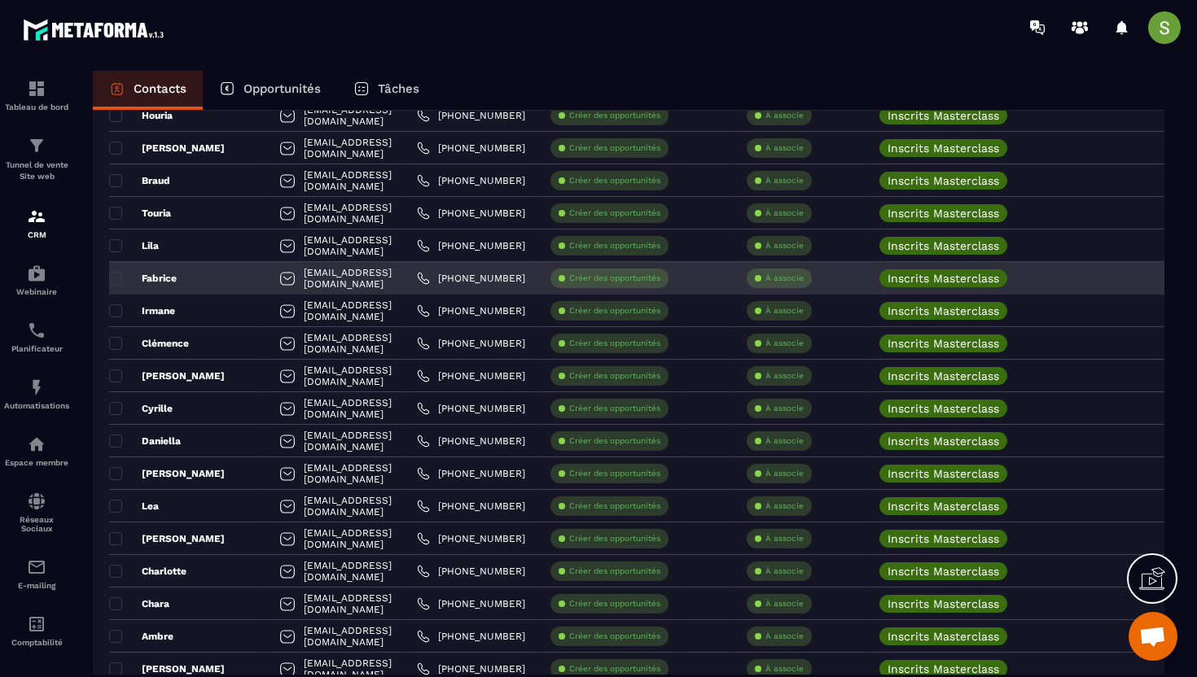
click at [339, 279] on div "[EMAIL_ADDRESS][DOMAIN_NAME]" at bounding box center [336, 278] width 138 height 33
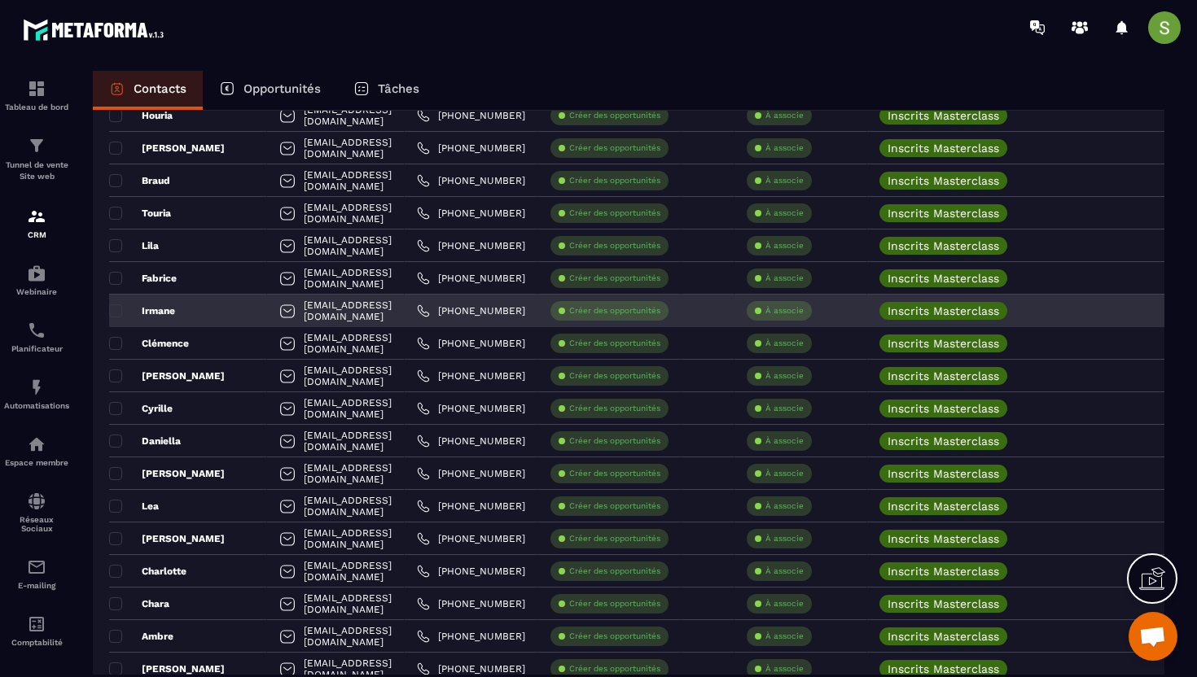
click at [303, 311] on div "[EMAIL_ADDRESS][DOMAIN_NAME]" at bounding box center [336, 311] width 138 height 33
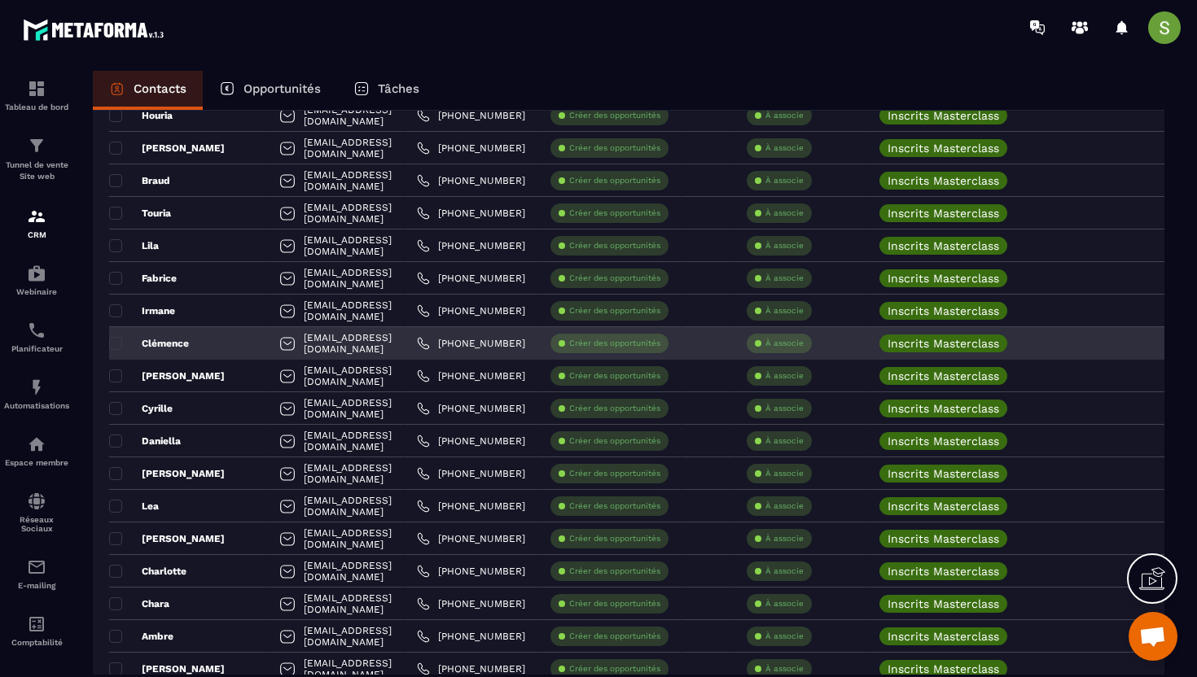
click at [380, 346] on div "[EMAIL_ADDRESS][DOMAIN_NAME]" at bounding box center [336, 343] width 138 height 33
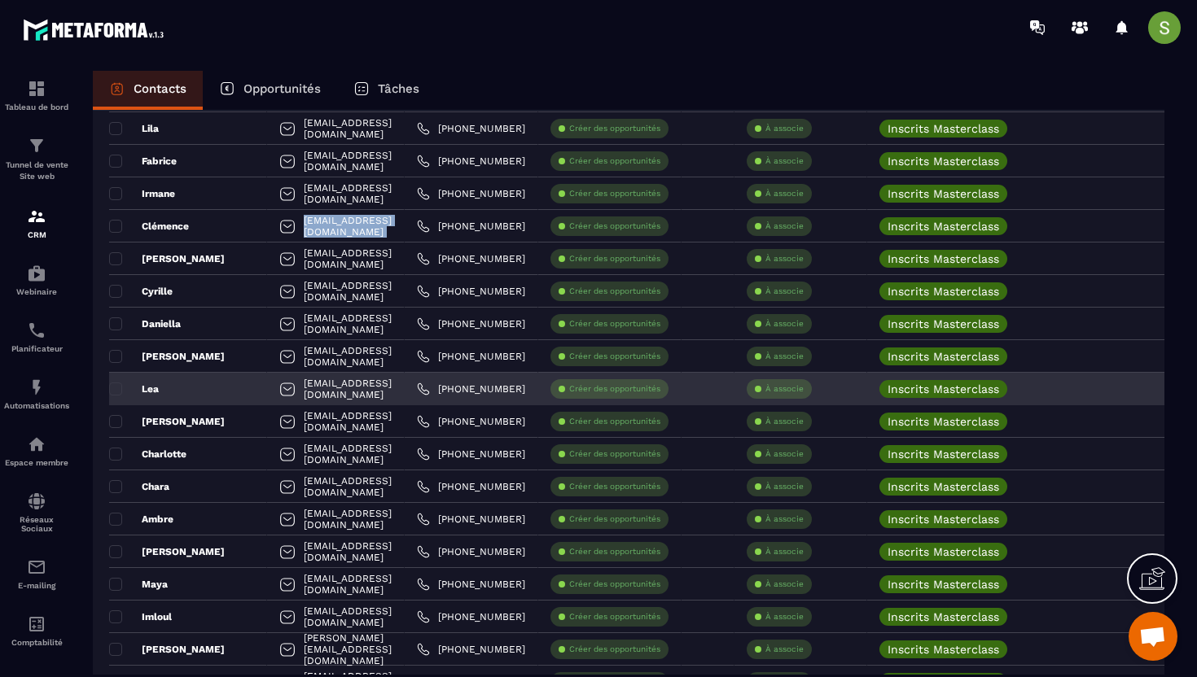
scroll to position [1996, 0]
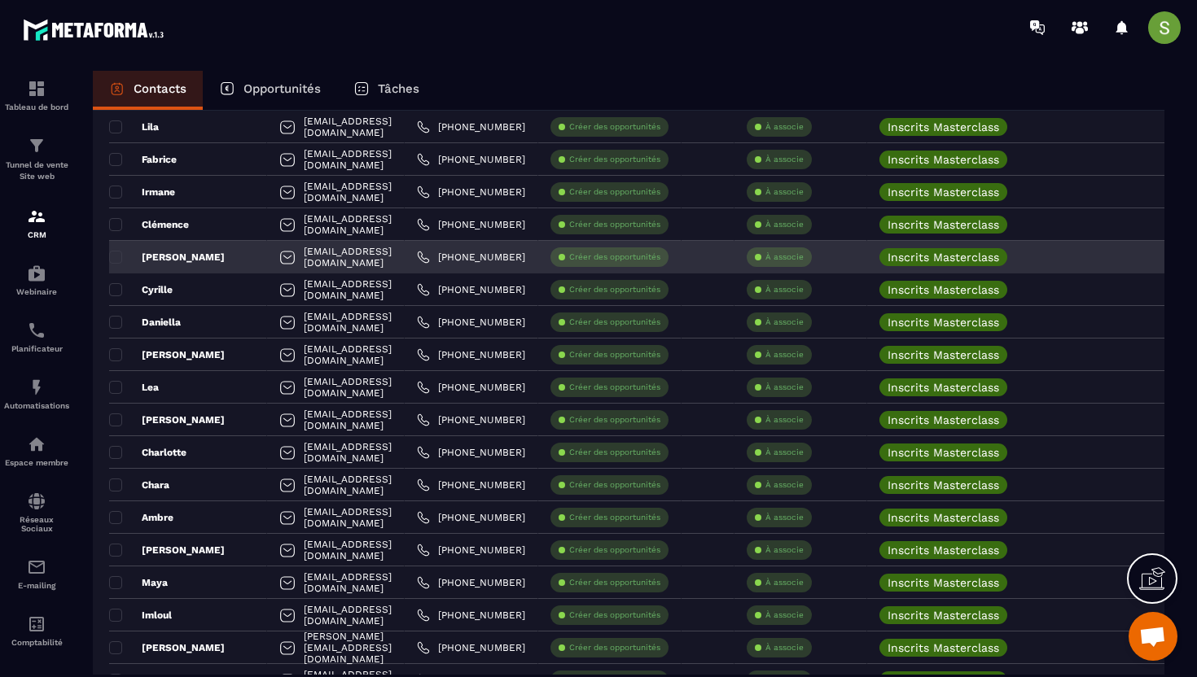
click at [309, 262] on div "[EMAIL_ADDRESS][DOMAIN_NAME]" at bounding box center [336, 257] width 138 height 33
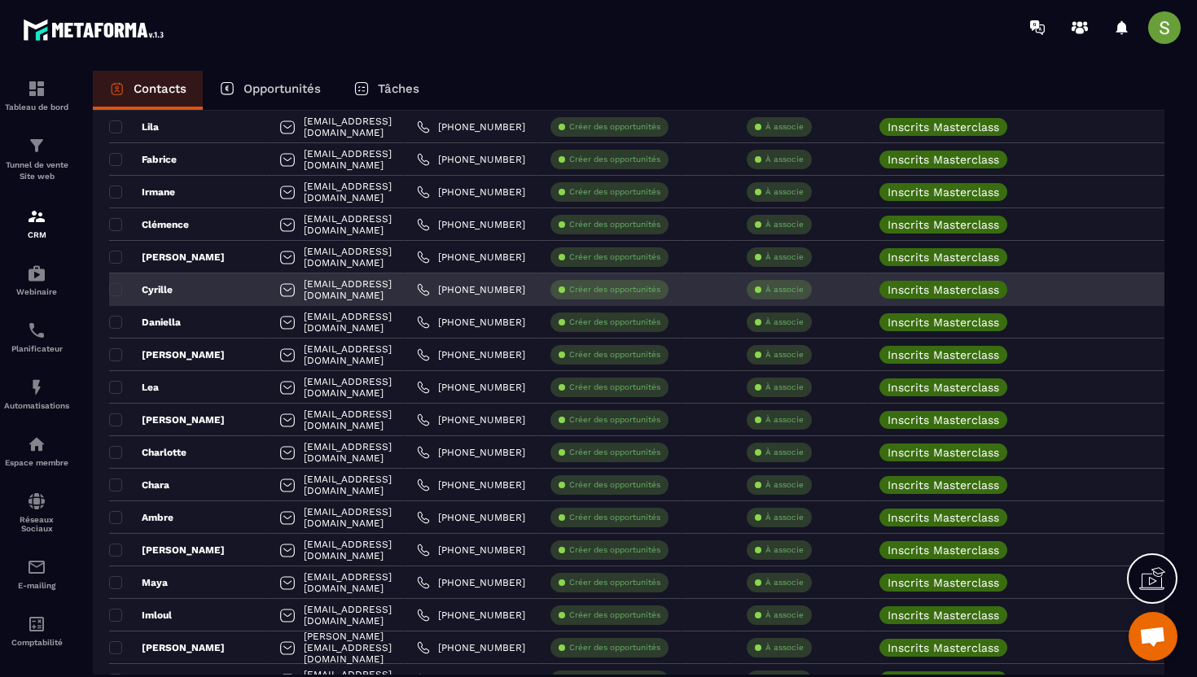
click at [344, 294] on div "[EMAIL_ADDRESS][DOMAIN_NAME]" at bounding box center [336, 290] width 138 height 33
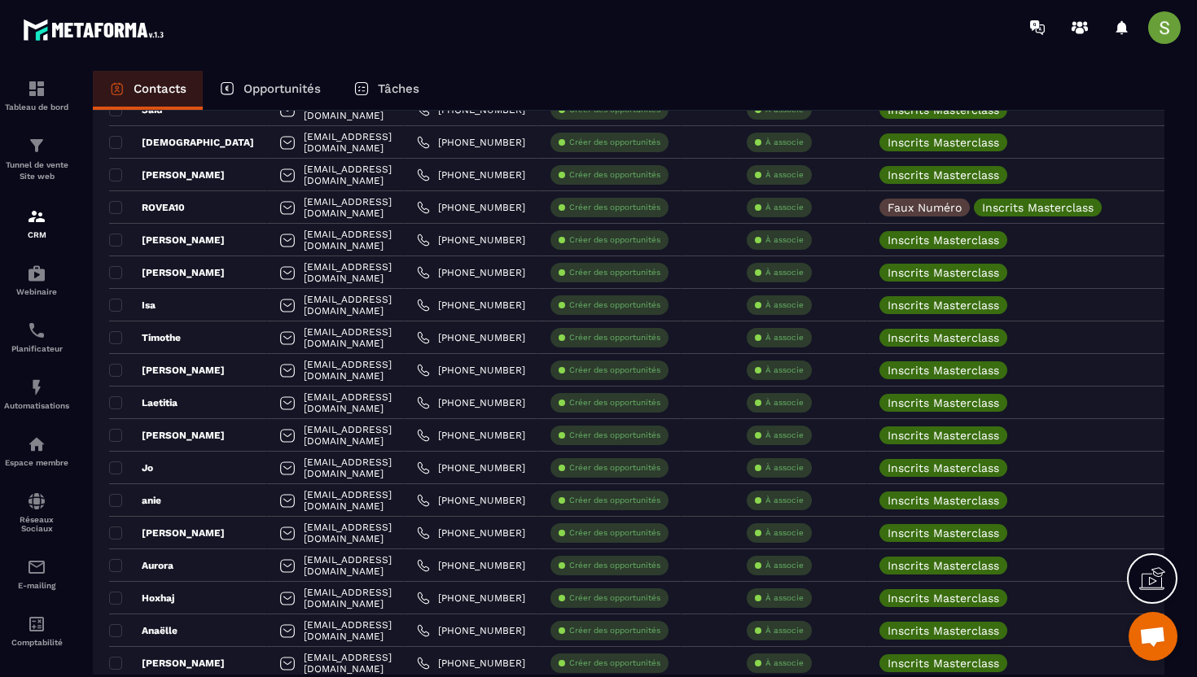
scroll to position [2983, 0]
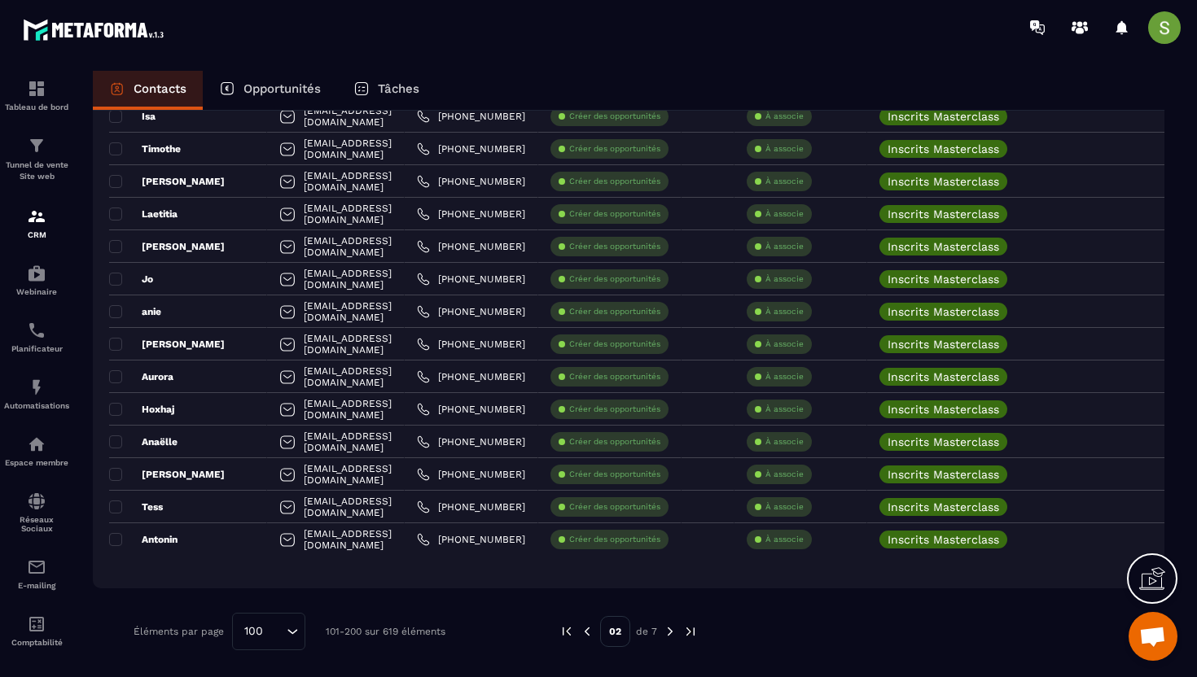
click at [668, 636] on img at bounding box center [670, 631] width 15 height 15
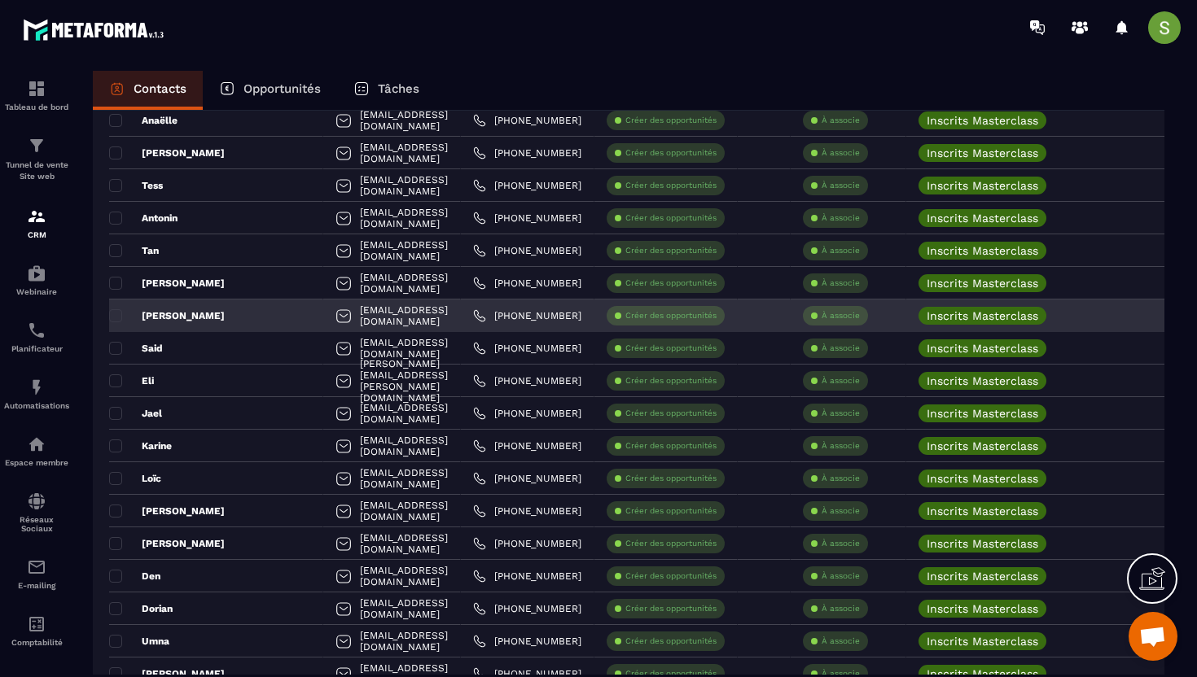
scroll to position [0, 0]
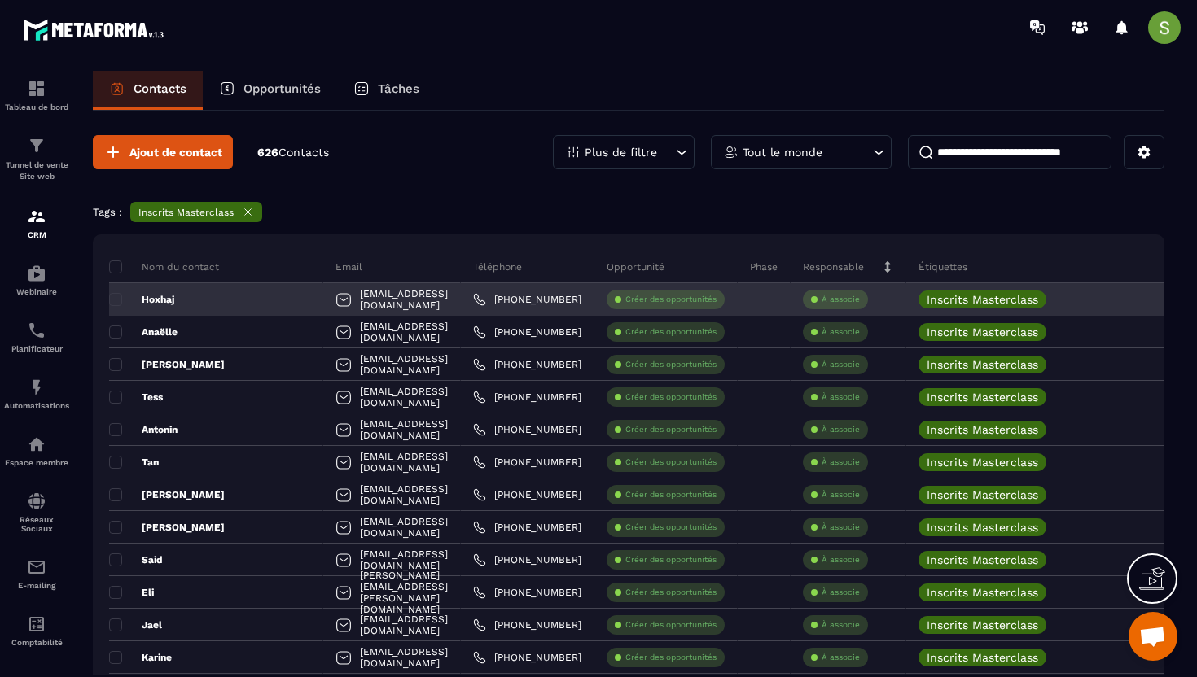
click at [359, 302] on div "[EMAIL_ADDRESS][DOMAIN_NAME]" at bounding box center [392, 299] width 138 height 33
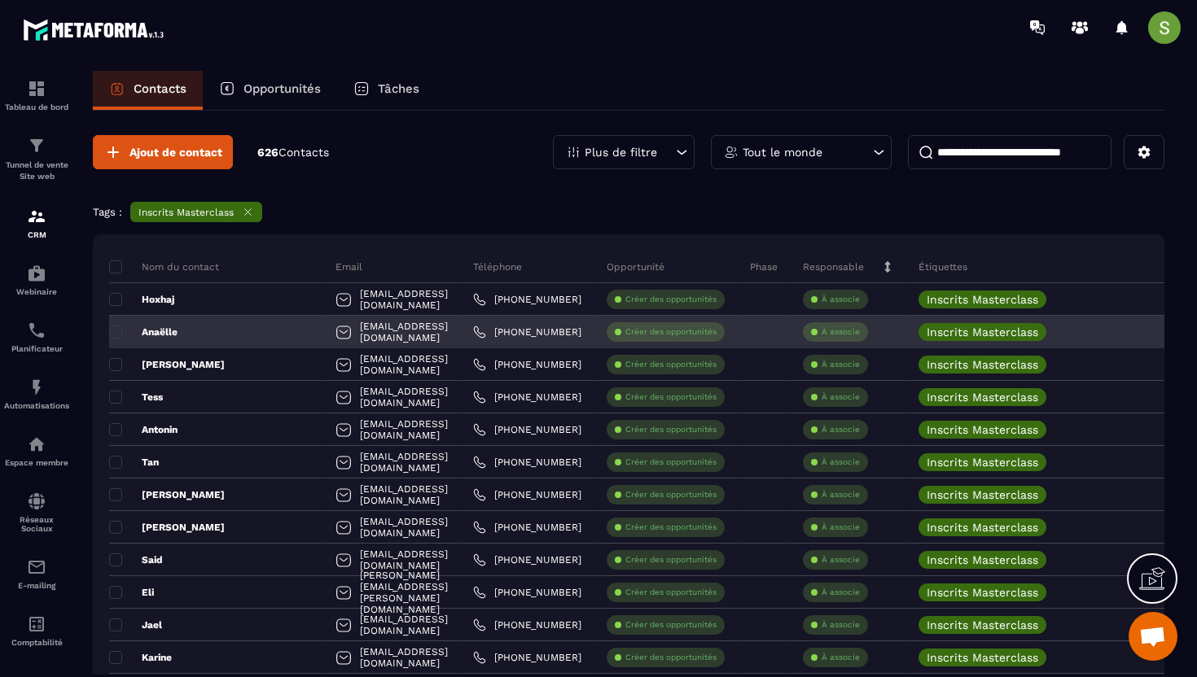
click at [361, 330] on div "[EMAIL_ADDRESS][DOMAIN_NAME]" at bounding box center [392, 332] width 138 height 33
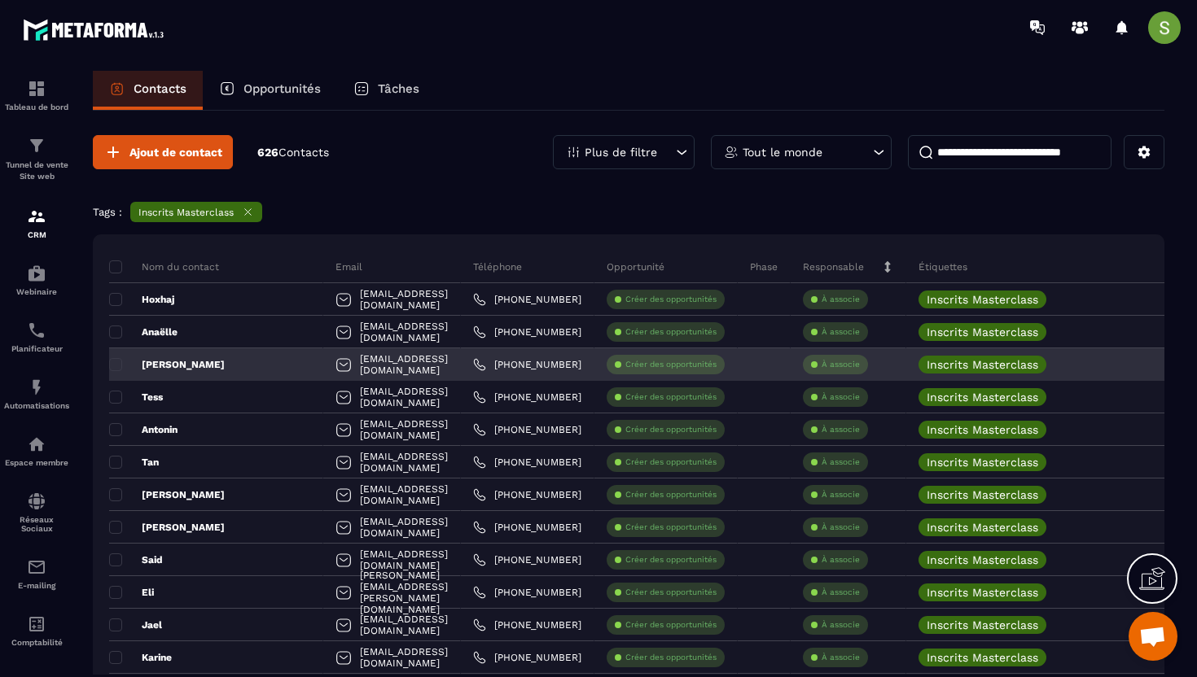
click at [366, 370] on div "[EMAIL_ADDRESS][DOMAIN_NAME]" at bounding box center [392, 364] width 138 height 33
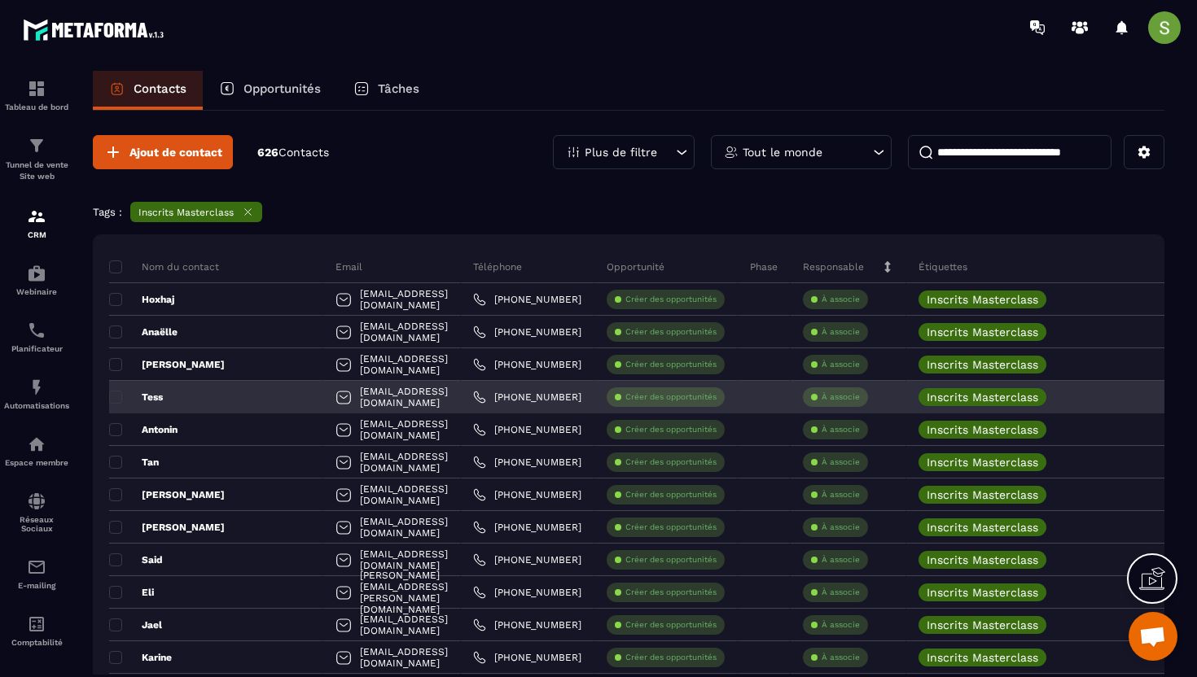
click at [323, 387] on div "[EMAIL_ADDRESS][DOMAIN_NAME]" at bounding box center [392, 397] width 138 height 33
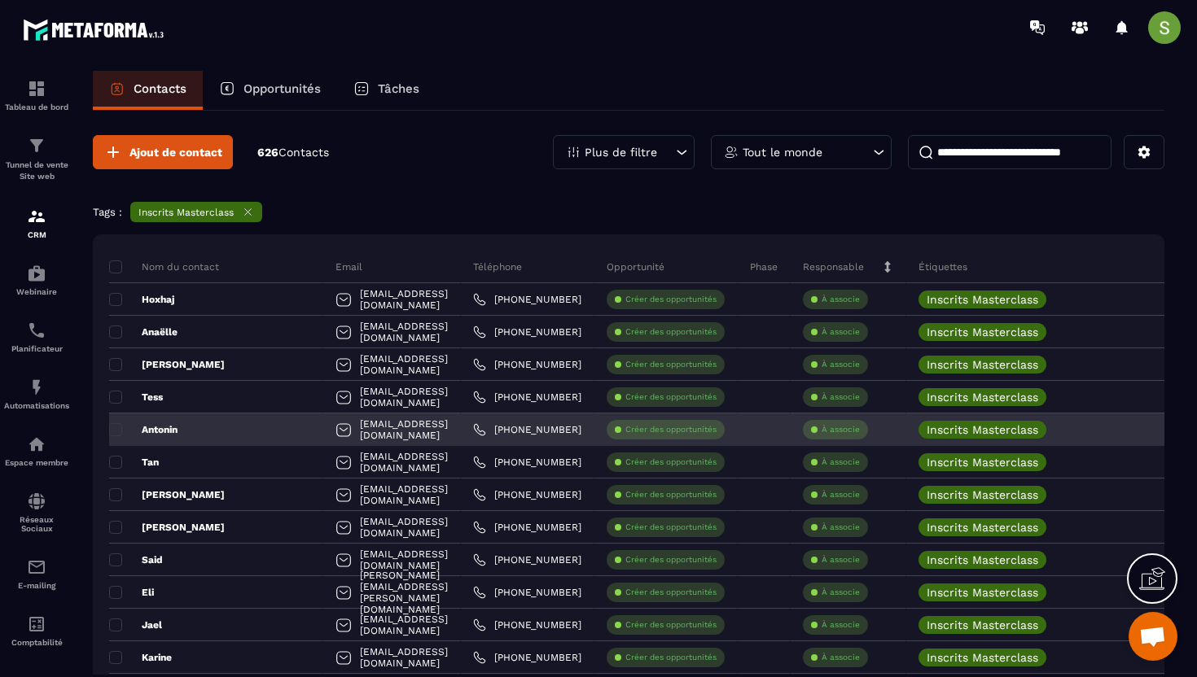
click at [323, 427] on div "[EMAIL_ADDRESS][DOMAIN_NAME]" at bounding box center [392, 430] width 138 height 33
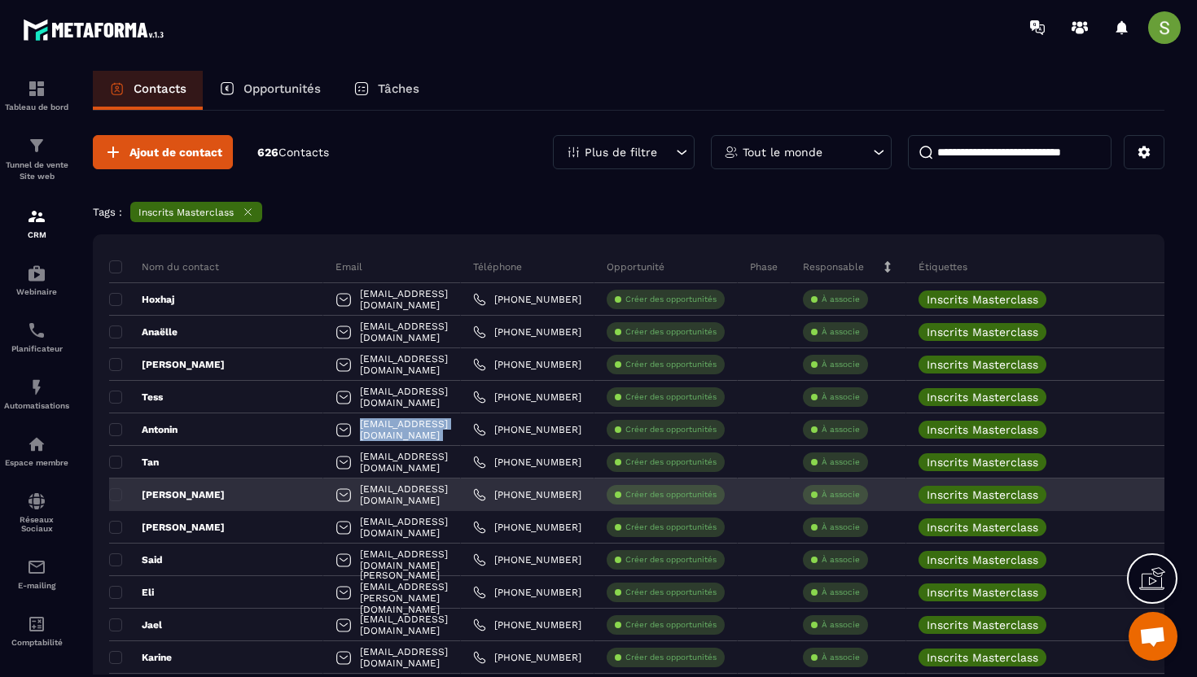
scroll to position [59, 0]
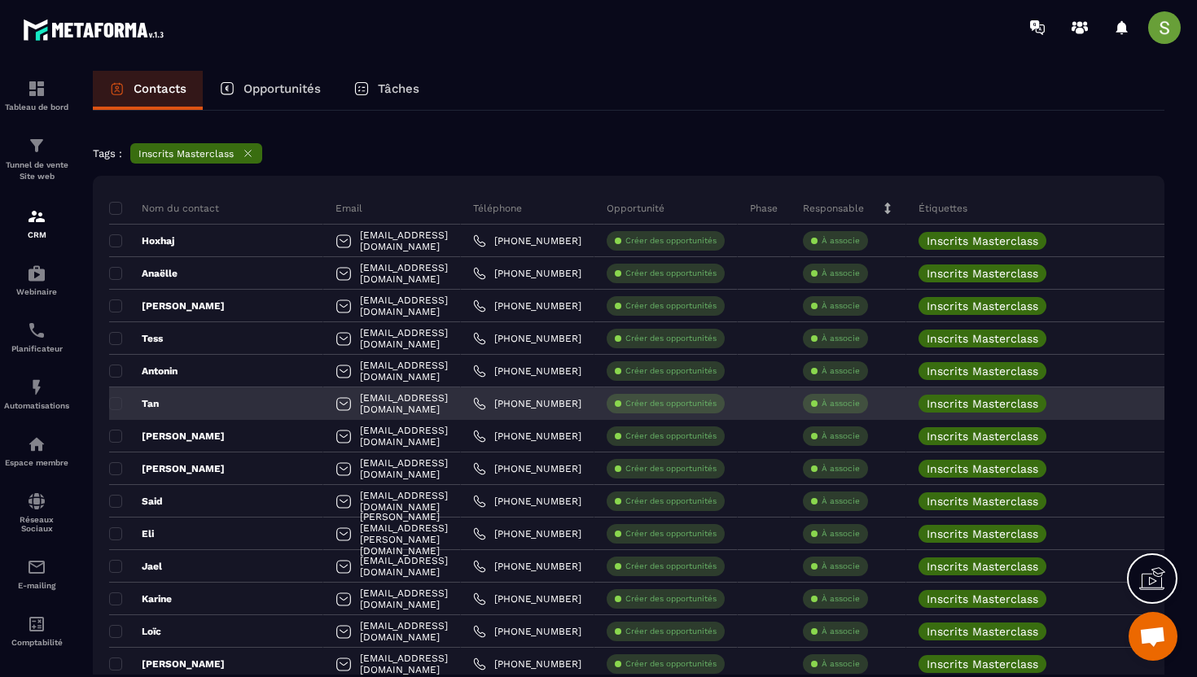
click at [359, 402] on div "[EMAIL_ADDRESS][DOMAIN_NAME]" at bounding box center [392, 403] width 138 height 33
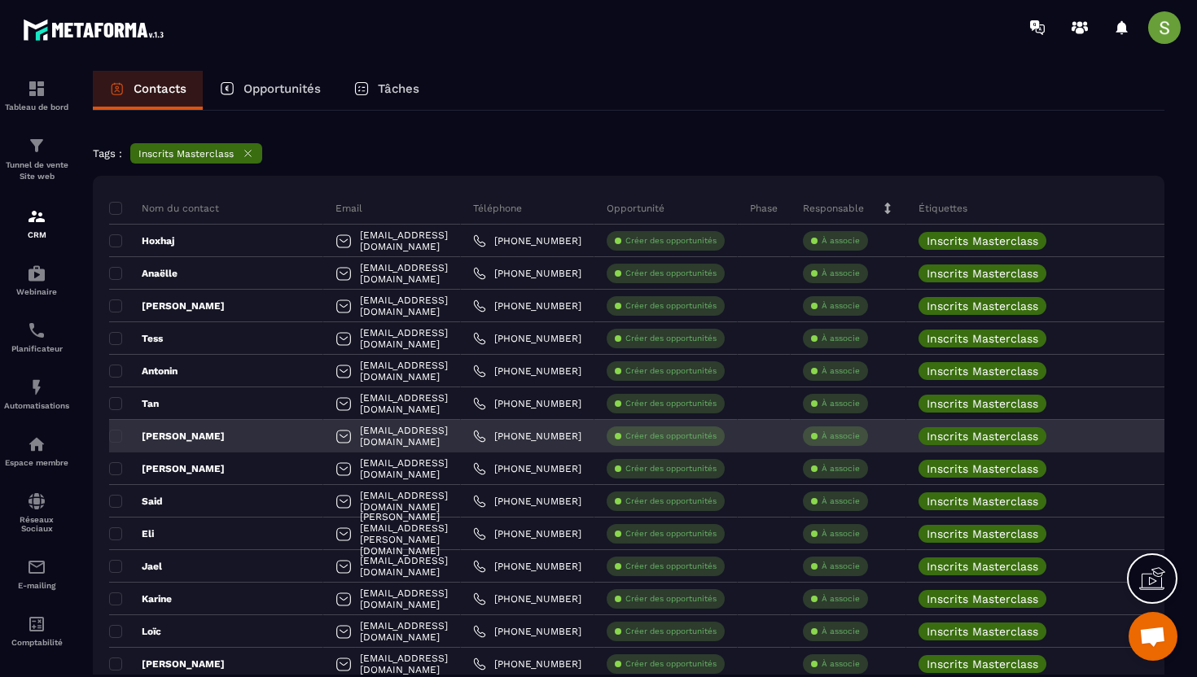
click at [370, 435] on div "[EMAIL_ADDRESS][DOMAIN_NAME]" at bounding box center [392, 436] width 138 height 33
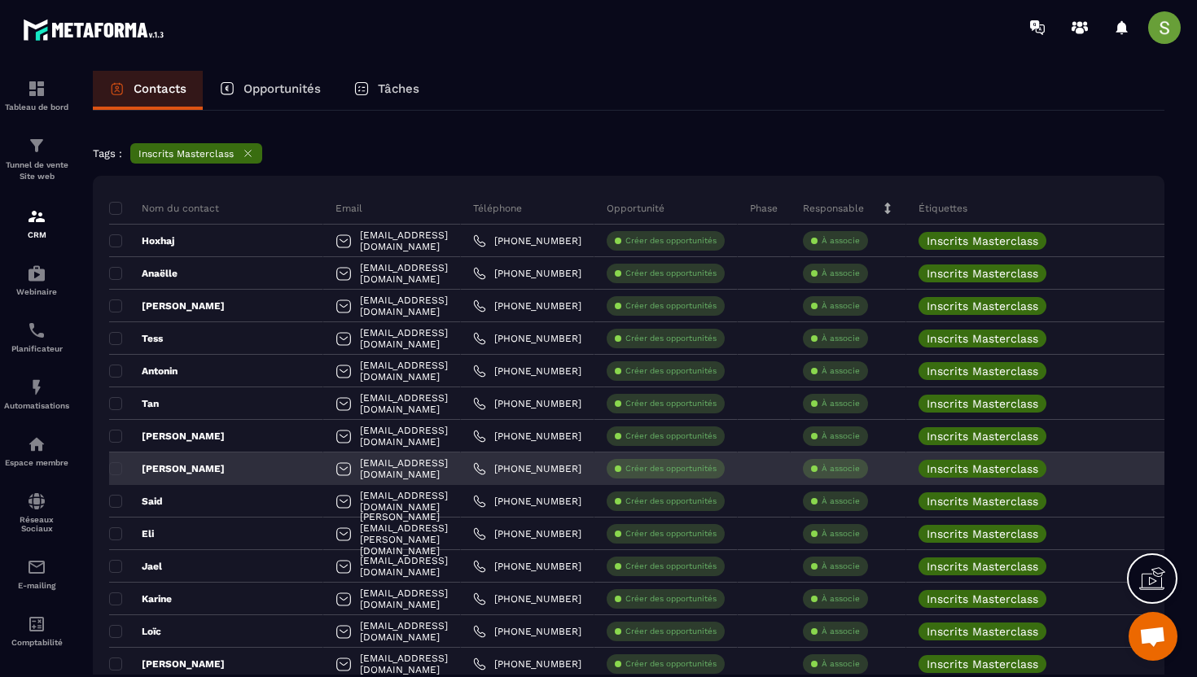
click at [396, 466] on div "[EMAIL_ADDRESS][DOMAIN_NAME]" at bounding box center [392, 469] width 138 height 33
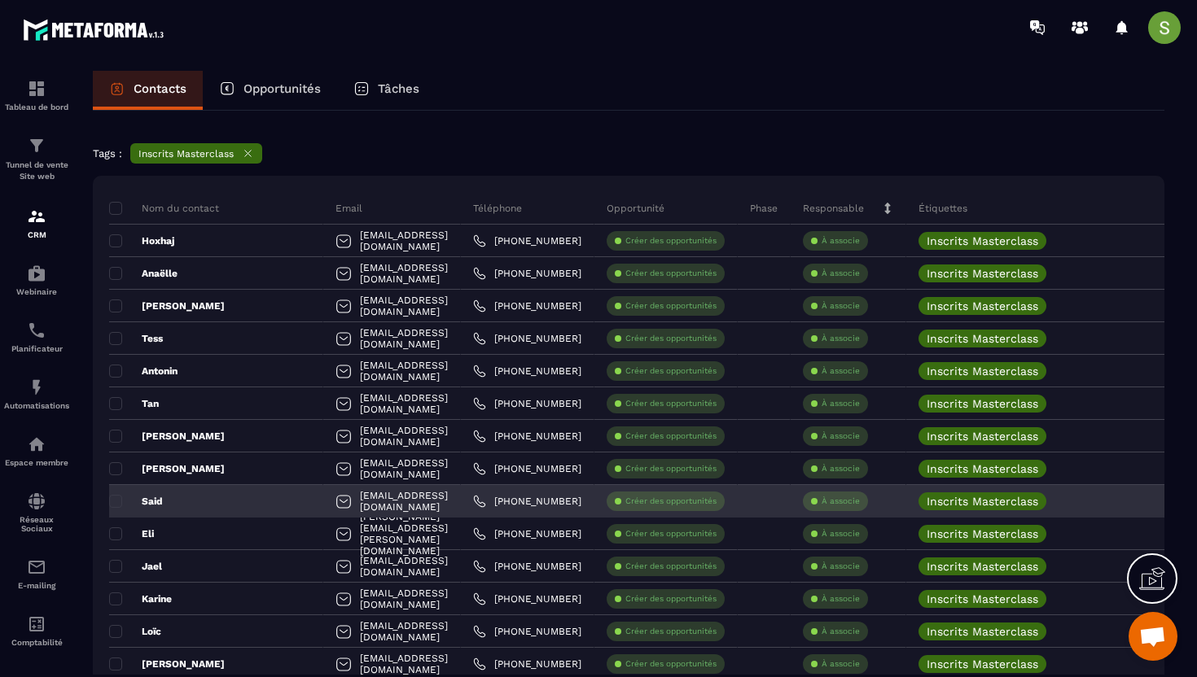
click at [362, 492] on div "[EMAIL_ADDRESS][DOMAIN_NAME]" at bounding box center [392, 501] width 138 height 33
click at [364, 502] on div "[EMAIL_ADDRESS][DOMAIN_NAME]" at bounding box center [392, 501] width 138 height 33
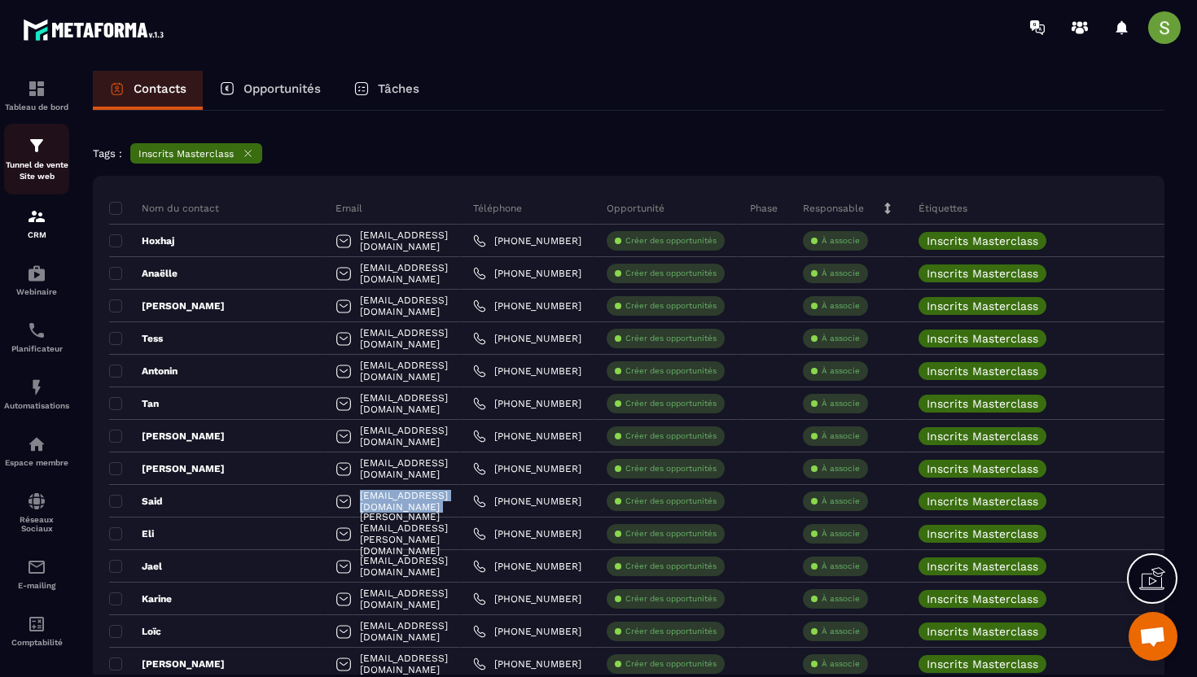
click at [47, 164] on p "Tunnel de vente Site web" at bounding box center [36, 171] width 65 height 23
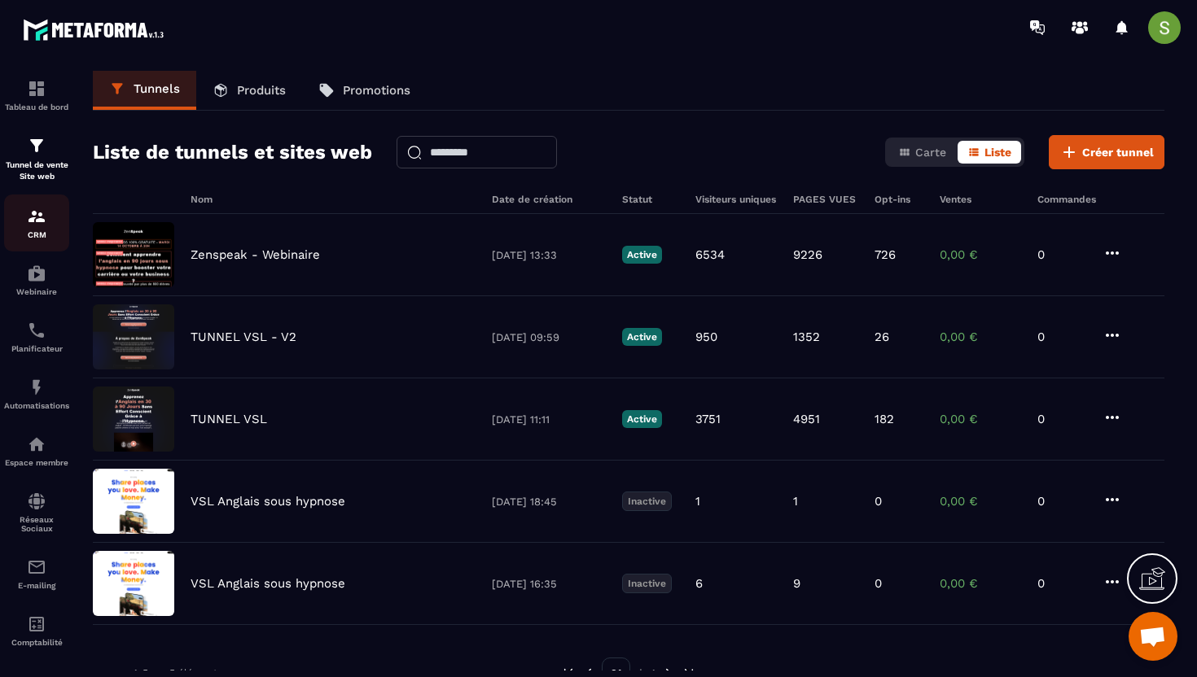
click at [38, 234] on p "CRM" at bounding box center [36, 234] width 65 height 9
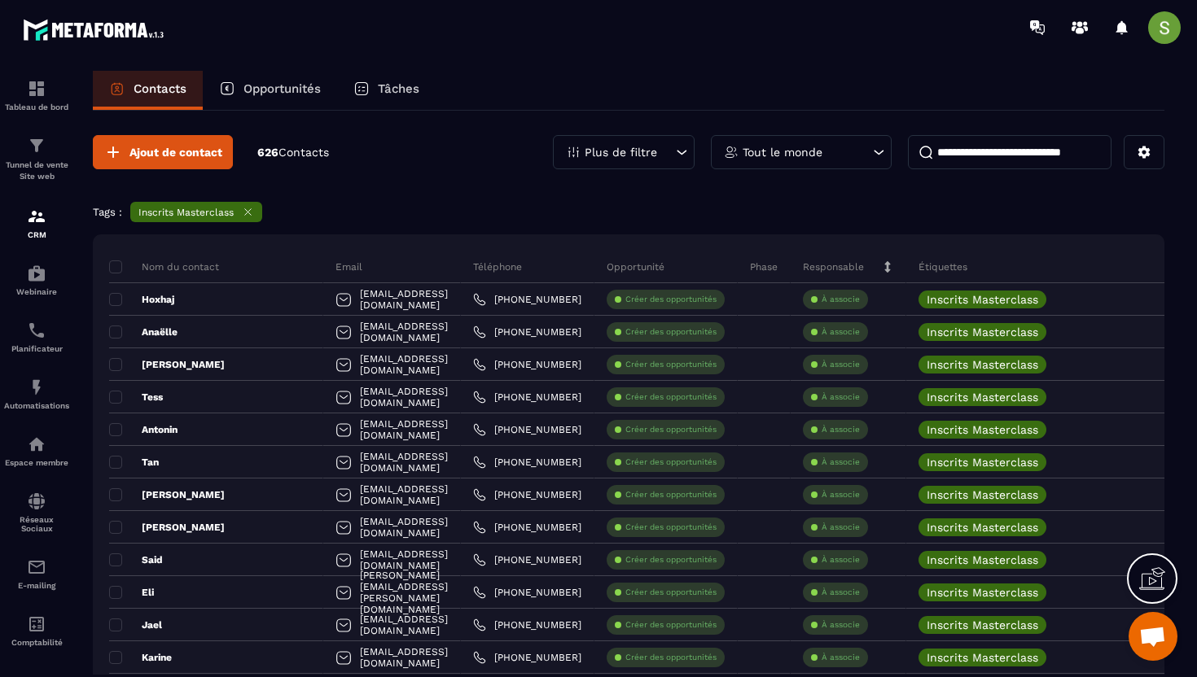
click at [606, 154] on p "Plus de filtre" at bounding box center [620, 152] width 72 height 11
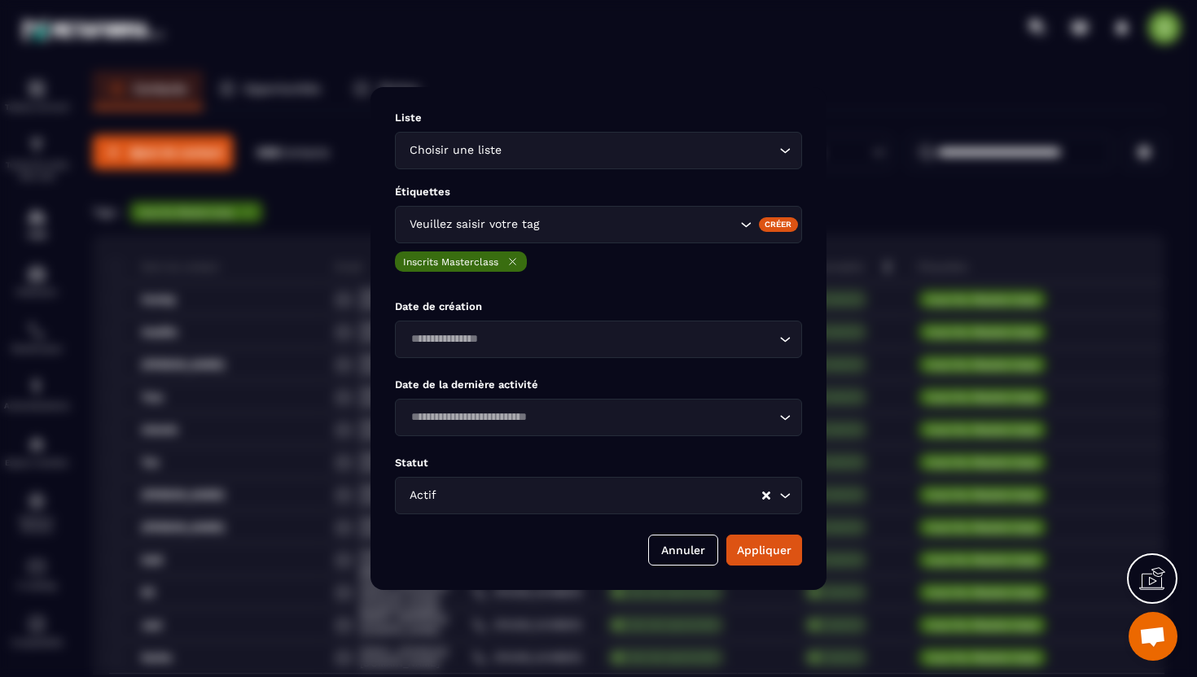
click at [602, 221] on input "Search for option" at bounding box center [639, 225] width 194 height 18
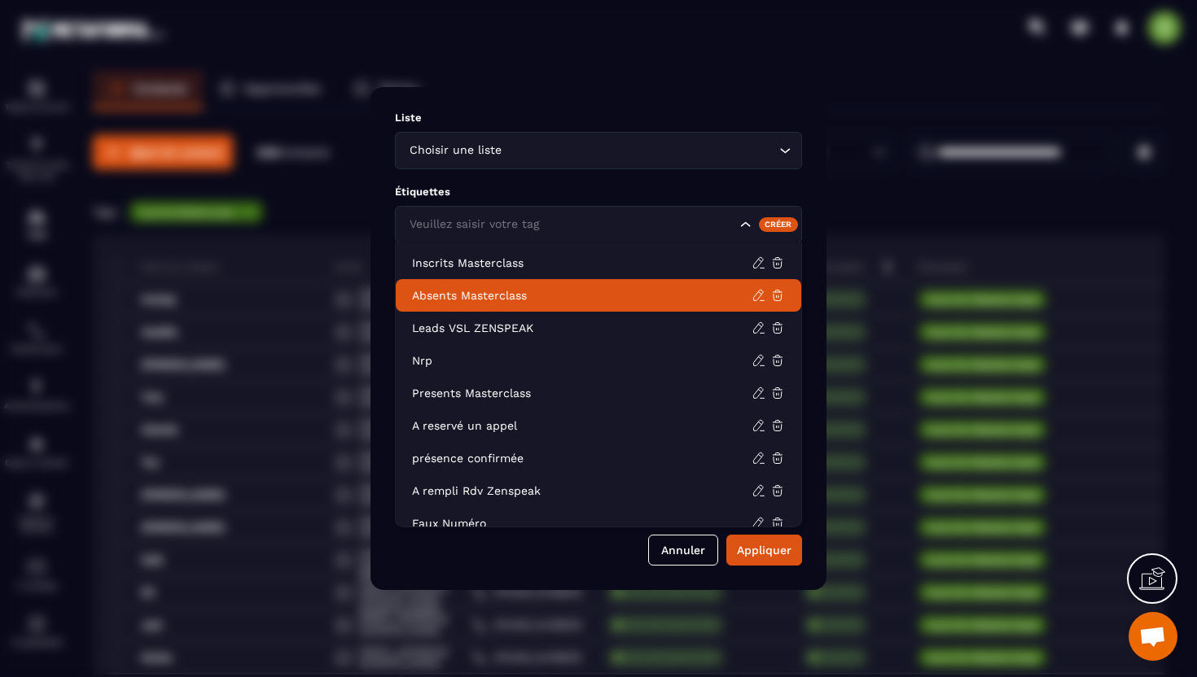
click at [540, 284] on li "Absents Masterclass" at bounding box center [598, 295] width 405 height 33
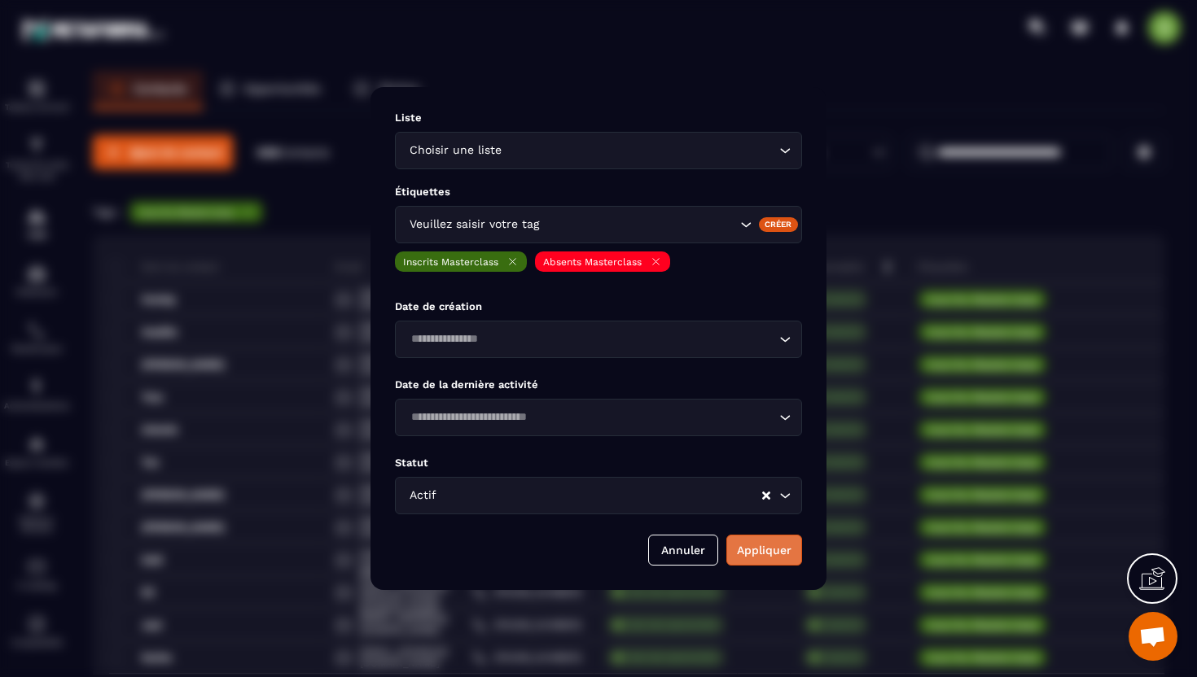
click at [769, 558] on button "Appliquer" at bounding box center [764, 550] width 76 height 31
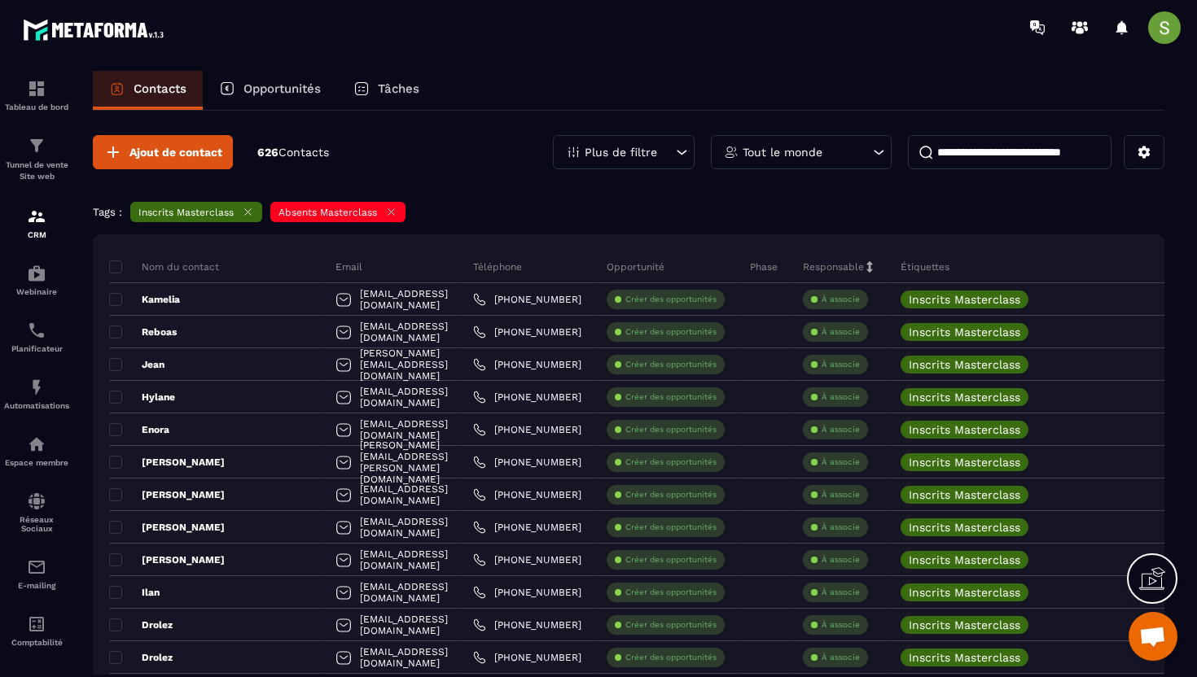
click at [399, 212] on div "Absents Masterclass" at bounding box center [337, 212] width 135 height 20
click at [395, 210] on icon at bounding box center [391, 212] width 12 height 12
click at [34, 405] on p "Automatisations" at bounding box center [36, 405] width 65 height 9
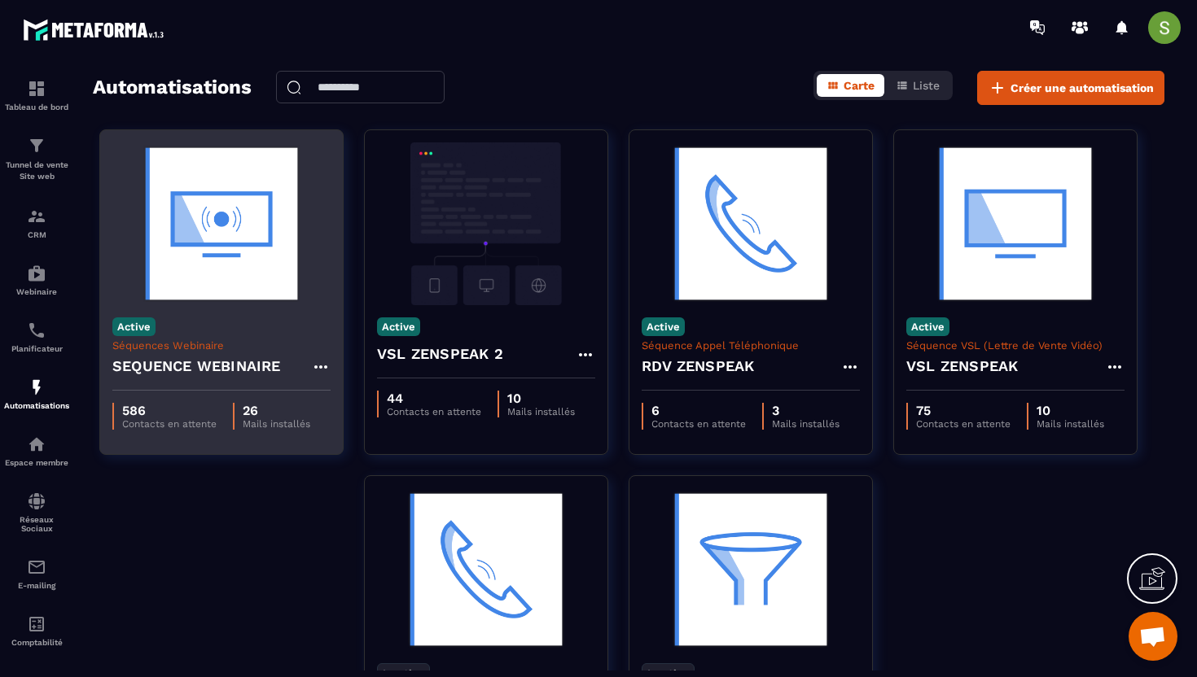
click at [266, 295] on img at bounding box center [221, 223] width 218 height 163
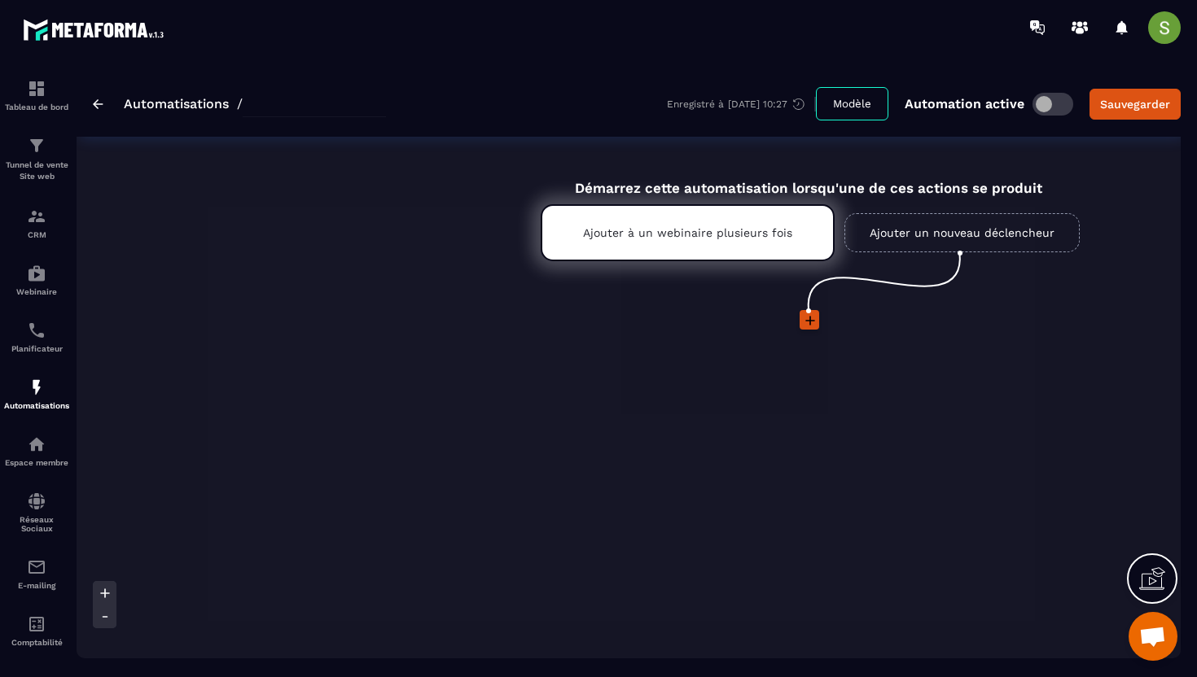
type input "**********"
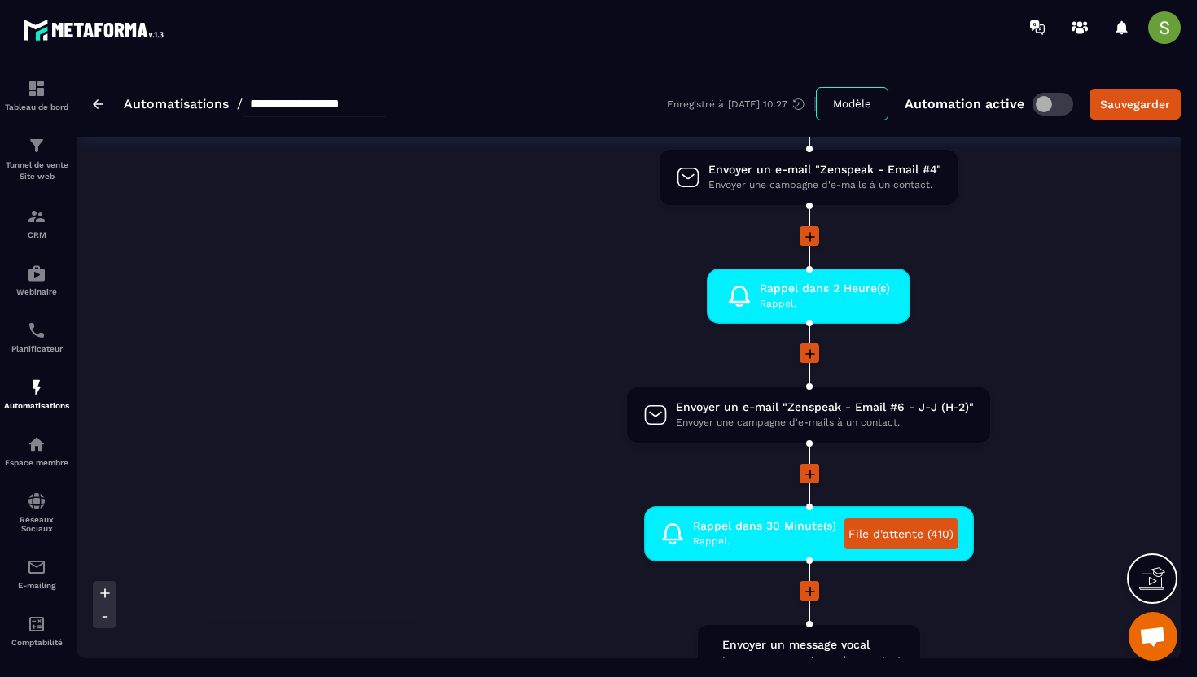
scroll to position [1423, 0]
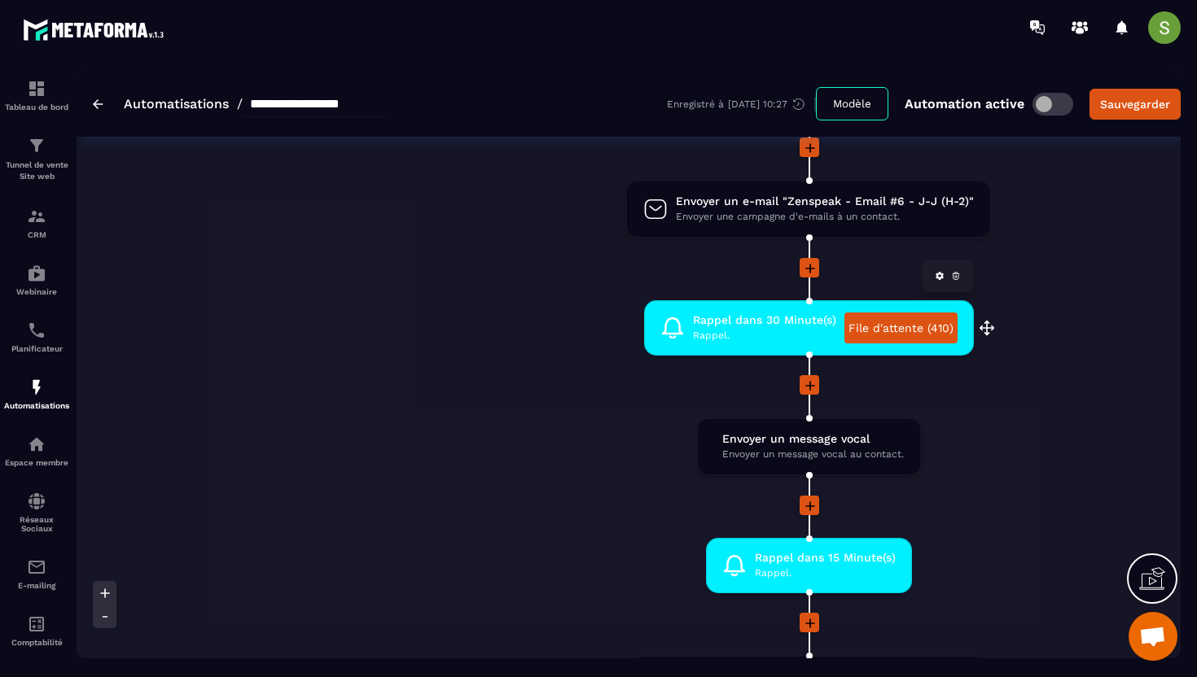
click at [849, 323] on link "File d'attente (410)" at bounding box center [900, 328] width 113 height 31
